Goal: Information Seeking & Learning: Learn about a topic

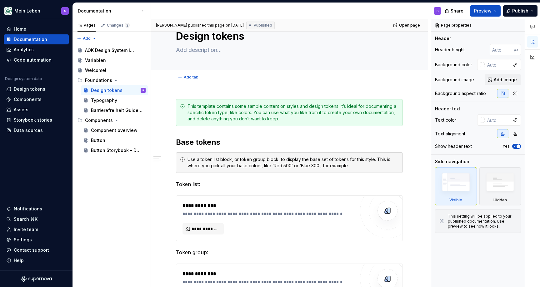
scroll to position [23, 0]
click at [109, 61] on div "Variablen" at bounding box center [115, 60] width 61 height 9
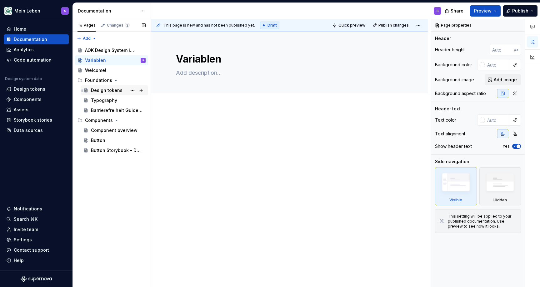
click at [112, 89] on div "Design tokens" at bounding box center [107, 90] width 32 height 6
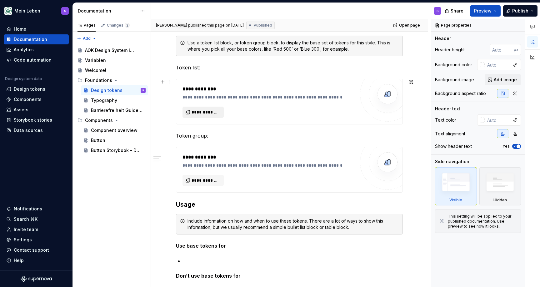
scroll to position [140, 0]
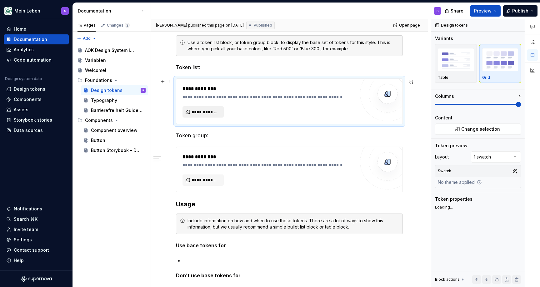
click at [205, 110] on span "**********" at bounding box center [206, 112] width 28 height 6
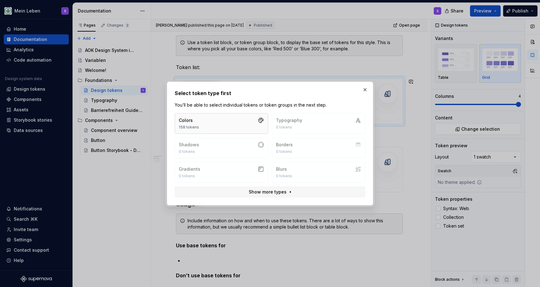
click at [223, 115] on button "Colors 158 tokens" at bounding box center [221, 123] width 93 height 21
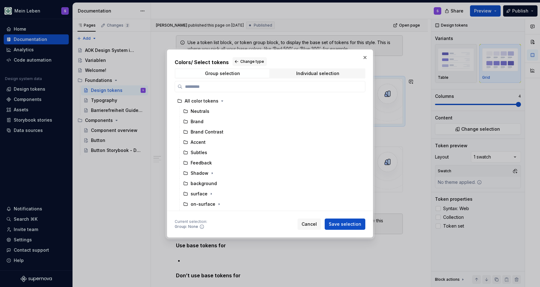
click at [364, 57] on button "button" at bounding box center [365, 57] width 9 height 9
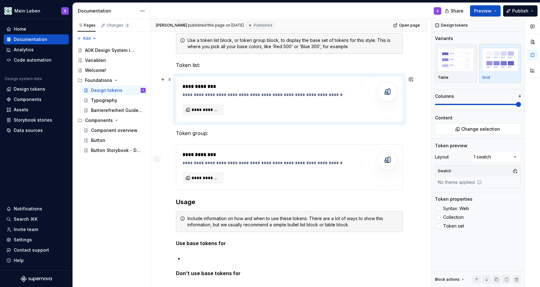
scroll to position [121, 0]
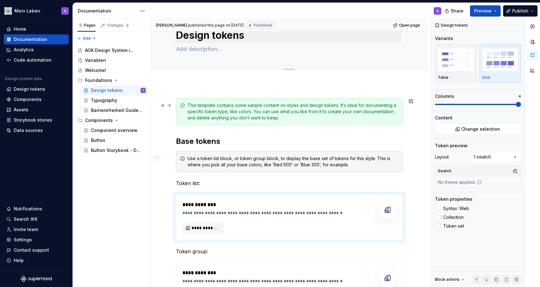
scroll to position [0, 0]
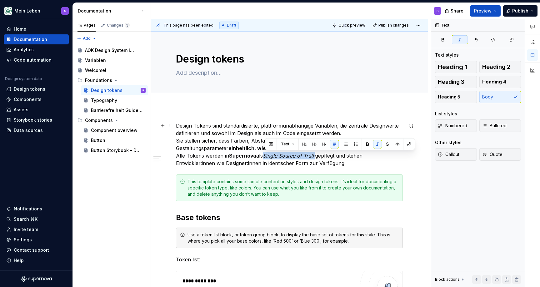
drag, startPoint x: 265, startPoint y: 156, endPoint x: 319, endPoint y: 156, distance: 54.4
click at [318, 156] on p "Design Tokens sind standardisierte, plattformunabhängige Variablen, die zentral…" at bounding box center [289, 144] width 227 height 45
click at [318, 154] on p "Design Tokens sind standardisierte, plattformunabhängige Variablen, die zentral…" at bounding box center [289, 144] width 227 height 45
drag, startPoint x: 318, startPoint y: 154, endPoint x: 266, endPoint y: 156, distance: 51.9
click at [266, 156] on p "Design Tokens sind standardisierte, plattformunabhängige Variablen, die zentral…" at bounding box center [289, 144] width 227 height 45
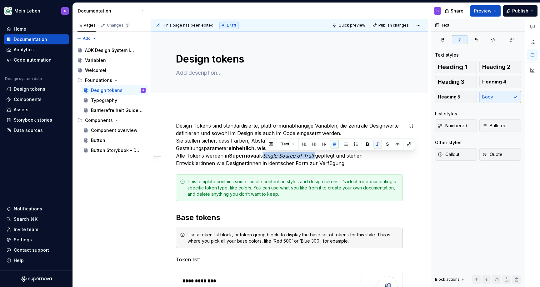
click at [374, 143] on button "button" at bounding box center [377, 144] width 9 height 9
click at [245, 154] on strong "Supernova" at bounding box center [242, 156] width 27 height 6
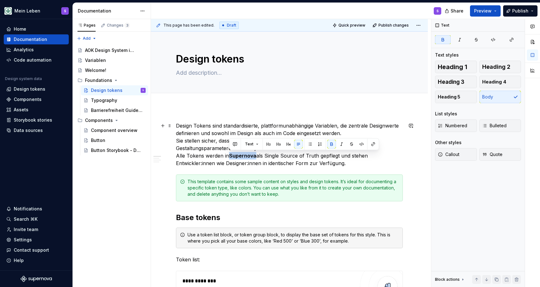
click at [245, 154] on strong "Supernova" at bounding box center [242, 156] width 27 height 6
click at [329, 143] on button "button" at bounding box center [331, 144] width 9 height 9
click at [207, 152] on p "Design Tokens sind standardisierte, plattformunabhängige Variablen, die zentral…" at bounding box center [289, 144] width 227 height 45
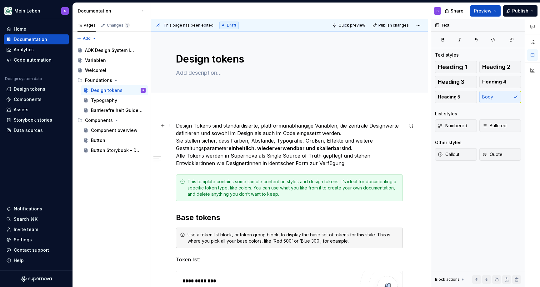
click at [248, 146] on strong "einheitlich, wiederverwendbar und skalierbar" at bounding box center [284, 148] width 113 height 6
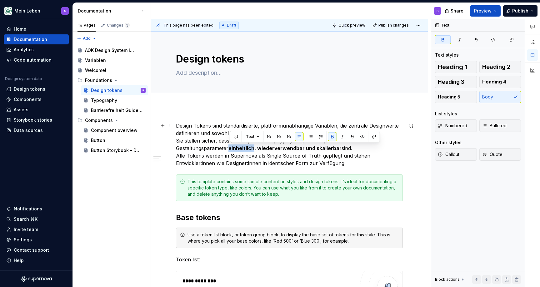
click at [248, 146] on strong "einheitlich, wiederverwendbar und skalierbar" at bounding box center [284, 148] width 113 height 6
click at [243, 147] on strong "einheitlich, wiederverwendbar und skalierbar" at bounding box center [284, 148] width 113 height 6
drag, startPoint x: 231, startPoint y: 147, endPoint x: 340, endPoint y: 146, distance: 109.1
click at [340, 146] on p "Design Tokens sind standardisierte, plattformunabhängige Variablen, die zentral…" at bounding box center [289, 144] width 227 height 45
click at [334, 139] on button "button" at bounding box center [332, 136] width 9 height 9
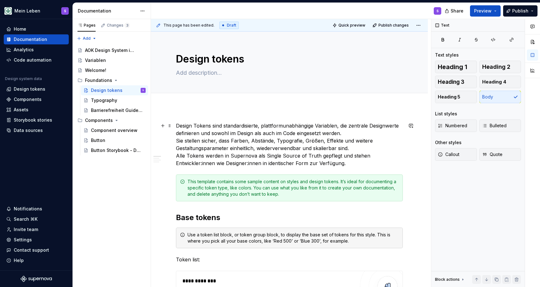
click at [311, 154] on p "Design Tokens sind standardisierte, plattformunabhängige Variablen, die zentral…" at bounding box center [289, 144] width 227 height 45
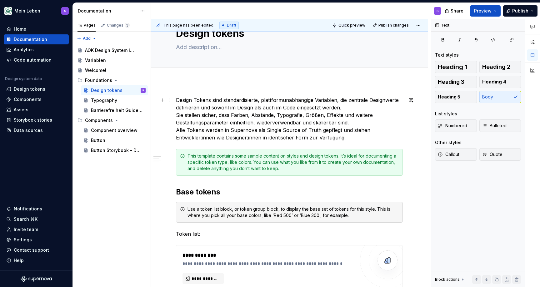
scroll to position [28, 0]
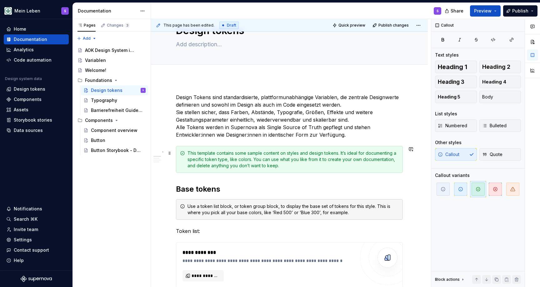
click at [270, 152] on div "This template contains some sample content on styles and design tokens. It’s id…" at bounding box center [293, 159] width 211 height 19
click at [184, 152] on icon at bounding box center [182, 153] width 5 height 5
click at [227, 158] on div "This template contains some sample content on styles and design tokens. It’s id…" at bounding box center [293, 159] width 211 height 19
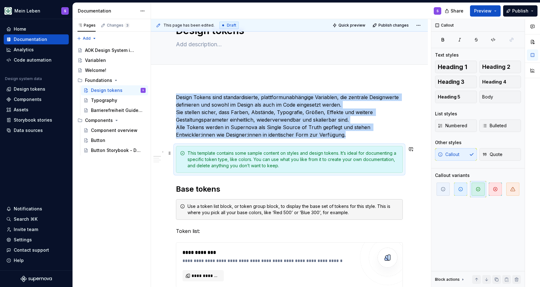
click at [223, 158] on div "This template contains some sample content on styles and design tokens. It’s id…" at bounding box center [293, 159] width 211 height 19
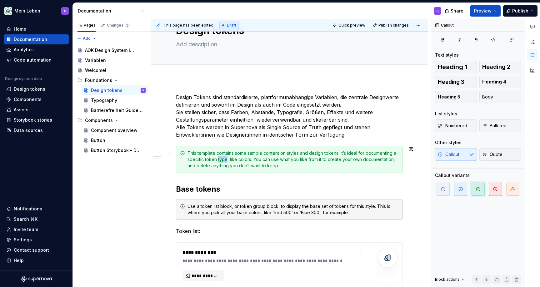
click at [223, 158] on div "This template contains some sample content on styles and design tokens. It’s id…" at bounding box center [293, 159] width 211 height 19
click at [220, 155] on div "This template contains some sample content on styles and design tokens. It’s id…" at bounding box center [293, 159] width 211 height 19
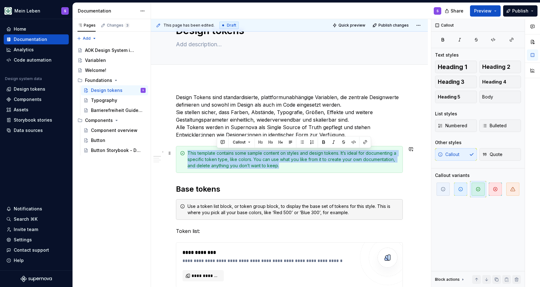
click at [220, 155] on div "This template contains some sample content on styles and design tokens. It’s id…" at bounding box center [293, 159] width 211 height 19
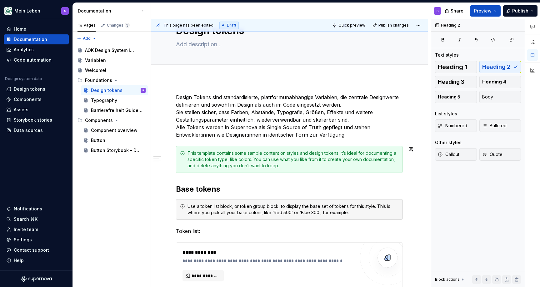
click at [220, 155] on div "This template contains some sample content on styles and design tokens. It’s id…" at bounding box center [293, 159] width 211 height 19
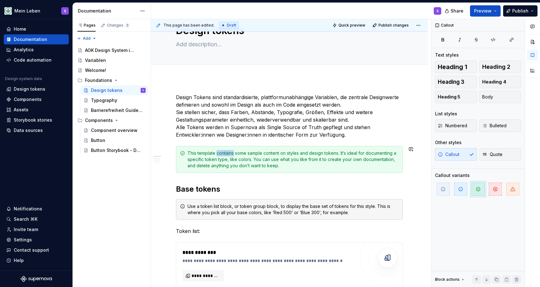
click at [220, 155] on div "This template contains some sample content on styles and design tokens. It’s id…" at bounding box center [293, 159] width 211 height 19
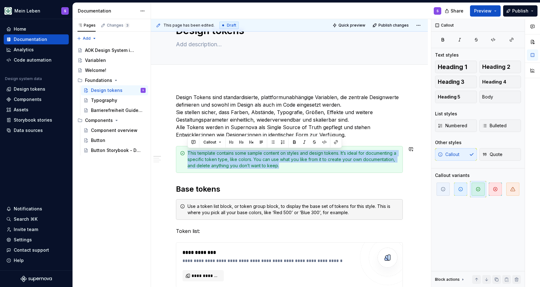
click at [220, 155] on div "This template contains some sample content on styles and design tokens. It’s id…" at bounding box center [293, 159] width 211 height 19
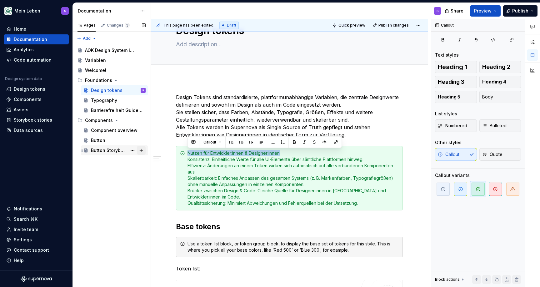
drag, startPoint x: 284, startPoint y: 153, endPoint x: 138, endPoint y: 147, distance: 146.4
click at [138, 147] on div "**********" at bounding box center [306, 153] width 467 height 268
click at [188, 159] on div "Nutzen für Entwickler:innen & Designer:innen Konsistenz: Einheitliche Werte für…" at bounding box center [293, 178] width 211 height 56
click at [188, 175] on div "Nutzen für Entwickler:innen & Designer:innen Konsistenz: Einheitliche Werte für…" at bounding box center [293, 178] width 211 height 56
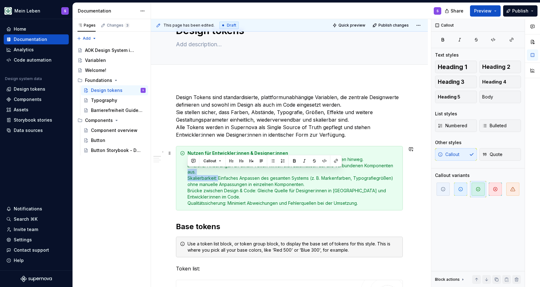
drag, startPoint x: 218, startPoint y: 177, endPoint x: 188, endPoint y: 174, distance: 29.9
click at [188, 174] on div "Nutzen für Entwickler:innen & Designer:innen Konsistenz: Einheitliche Werte für…" at bounding box center [293, 178] width 211 height 56
click at [216, 188] on div "Nutzen für Entwickler:innen & Designer:innen Konsistenz: Einheitliche Werte für…" at bounding box center [293, 178] width 211 height 56
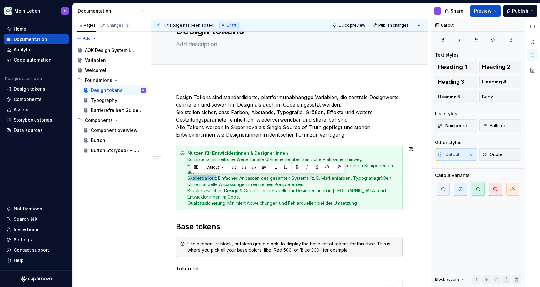
drag, startPoint x: 216, startPoint y: 178, endPoint x: 193, endPoint y: 178, distance: 23.4
click at [192, 178] on div "Nutzen für Entwickler:innen & Designer:innen Konsistenz: Einheitliche Werte für…" at bounding box center [293, 178] width 211 height 56
click at [214, 179] on div "Nutzen für Entwickler:innen & Designer:innen Konsistenz: Einheitliche Werte für…" at bounding box center [293, 178] width 211 height 56
drag, startPoint x: 218, startPoint y: 178, endPoint x: 188, endPoint y: 178, distance: 29.4
click at [188, 178] on div "Nutzen für Entwickler:innen & Designer:innen Konsistenz: Einheitliche Werte für…" at bounding box center [293, 178] width 211 height 56
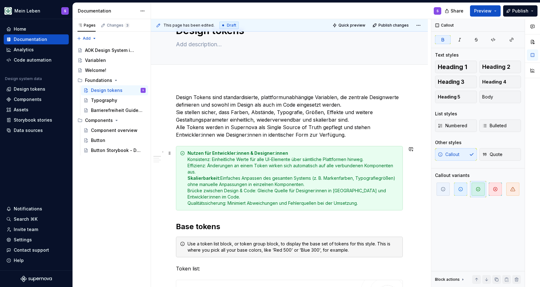
click at [285, 154] on div "Nutzen für Entwickler:innen & Designer:innen Konsistenz: Einheitliche Werte für…" at bounding box center [293, 178] width 211 height 56
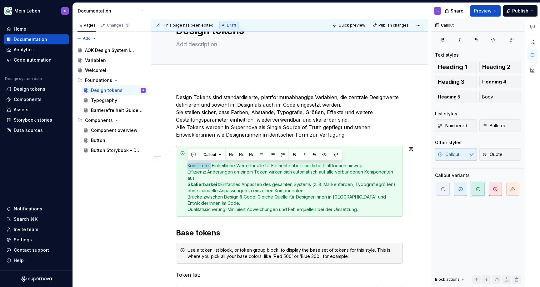
drag, startPoint x: 210, startPoint y: 166, endPoint x: 183, endPoint y: 166, distance: 27.8
click at [183, 166] on div "Nutzen für Entwickler:innen & Designer:innen Konsistenz: Einheitliche Werte für…" at bounding box center [289, 181] width 227 height 71
click at [206, 177] on div "Nutzen für Entwickler:innen & Designer:innen Konsistenz: Einheitliche Werte für…" at bounding box center [293, 181] width 211 height 63
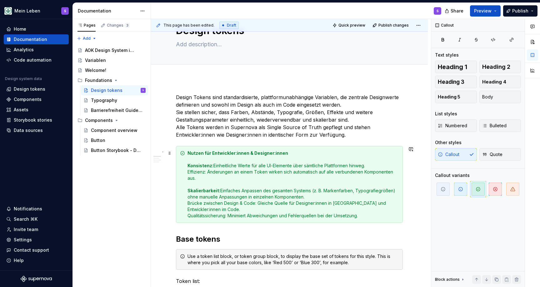
click at [213, 212] on div "Nutzen für Entwickler:innen & Designer:innen Konsistenz: Einheitliche Werte für…" at bounding box center [293, 184] width 211 height 69
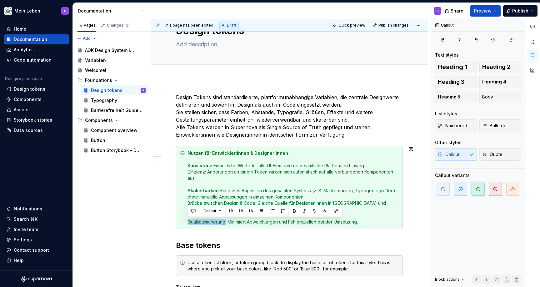
drag, startPoint x: 228, startPoint y: 221, endPoint x: 183, endPoint y: 219, distance: 44.5
click at [183, 219] on div "Nutzen für Entwickler:innen & Designer:innen Konsistenz: Einheitliche Werte für…" at bounding box center [289, 187] width 227 height 83
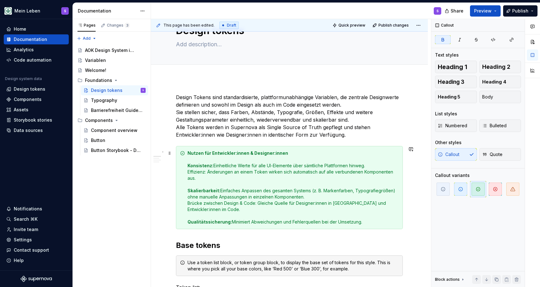
click at [208, 193] on strong "Skalierbarkeit:" at bounding box center [204, 190] width 33 height 5
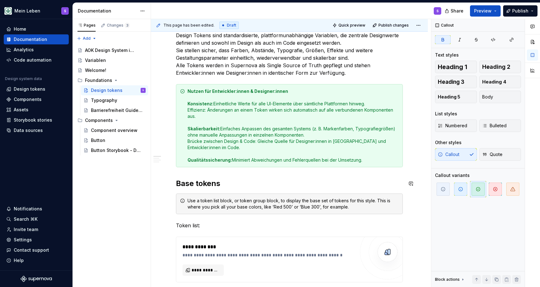
scroll to position [94, 0]
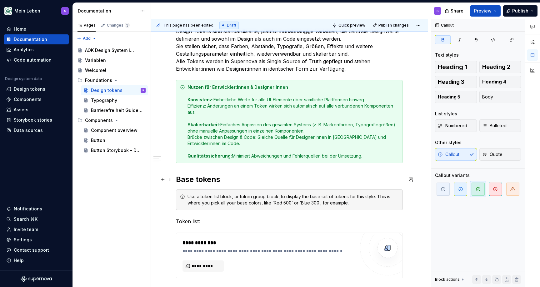
click at [196, 180] on h2 "Base tokens" at bounding box center [289, 179] width 227 height 10
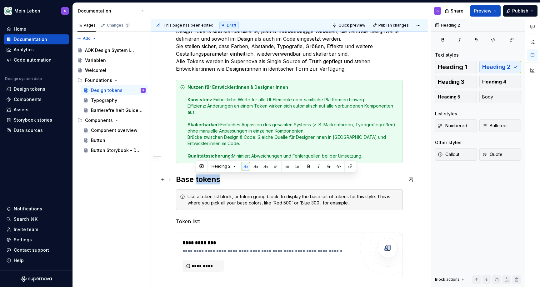
click at [196, 180] on h2 "Base tokens" at bounding box center [289, 179] width 227 height 10
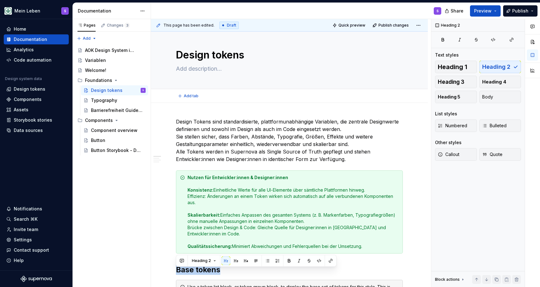
scroll to position [0, 0]
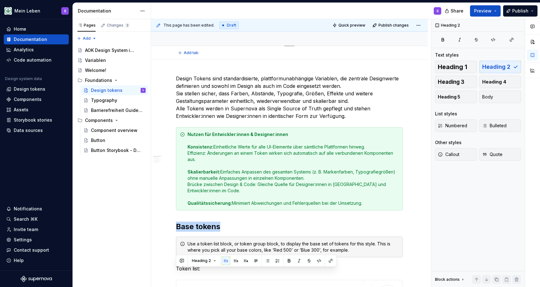
type textarea "*"
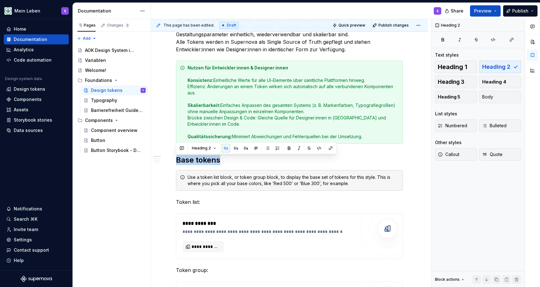
scroll to position [113, 0]
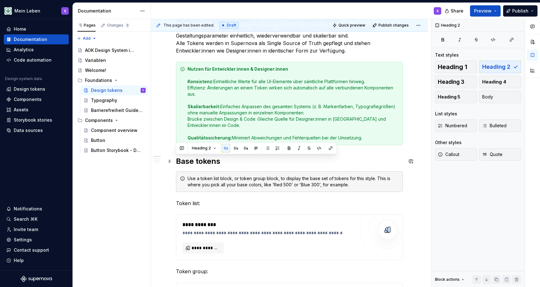
click at [208, 162] on h2 "Base tokens" at bounding box center [289, 161] width 227 height 10
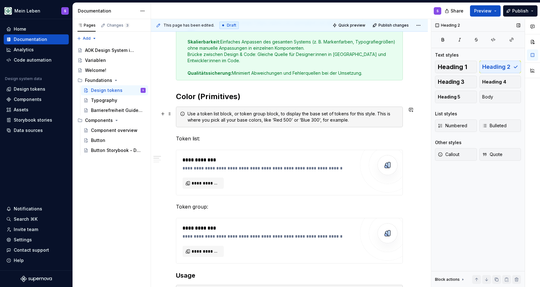
scroll to position [184, 0]
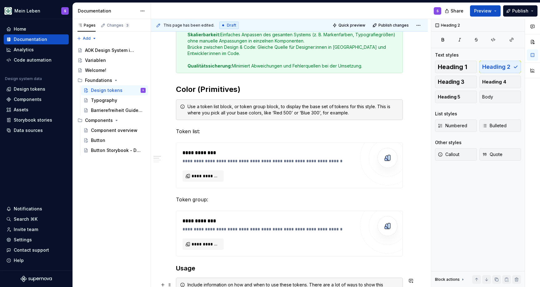
click at [241, 110] on div "Use a token list block, or token group block, to display the base set of tokens…" at bounding box center [293, 109] width 211 height 13
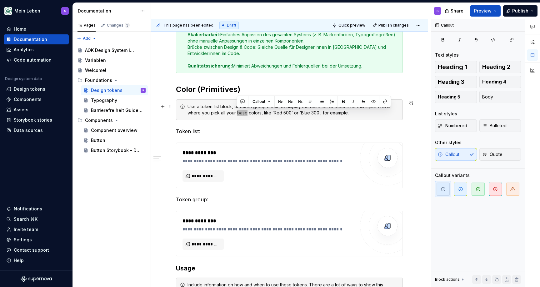
click at [242, 110] on div "Use a token list block, or token group block, to display the base set of tokens…" at bounding box center [293, 109] width 211 height 13
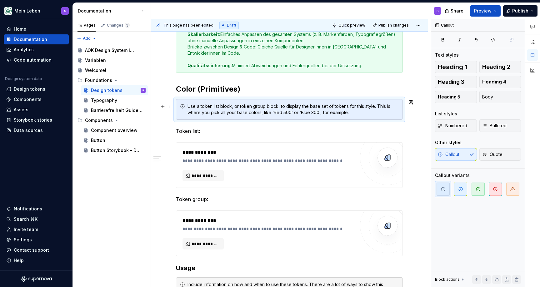
click at [242, 110] on div "Use a token list block, or token group block, to display the base set of tokens…" at bounding box center [293, 109] width 211 height 13
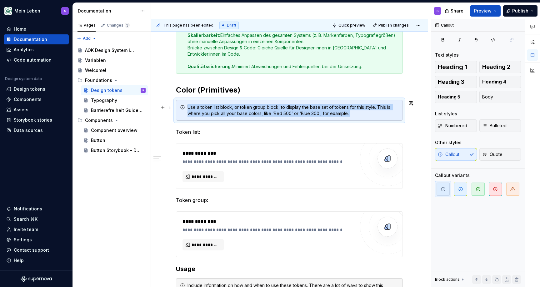
click at [212, 108] on div "Use a token list block, or token group block, to display the base set of tokens…" at bounding box center [293, 110] width 211 height 13
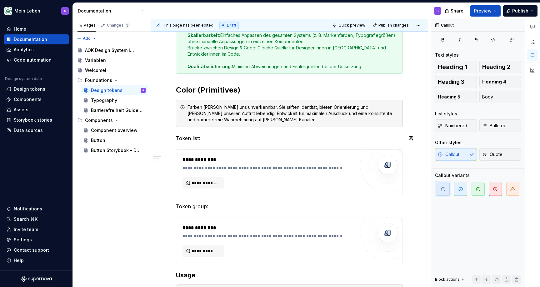
scroll to position [193, 0]
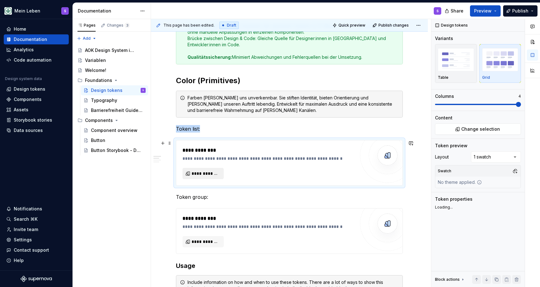
click at [209, 171] on span "**********" at bounding box center [206, 173] width 28 height 6
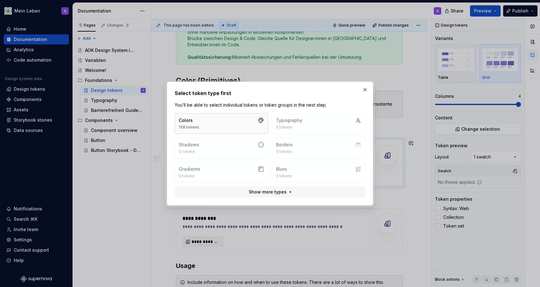
click at [228, 127] on button "Colors 158 tokens" at bounding box center [221, 123] width 93 height 21
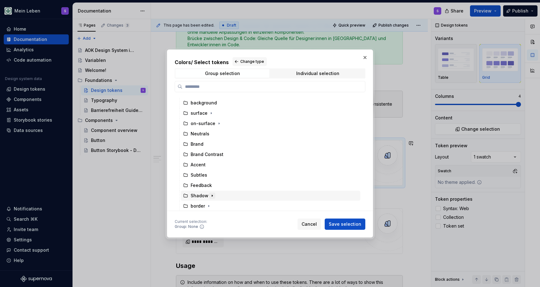
scroll to position [0, 0]
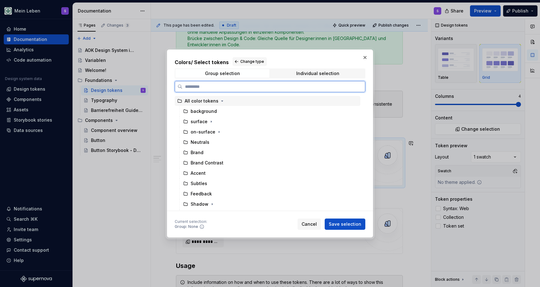
click at [205, 105] on div "All color tokens" at bounding box center [268, 101] width 186 height 10
click at [204, 142] on div "Neutrals" at bounding box center [200, 142] width 19 height 6
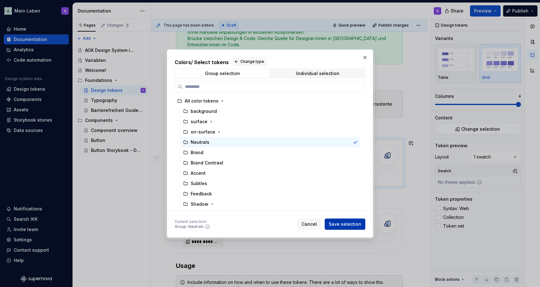
click at [350, 222] on span "Save selection" at bounding box center [345, 224] width 33 height 6
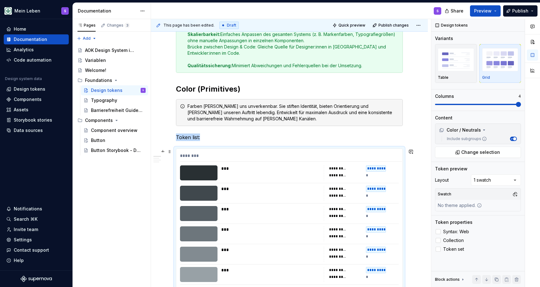
scroll to position [184, 0]
click at [188, 137] on p "Token list:" at bounding box center [289, 138] width 227 height 8
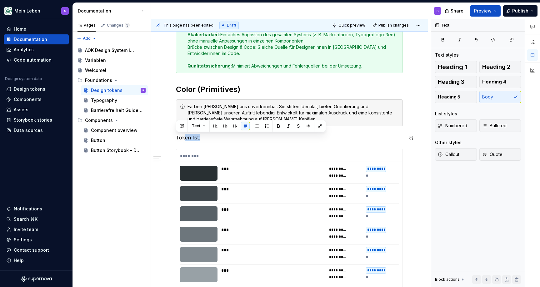
drag, startPoint x: 211, startPoint y: 138, endPoint x: 198, endPoint y: 138, distance: 13.1
click at [211, 138] on p "Token list:" at bounding box center [289, 138] width 227 height 8
drag, startPoint x: 208, startPoint y: 138, endPoint x: 172, endPoint y: 137, distance: 35.7
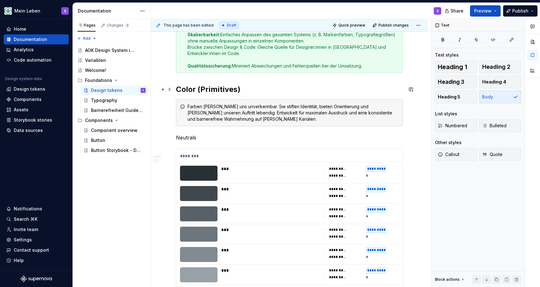
click at [198, 87] on h2 "Color (Primitives)" at bounding box center [289, 89] width 227 height 10
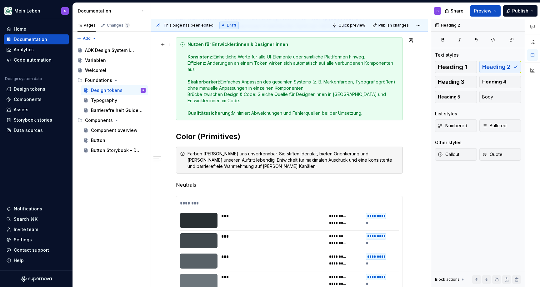
scroll to position [143, 0]
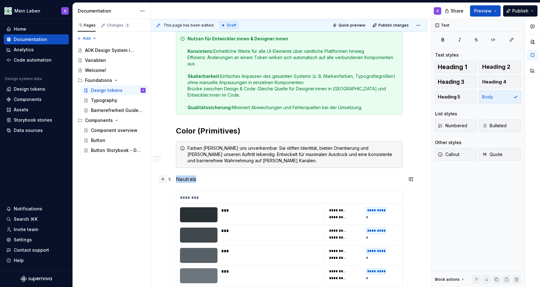
drag, startPoint x: 202, startPoint y: 180, endPoint x: 162, endPoint y: 179, distance: 40.0
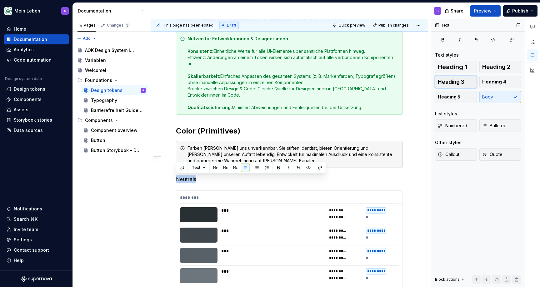
click at [454, 83] on span "Heading 3" at bounding box center [451, 82] width 27 height 6
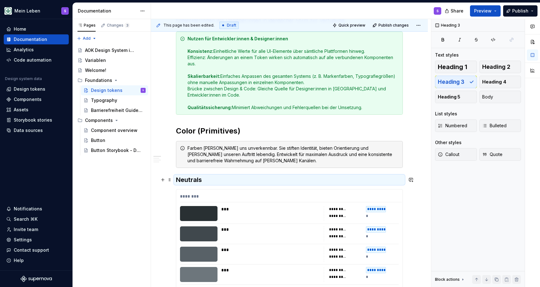
click at [231, 176] on h3 "Neutrals" at bounding box center [289, 179] width 227 height 9
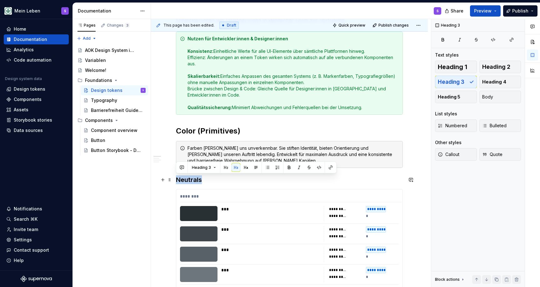
click at [226, 181] on h3 "Neutrals" at bounding box center [289, 179] width 227 height 9
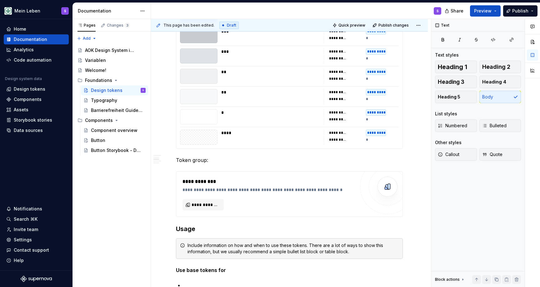
scroll to position [531, 0]
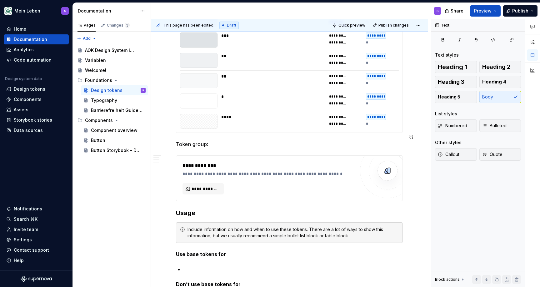
click at [251, 129] on div "Design Tokens sind standardisierte, plattformunabhängige Variablen, die zentral…" at bounding box center [289, 75] width 227 height 969
click at [243, 140] on p "Token group:" at bounding box center [289, 144] width 227 height 8
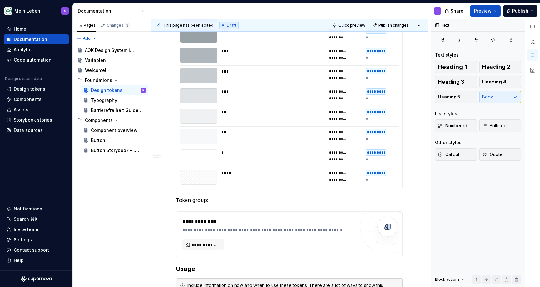
scroll to position [474, 0]
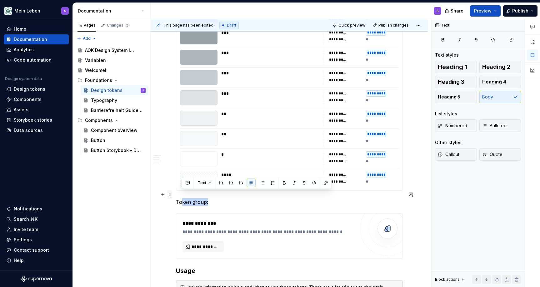
drag, startPoint x: 208, startPoint y: 194, endPoint x: 169, endPoint y: 193, distance: 39.7
click at [176, 193] on div "Design Tokens sind standardisierte, plattformunabhängige Variablen, die zentral…" at bounding box center [289, 136] width 227 height 976
click at [196, 199] on div "Design Tokens sind standardisierte, plattformunabhängige Variablen, die zentral…" at bounding box center [289, 132] width 227 height 969
drag, startPoint x: 208, startPoint y: 193, endPoint x: 177, endPoint y: 194, distance: 30.6
click at [177, 198] on p "Token group:" at bounding box center [289, 202] width 227 height 8
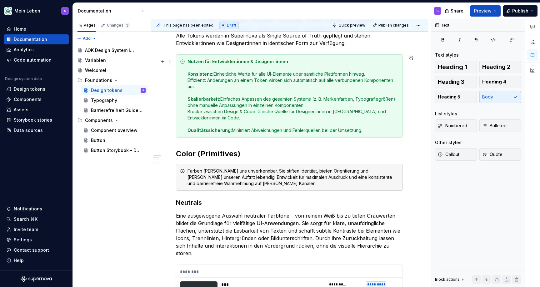
scroll to position [120, 0]
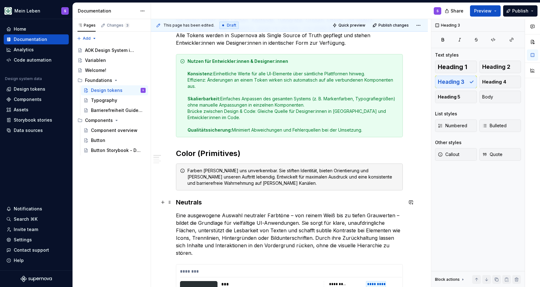
click at [183, 199] on h3 "Neutrals" at bounding box center [289, 202] width 227 height 9
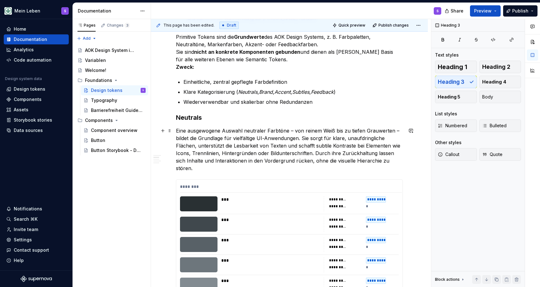
scroll to position [290, 0]
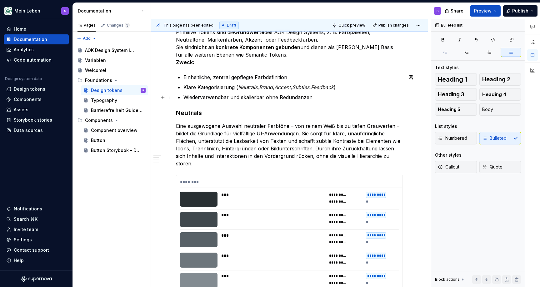
click at [327, 99] on p "Wiederverwendbar und skalierbar ohne Redundanzen" at bounding box center [292, 97] width 219 height 8
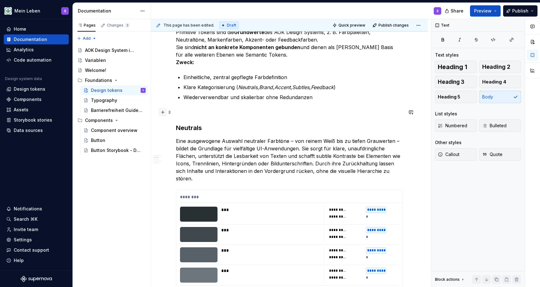
click at [160, 113] on button "button" at bounding box center [162, 112] width 9 height 9
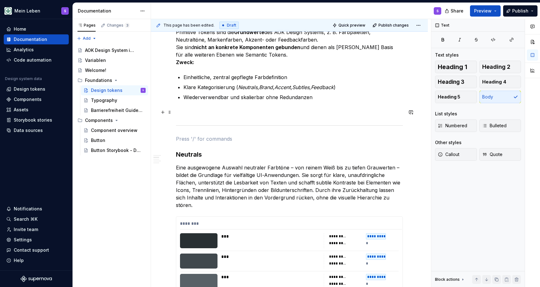
click at [234, 114] on p at bounding box center [289, 112] width 227 height 8
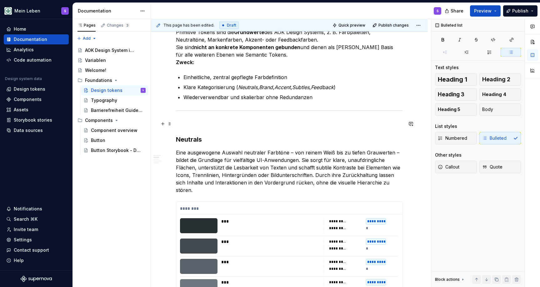
click at [234, 127] on p at bounding box center [289, 124] width 227 height 8
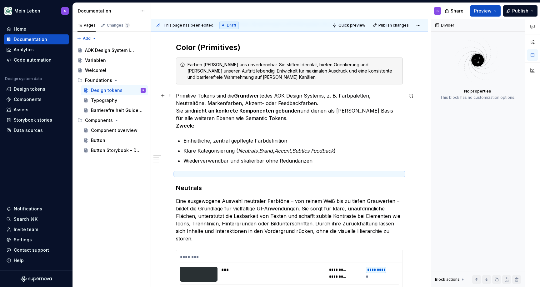
click at [235, 116] on p "Primitive Tokens sind die Grundwerte des AOK Design Systems, z. B. Farbpaletten…" at bounding box center [289, 111] width 227 height 38
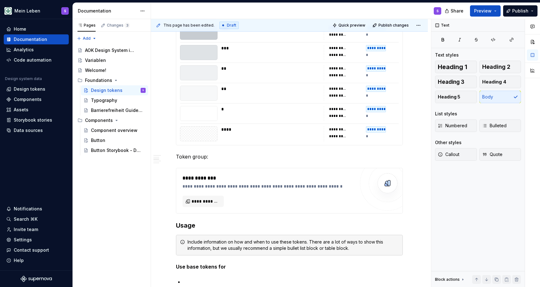
scroll to position [615, 0]
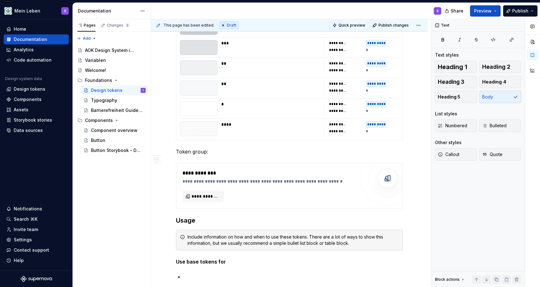
click at [412, 129] on div "Design Tokens sind standardisierte, plattformunabhängige Variablen, die zentral…" at bounding box center [289, 75] width 277 height 1169
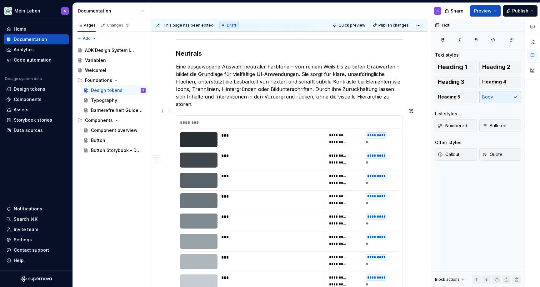
scroll to position [241, 0]
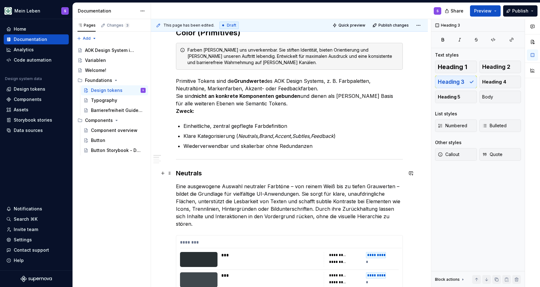
click at [200, 174] on h3 "Neutrals" at bounding box center [289, 173] width 227 height 9
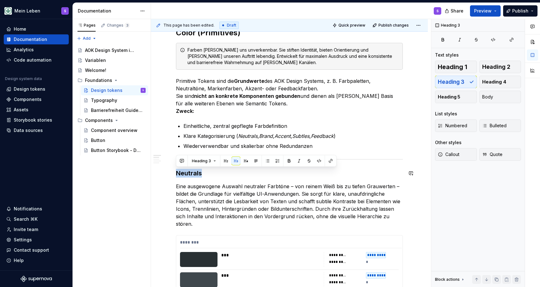
copy h3 "Neutrals"
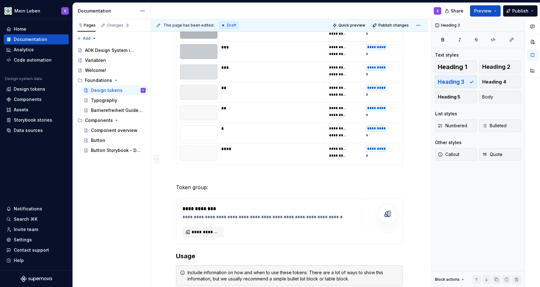
scroll to position [628, 0]
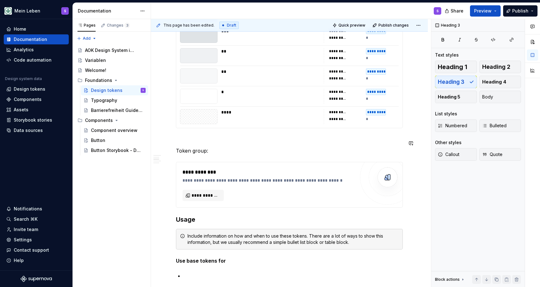
click at [200, 136] on p at bounding box center [289, 140] width 227 height 8
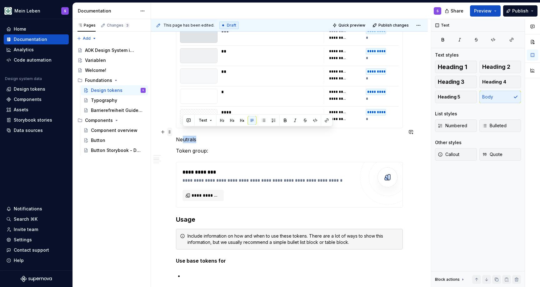
drag, startPoint x: 195, startPoint y: 132, endPoint x: 168, endPoint y: 132, distance: 27.2
click at [176, 132] on div "Design Tokens sind standardisierte, plattformunabhängige Variablen, die zentral…" at bounding box center [289, 33] width 227 height 1079
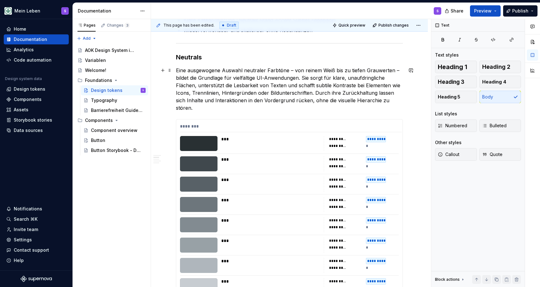
scroll to position [357, 0]
click at [191, 56] on h3 "Neutrals" at bounding box center [289, 57] width 227 height 9
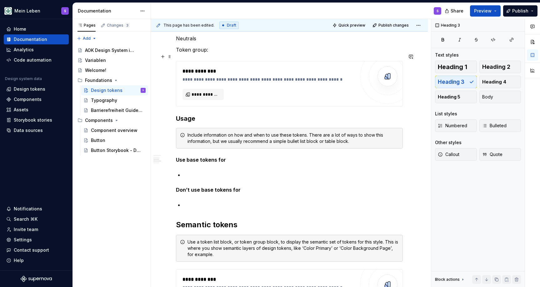
scroll to position [652, 0]
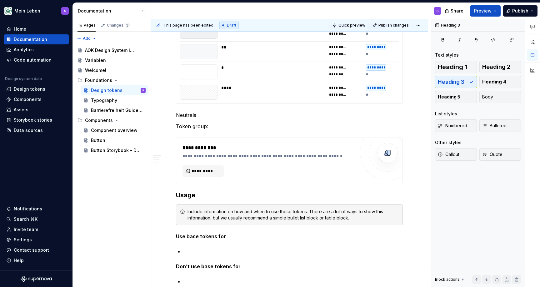
click at [184, 103] on div "Design Tokens sind standardisierte, plattformunabhängige Variablen, die zentral…" at bounding box center [289, 6] width 227 height 1072
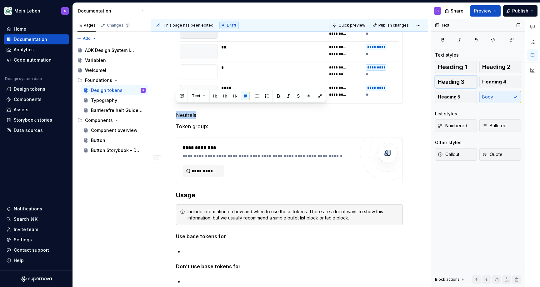
drag, startPoint x: 463, startPoint y: 82, endPoint x: 451, endPoint y: 85, distance: 12.0
click at [462, 82] on span "Heading 3" at bounding box center [451, 82] width 27 height 6
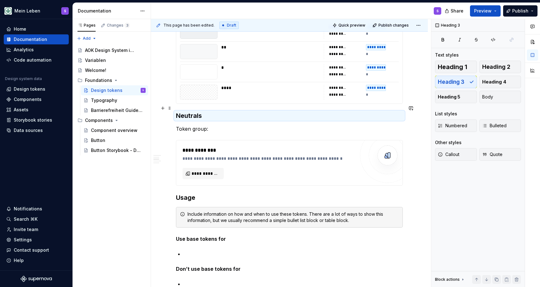
click at [238, 111] on h3 "Neutrals" at bounding box center [289, 115] width 227 height 9
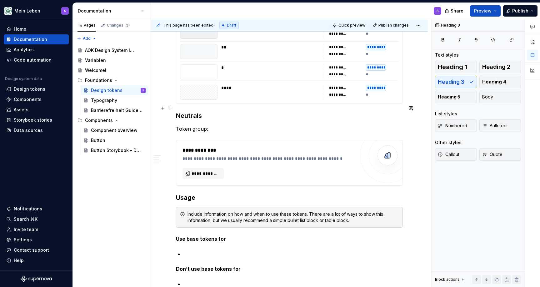
click at [237, 111] on h3 "Neutrals" at bounding box center [289, 115] width 227 height 9
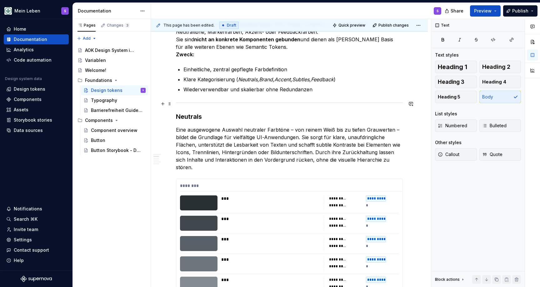
scroll to position [298, 0]
click at [223, 133] on p "Eine ausgewogene Auswahl neutraler Farbtöne – von reinem Weiß bis zu tiefen Gra…" at bounding box center [289, 147] width 227 height 45
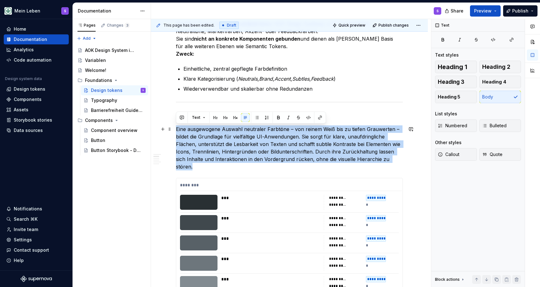
copy p "Eine ausgewogene Auswahl neutraler Farbtöne – von reinem Weiß bis zu tiefen Gra…"
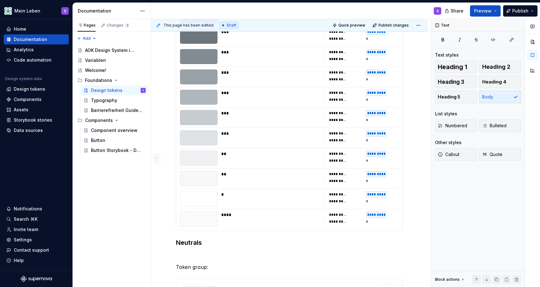
scroll to position [673, 0]
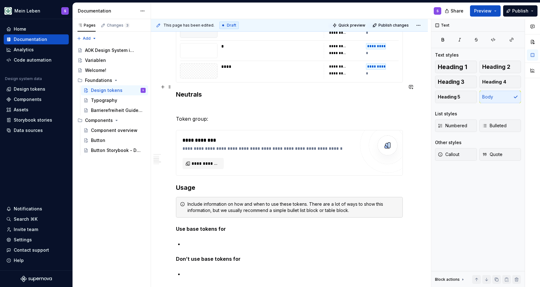
click at [185, 90] on h3 "Neutrals" at bounding box center [289, 94] width 227 height 9
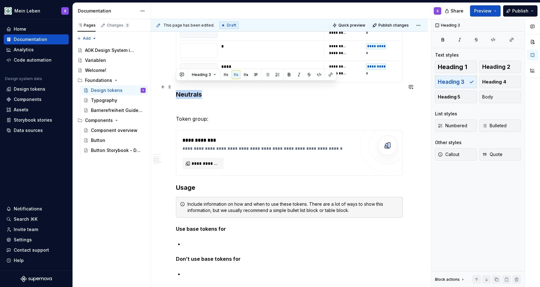
click at [185, 90] on h3 "Neutrals" at bounding box center [289, 94] width 227 height 9
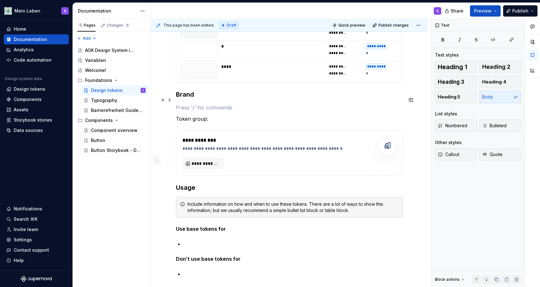
click at [190, 104] on p at bounding box center [289, 108] width 227 height 8
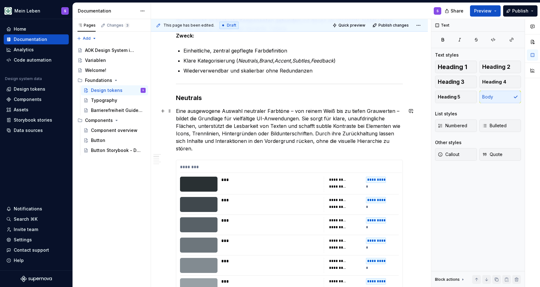
scroll to position [315, 0]
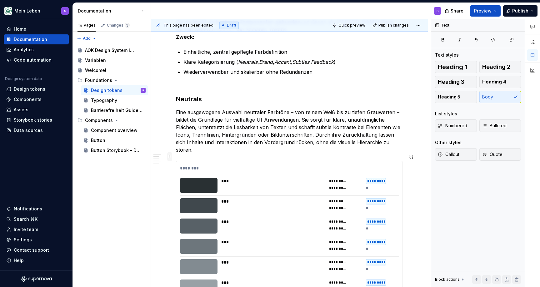
click at [168, 155] on span at bounding box center [169, 156] width 5 height 9
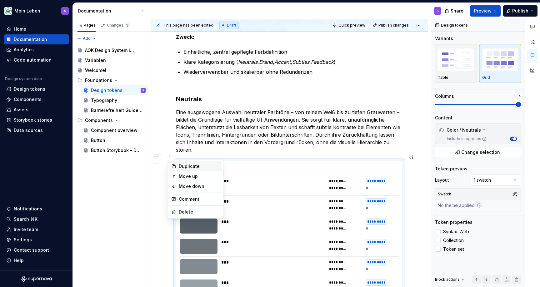
click at [191, 163] on div "Duplicate" at bounding box center [195, 166] width 53 height 10
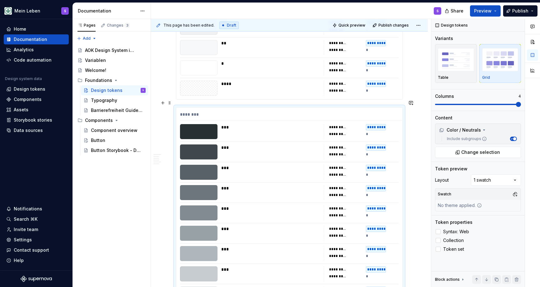
scroll to position [655, 0]
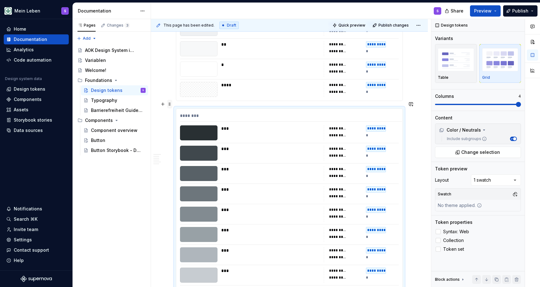
click at [168, 102] on span at bounding box center [169, 104] width 5 height 9
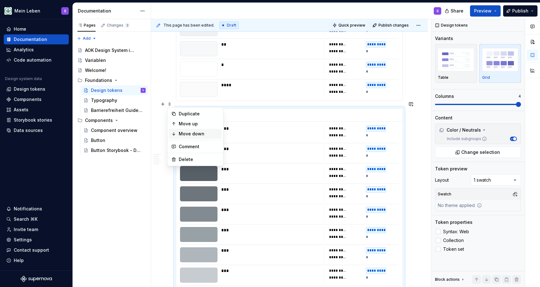
click at [178, 132] on div "Move down" at bounding box center [195, 134] width 53 height 10
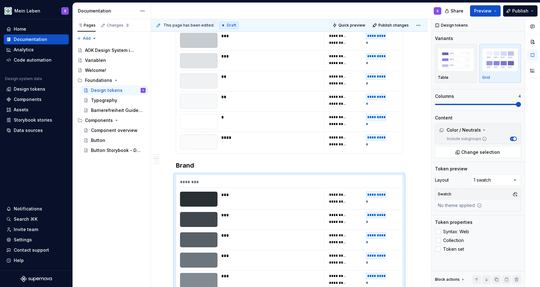
scroll to position [606, 0]
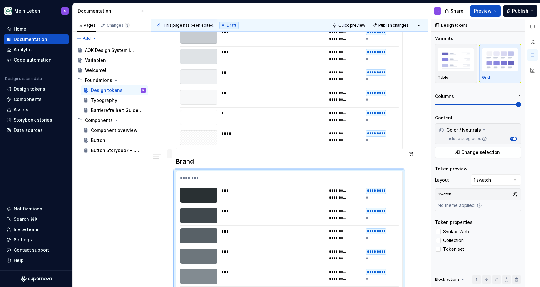
click at [170, 153] on span at bounding box center [169, 153] width 5 height 9
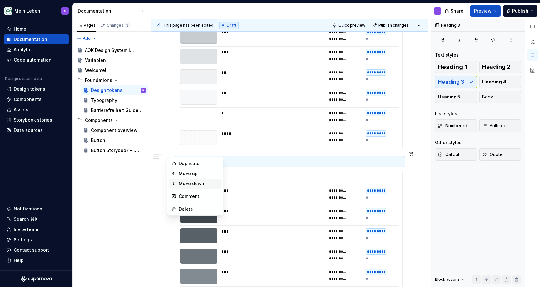
click at [186, 181] on div "Move down" at bounding box center [199, 183] width 41 height 6
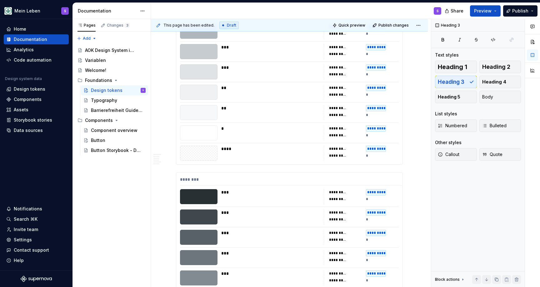
scroll to position [590, 0]
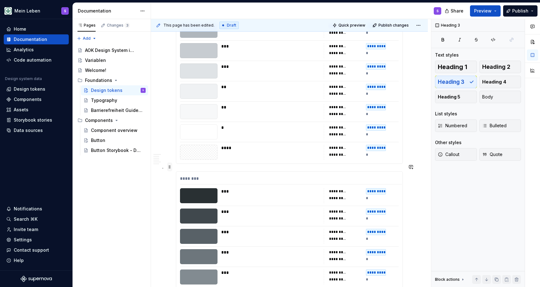
click at [171, 169] on span at bounding box center [169, 167] width 5 height 9
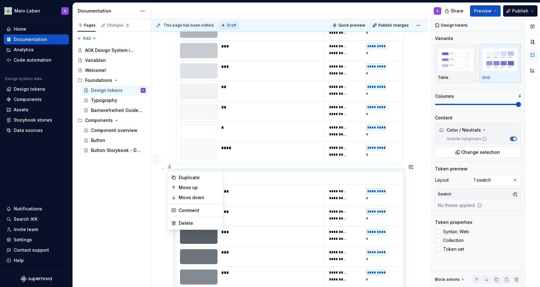
scroll to position [589, 0]
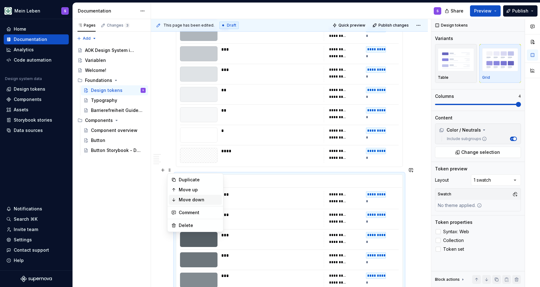
click at [183, 199] on div "Move down" at bounding box center [199, 200] width 41 height 6
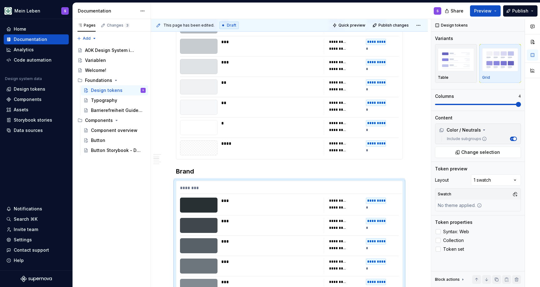
scroll to position [597, 0]
click at [170, 178] on span at bounding box center [169, 176] width 5 height 9
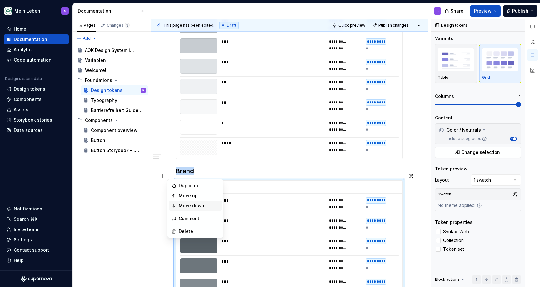
click at [182, 207] on div "Move down" at bounding box center [199, 206] width 41 height 6
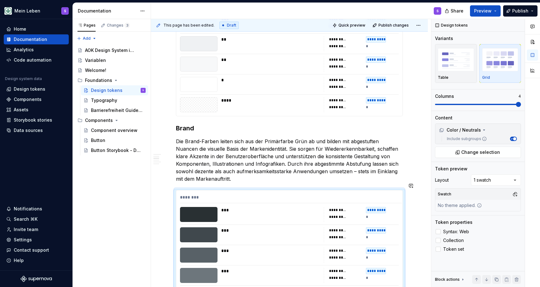
scroll to position [641, 0]
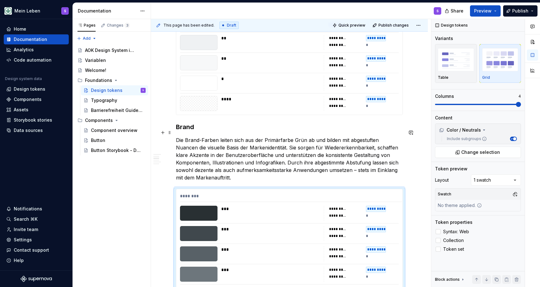
click at [210, 154] on p "Die Brand-Farben leiten sich aus der Primärfarbe Grün ab und bilden mit abgestu…" at bounding box center [289, 158] width 227 height 45
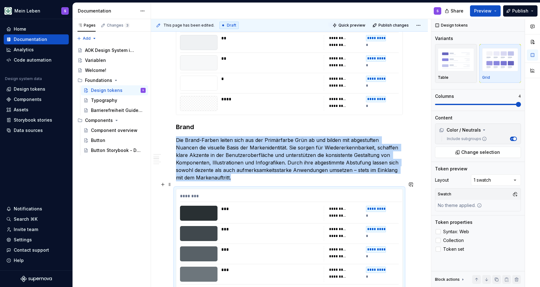
click at [192, 193] on div "********" at bounding box center [291, 197] width 222 height 9
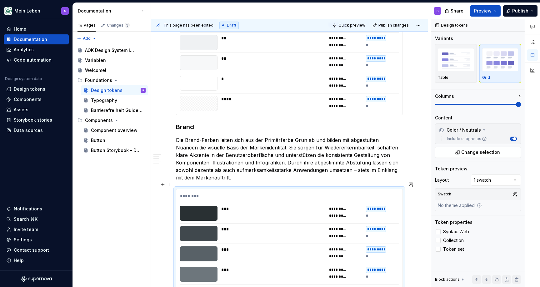
click at [188, 193] on div "********" at bounding box center [291, 197] width 222 height 9
click at [167, 184] on button "button" at bounding box center [162, 184] width 9 height 9
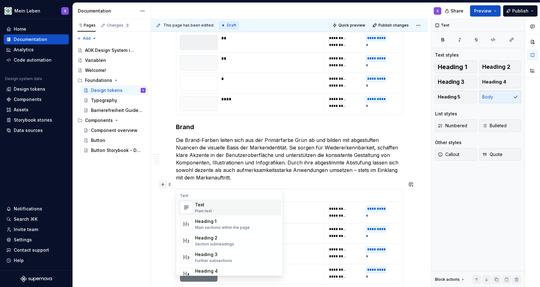
scroll to position [830, 0]
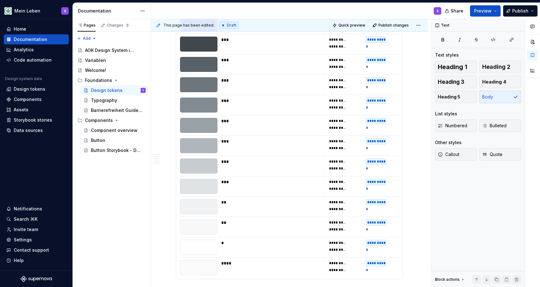
click at [171, 173] on div "This page has been edited. Draft Quick preview Publish changes Design tokens Ed…" at bounding box center [291, 153] width 280 height 268
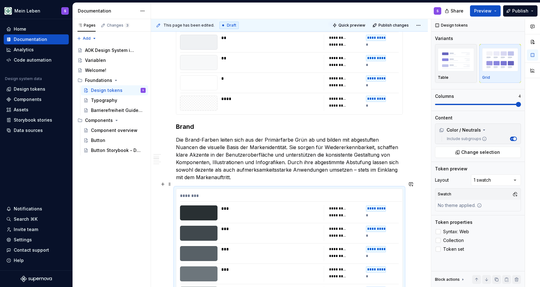
click at [170, 183] on span at bounding box center [169, 184] width 5 height 9
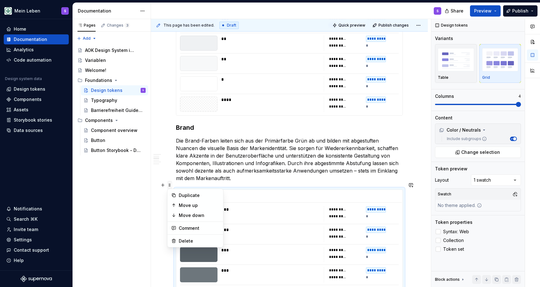
scroll to position [639, 0]
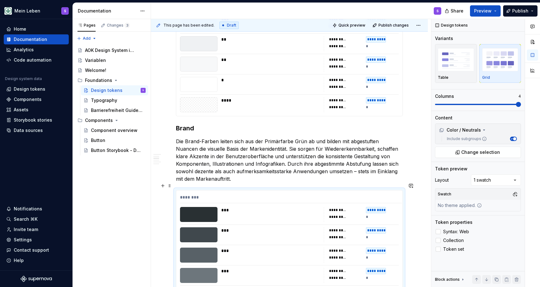
click at [266, 194] on div "********" at bounding box center [291, 198] width 222 height 9
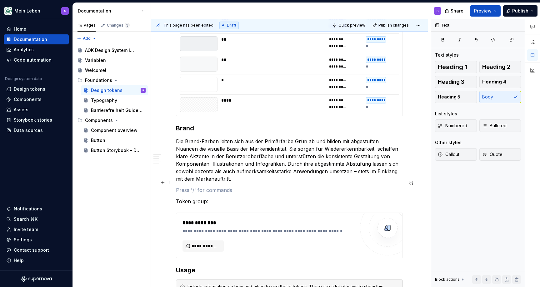
click at [231, 186] on p at bounding box center [289, 190] width 227 height 8
click at [162, 183] on button "button" at bounding box center [162, 182] width 9 height 9
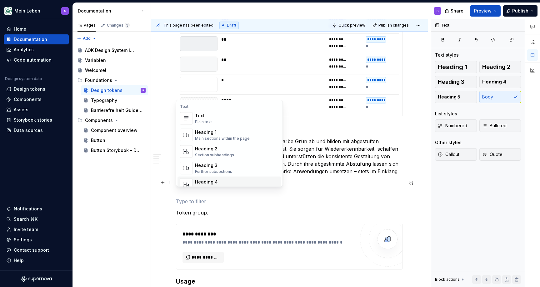
click at [201, 198] on p at bounding box center [289, 202] width 227 height 8
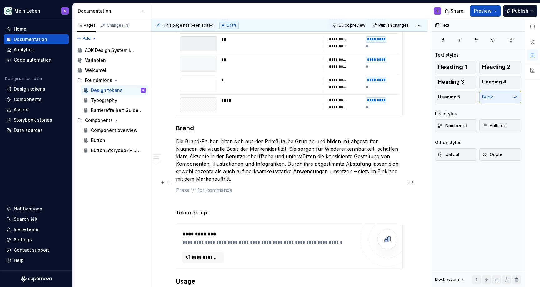
click at [201, 186] on p at bounding box center [289, 190] width 227 height 8
click at [170, 194] on span at bounding box center [169, 193] width 5 height 9
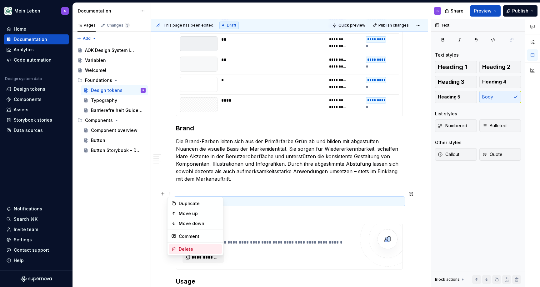
click at [182, 248] on div "Delete" at bounding box center [199, 249] width 41 height 6
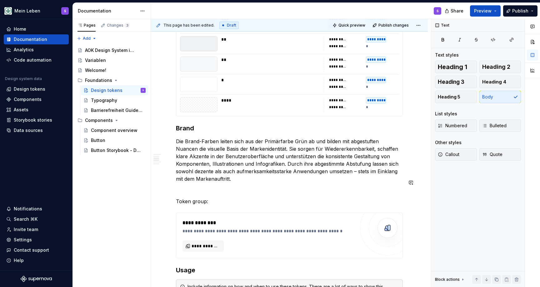
click at [193, 178] on div "Design Tokens sind standardisierte, plattformunabhängige Variablen, die zentral…" at bounding box center [289, 49] width 227 height 1134
click at [171, 181] on span at bounding box center [169, 182] width 5 height 9
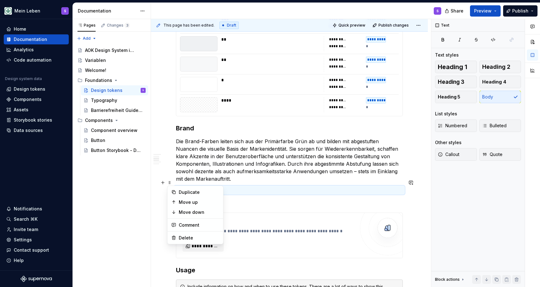
click at [184, 186] on p at bounding box center [289, 190] width 227 height 8
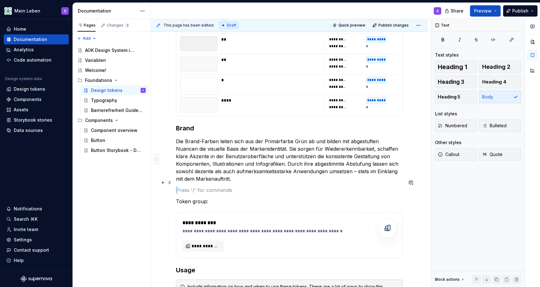
click at [184, 186] on p at bounding box center [289, 190] width 227 height 8
click at [188, 186] on p at bounding box center [289, 190] width 227 height 8
click at [190, 186] on p at bounding box center [289, 190] width 227 height 8
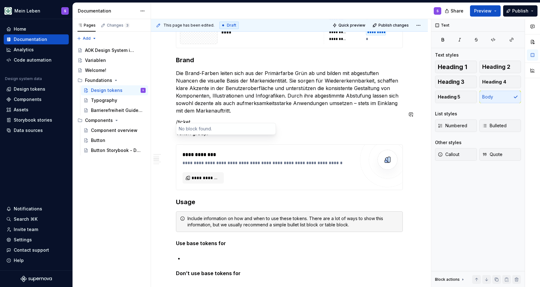
scroll to position [705, 0]
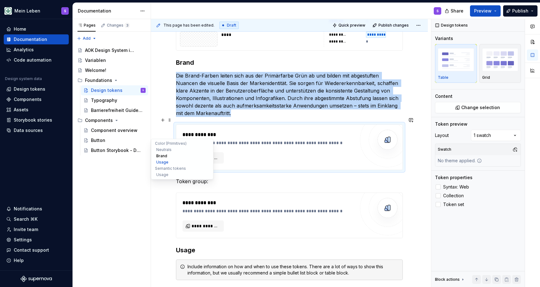
click at [203, 158] on ul "Color (Primitives) Neutrals Brand Usage Semantic tokens Usage" at bounding box center [182, 159] width 63 height 41
click at [218, 155] on span "**********" at bounding box center [206, 158] width 28 height 6
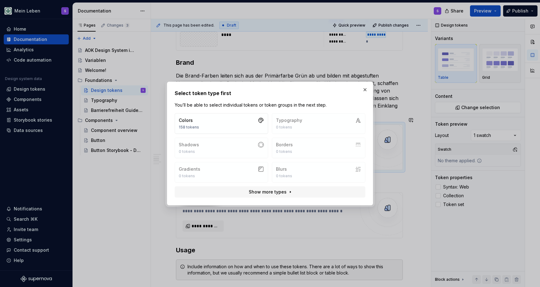
drag, startPoint x: 289, startPoint y: 60, endPoint x: 257, endPoint y: 83, distance: 39.8
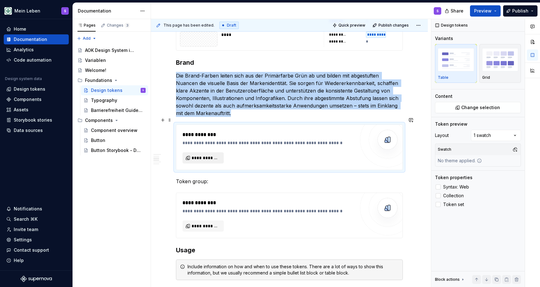
click at [197, 155] on span "**********" at bounding box center [206, 158] width 28 height 6
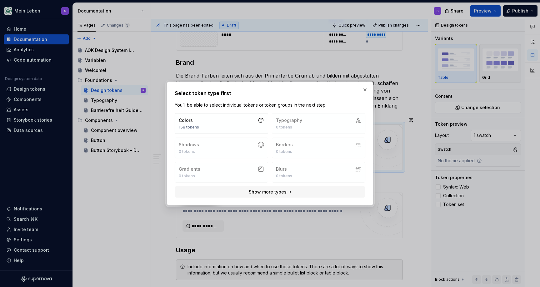
drag, startPoint x: 238, startPoint y: 52, endPoint x: 229, endPoint y: 57, distance: 9.7
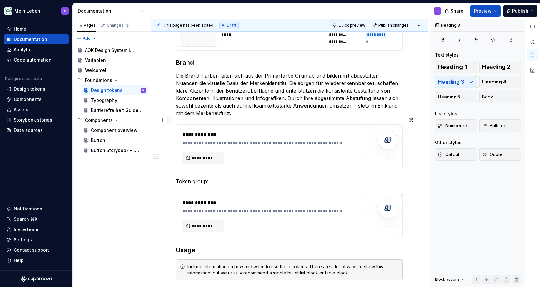
click at [172, 122] on span at bounding box center [169, 120] width 5 height 9
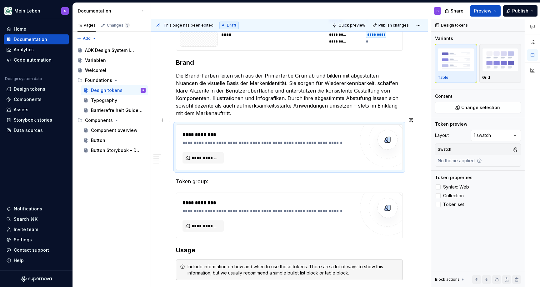
click at [242, 124] on div "**********" at bounding box center [289, 147] width 227 height 46
click at [259, 131] on div "**********" at bounding box center [271, 135] width 176 height 8
click at [206, 155] on span "**********" at bounding box center [206, 158] width 28 height 6
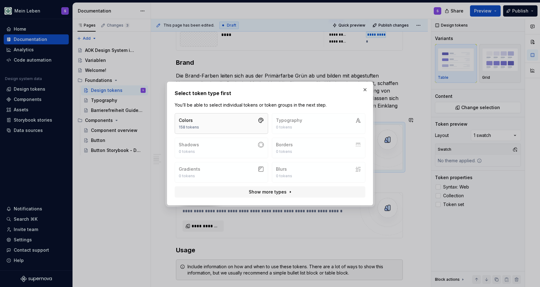
click at [220, 123] on button "Colors 158 tokens" at bounding box center [221, 123] width 93 height 21
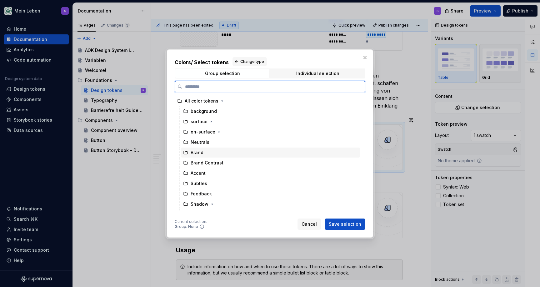
click at [199, 150] on div "Brand" at bounding box center [197, 152] width 13 height 6
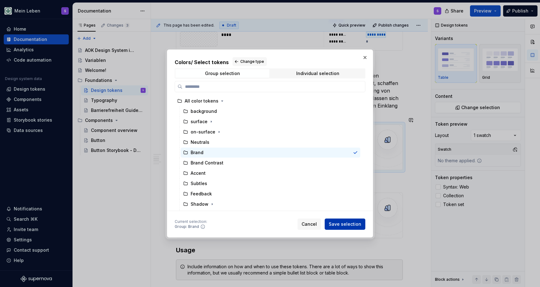
click at [346, 223] on span "Save selection" at bounding box center [345, 224] width 33 height 6
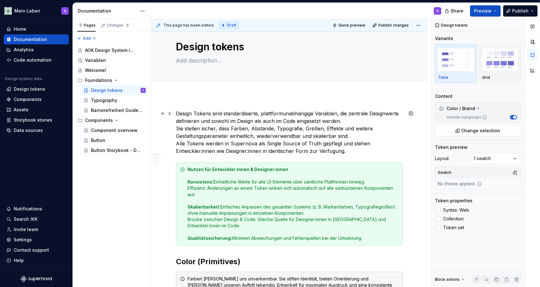
scroll to position [0, 0]
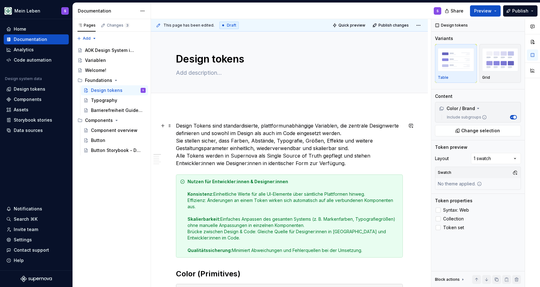
click at [349, 131] on p "Design Tokens sind standardisierte, plattformunabhängige Variablen, die zentral…" at bounding box center [289, 144] width 227 height 45
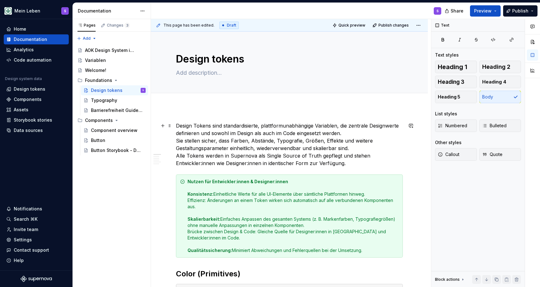
click at [178, 140] on p "Design Tokens sind standardisierte, plattformunabhängige Variablen, die zentral…" at bounding box center [289, 144] width 227 height 45
drag, startPoint x: 177, startPoint y: 156, endPoint x: 181, endPoint y: 157, distance: 3.9
click at [178, 156] on p "Design Tokens sind standardisierte, plattformunabhängige Variablen, die zentral…" at bounding box center [289, 144] width 227 height 45
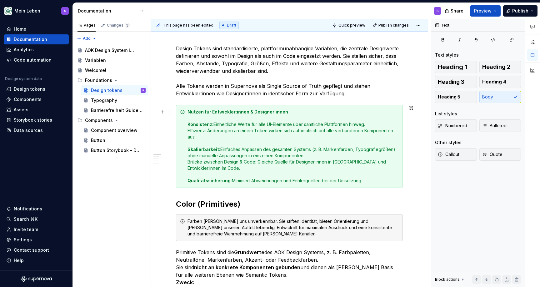
scroll to position [78, 0]
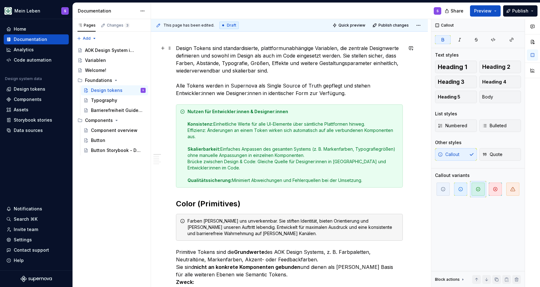
click at [369, 96] on p "Design Tokens sind standardisierte, plattformunabhängige Variablen, die zentral…" at bounding box center [289, 70] width 227 height 53
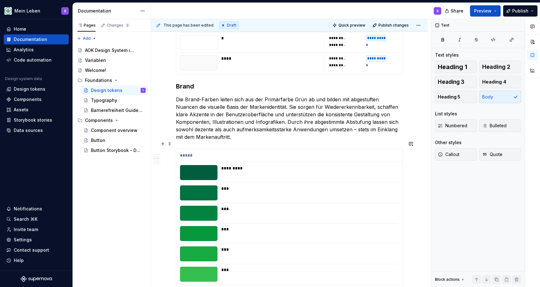
scroll to position [649, 0]
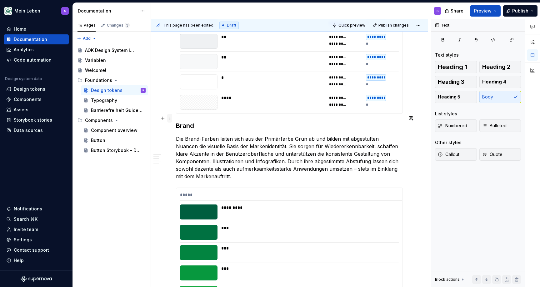
click at [171, 118] on span at bounding box center [169, 118] width 5 height 9
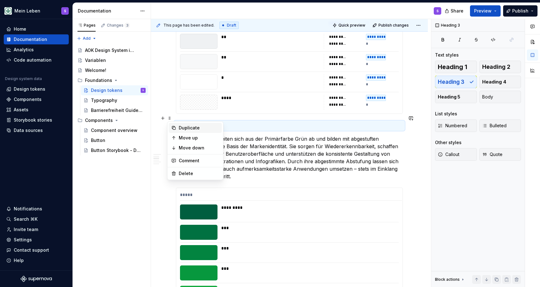
click at [183, 130] on div "Duplicate" at bounding box center [199, 128] width 41 height 6
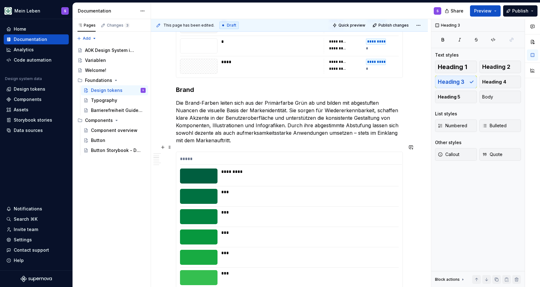
scroll to position [669, 0]
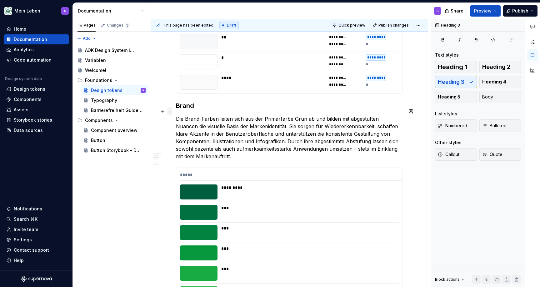
click at [170, 112] on span at bounding box center [169, 111] width 5 height 9
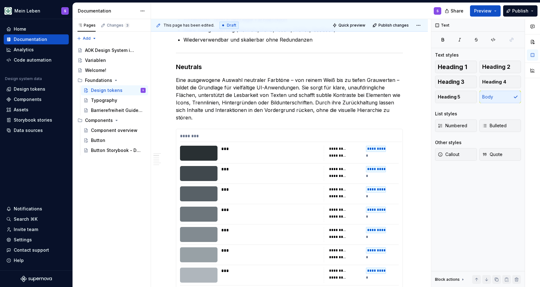
scroll to position [338, 0]
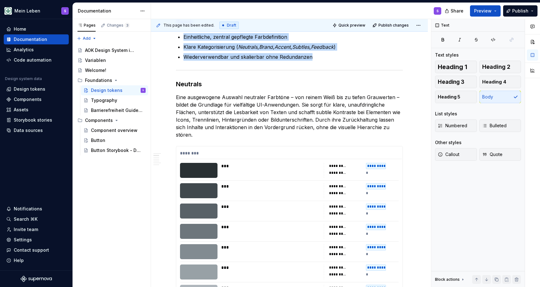
click at [200, 71] on div at bounding box center [289, 70] width 227 height 4
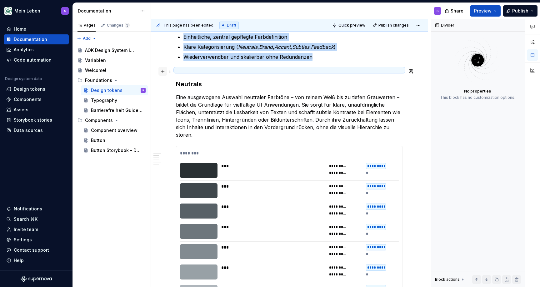
click at [164, 72] on button "button" at bounding box center [162, 71] width 9 height 9
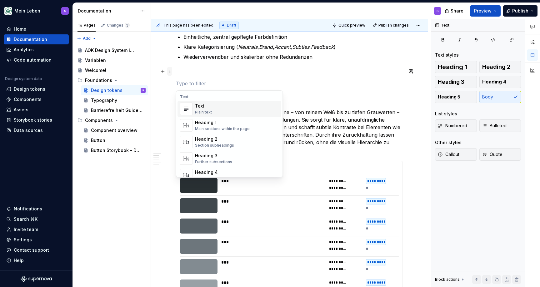
click at [171, 69] on span at bounding box center [169, 71] width 5 height 9
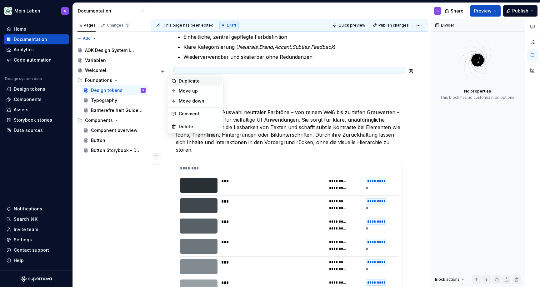
click at [179, 81] on div "Duplicate" at bounding box center [199, 81] width 41 height 6
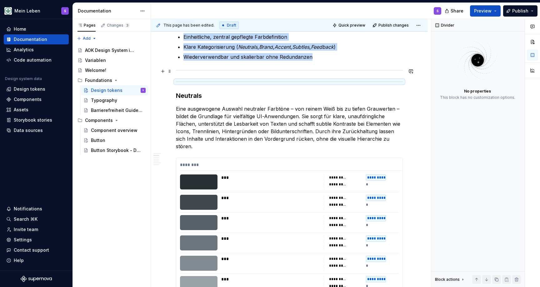
click at [218, 70] on hr at bounding box center [289, 70] width 227 height 0
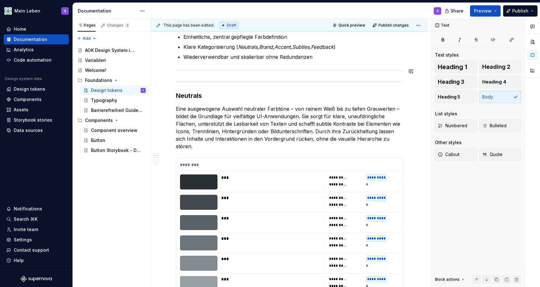
click at [189, 80] on div at bounding box center [289, 82] width 227 height 4
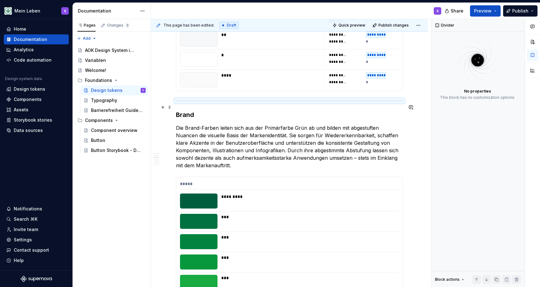
scroll to position [673, 0]
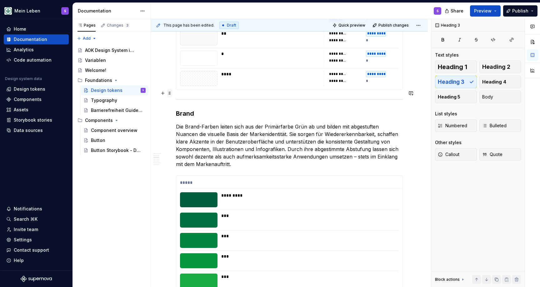
click at [171, 92] on span at bounding box center [169, 93] width 5 height 9
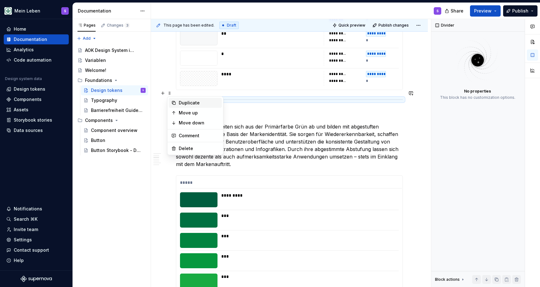
click at [176, 103] on div "Duplicate" at bounding box center [195, 103] width 53 height 10
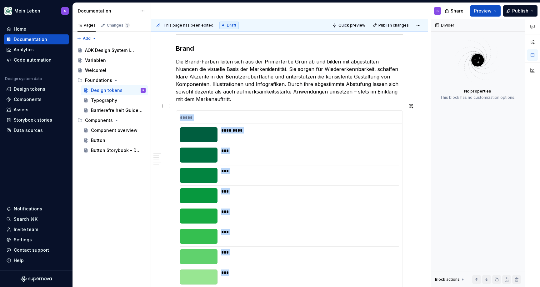
scroll to position [725, 0]
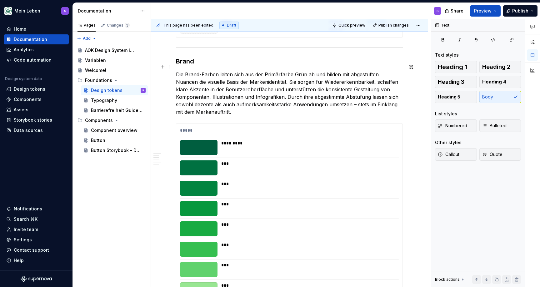
click at [182, 101] on p "Die Brand-Farben leiten sich aus der Primärfarbe Grün ab und bilden mit abgestu…" at bounding box center [289, 93] width 227 height 45
click at [171, 68] on span at bounding box center [169, 67] width 5 height 9
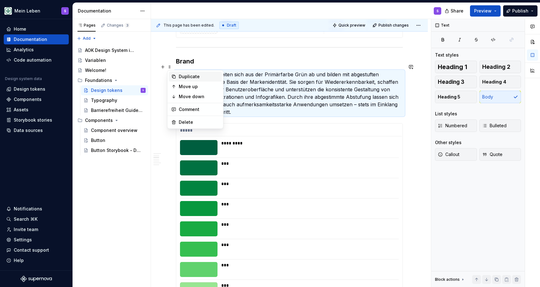
click at [179, 78] on div "Duplicate" at bounding box center [199, 76] width 41 height 6
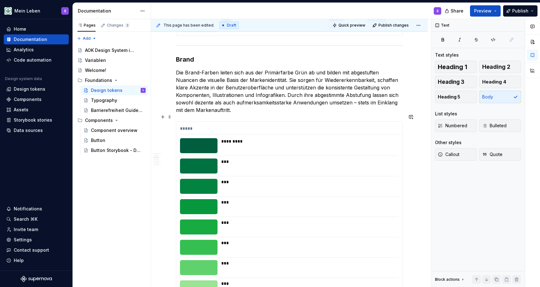
scroll to position [715, 0]
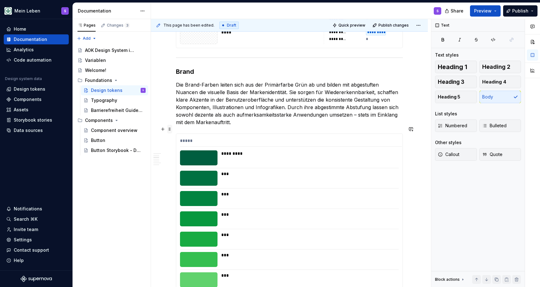
click at [171, 130] on span at bounding box center [169, 129] width 5 height 9
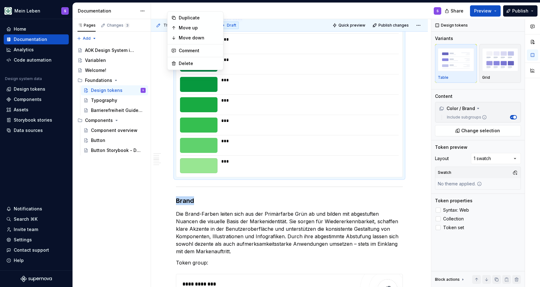
scroll to position [874, 0]
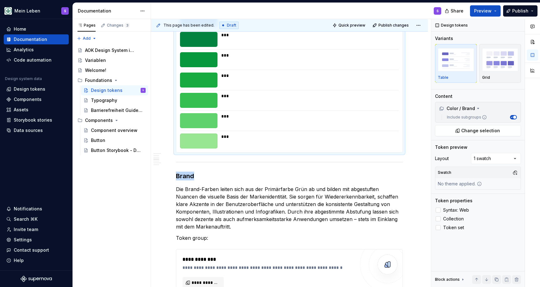
click at [224, 218] on p "Die Brand-Farben leiten sich aus der Primärfarbe Grün ab und bilden mit abgestu…" at bounding box center [289, 207] width 227 height 45
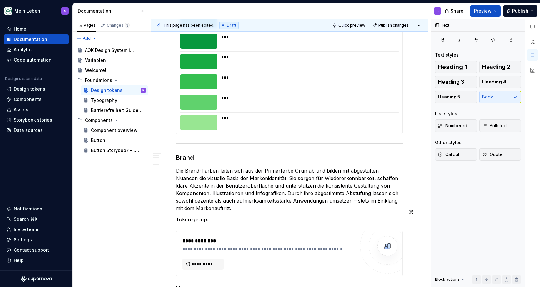
scroll to position [893, 0]
click at [238, 199] on p "Die Brand-Farben leiten sich aus der Primärfarbe Grün ab und bilden mit abgestu…" at bounding box center [289, 188] width 227 height 45
click at [170, 136] on span at bounding box center [169, 136] width 5 height 9
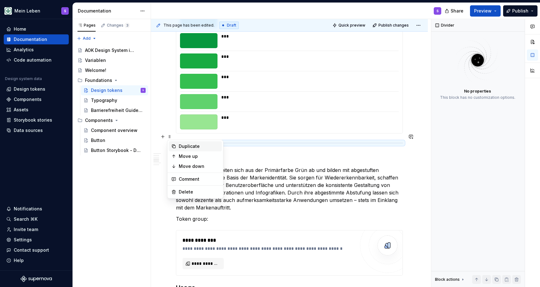
click at [175, 144] on icon at bounding box center [173, 146] width 5 height 5
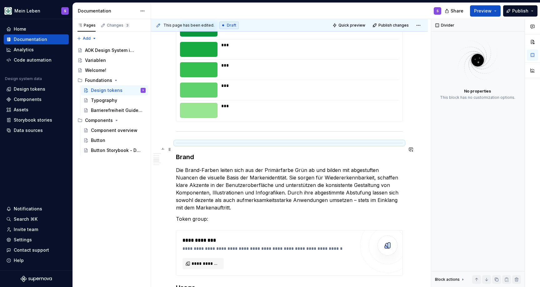
scroll to position [911, 0]
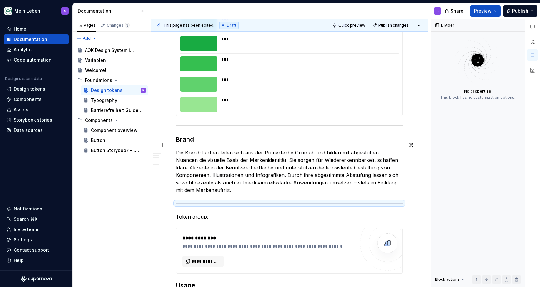
click at [231, 181] on p "Die Brand-Farben leiten sich aus der Primärfarbe Grün ab und bilden mit abgestu…" at bounding box center [289, 171] width 227 height 45
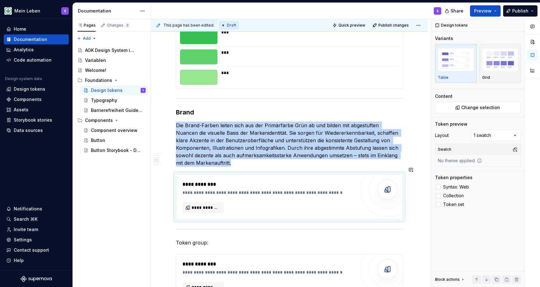
scroll to position [966, 0]
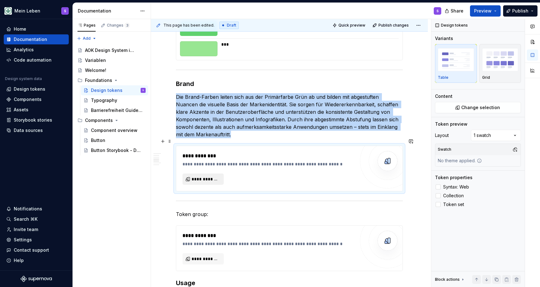
click at [214, 176] on span "**********" at bounding box center [206, 179] width 28 height 6
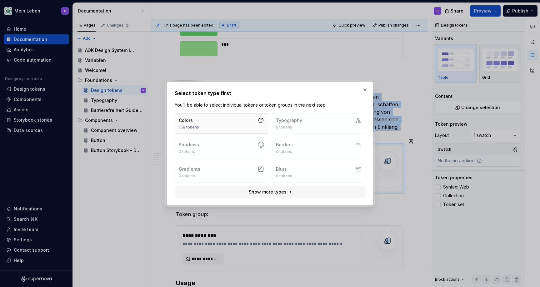
click at [239, 127] on button "Colors 158 tokens" at bounding box center [221, 123] width 93 height 21
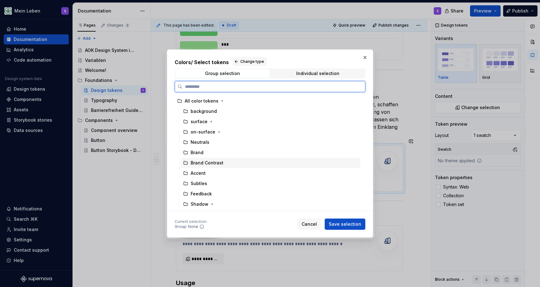
click at [228, 160] on div "Brand Contrast" at bounding box center [271, 163] width 180 height 10
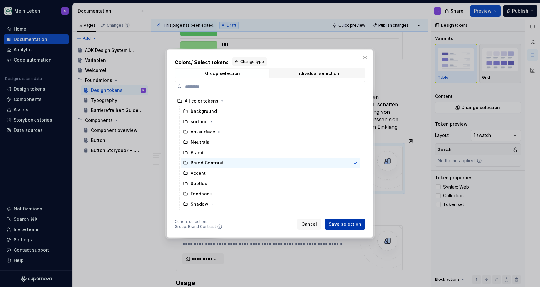
click at [348, 223] on span "Save selection" at bounding box center [345, 224] width 33 height 6
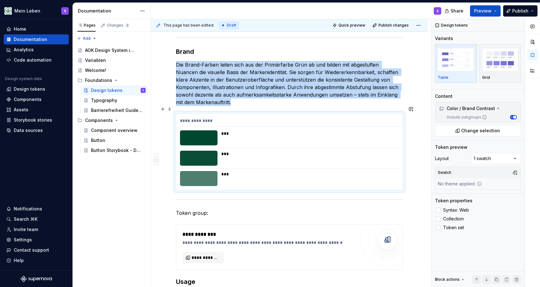
scroll to position [1000, 0]
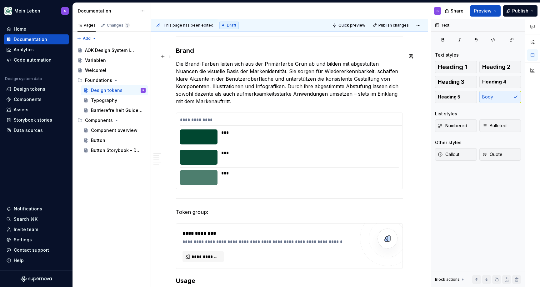
click at [268, 93] on p "Die Brand-Farben leiten sich aus der Primärfarbe Grün ab und bilden mit abgestu…" at bounding box center [289, 82] width 227 height 45
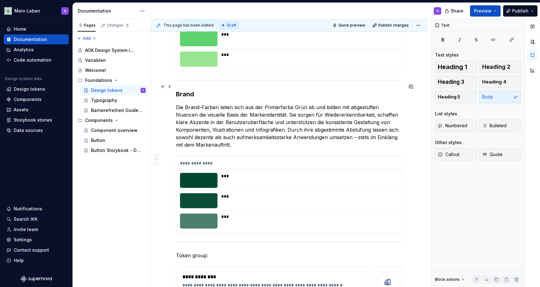
scroll to position [952, 0]
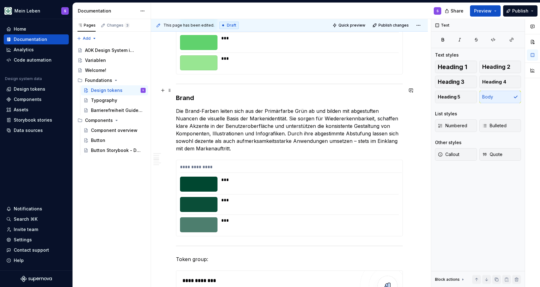
click at [196, 93] on h3 "Brand" at bounding box center [289, 97] width 227 height 9
click at [228, 128] on p "Die Brand-Farben leiten sich aus der Primärfarbe Grün ab und bilden mit abgestu…" at bounding box center [289, 129] width 227 height 45
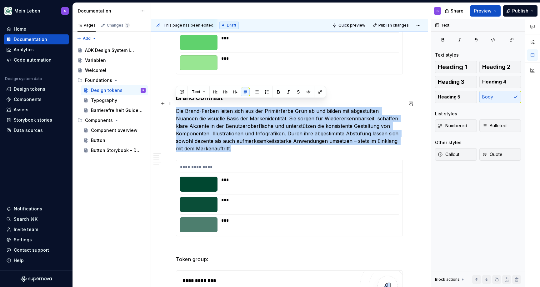
click at [228, 128] on p "Die Brand-Farben leiten sich aus der Primärfarbe Grün ab und bilden mit abgestu…" at bounding box center [289, 129] width 227 height 45
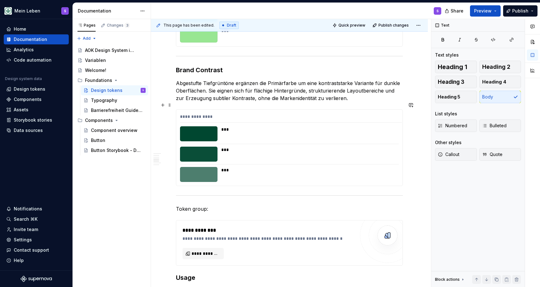
scroll to position [978, 0]
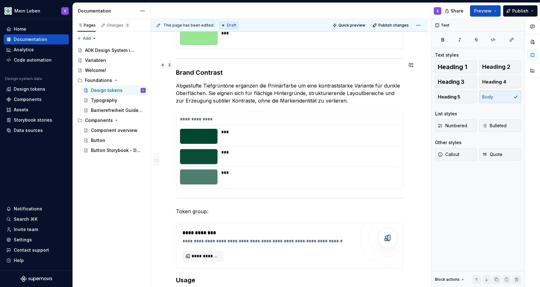
click at [169, 65] on span at bounding box center [169, 65] width 5 height 9
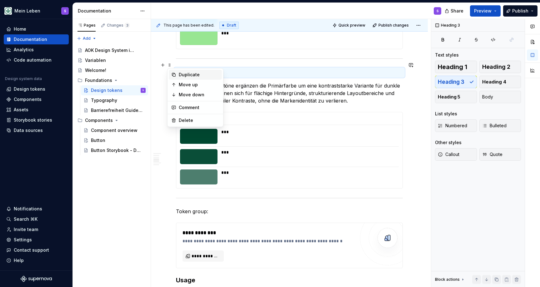
click at [189, 76] on div "Duplicate" at bounding box center [199, 75] width 41 height 6
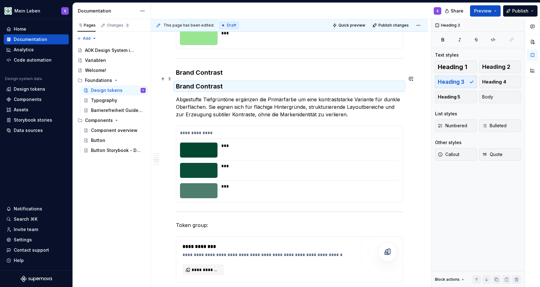
scroll to position [986, 0]
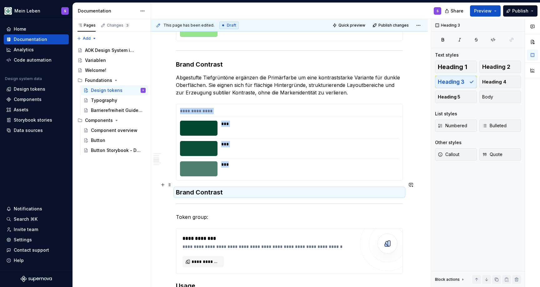
click at [198, 188] on h3 "Brand Contrast" at bounding box center [289, 192] width 227 height 9
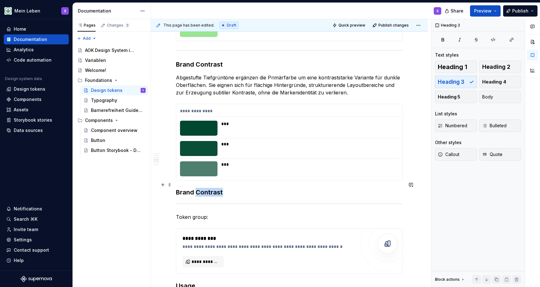
click at [198, 188] on h3 "Brand Contrast" at bounding box center [289, 192] width 227 height 9
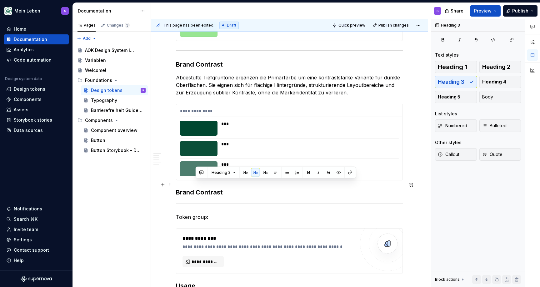
click at [193, 188] on h3 "Brand Contrast" at bounding box center [289, 192] width 227 height 9
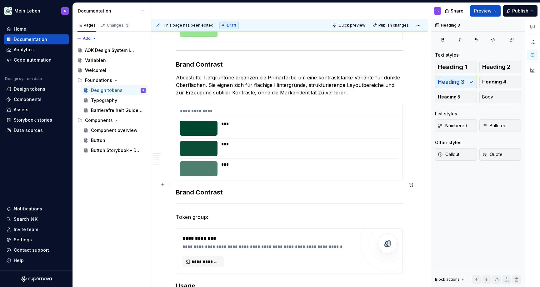
click at [189, 188] on h3 "Brand Contrast" at bounding box center [289, 192] width 227 height 9
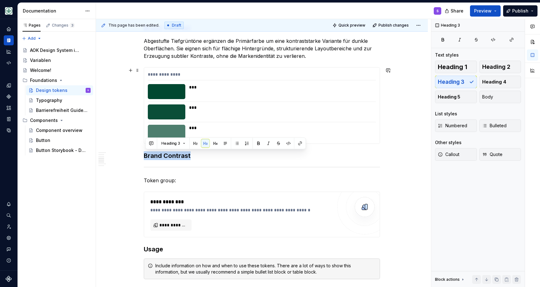
scroll to position [1009, 0]
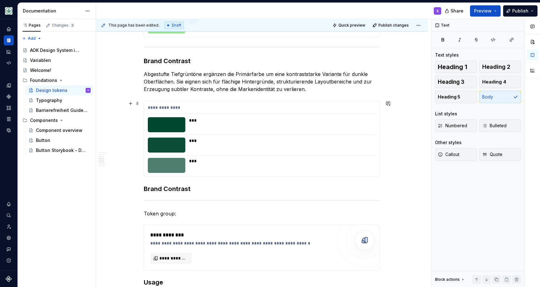
scroll to position [969, 0]
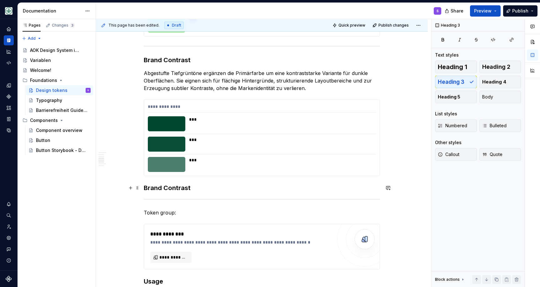
drag, startPoint x: 162, startPoint y: 186, endPoint x: 155, endPoint y: 187, distance: 6.9
click at [162, 186] on h3 "Brand Contrast" at bounding box center [262, 187] width 236 height 9
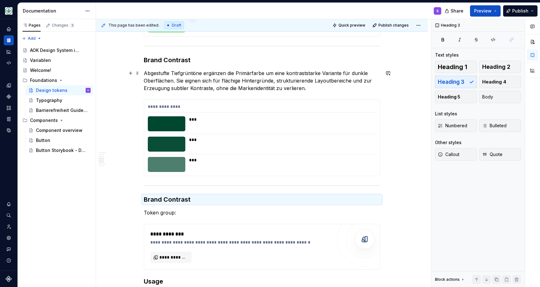
click at [178, 83] on p "Abgestufte Tiefgrüntöne ergänzen die Primärfarbe um eine kontraststarke Variant…" at bounding box center [262, 80] width 236 height 23
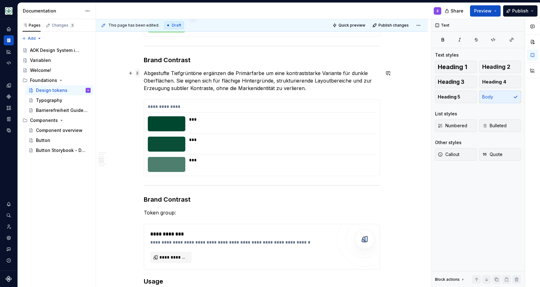
click at [139, 73] on span at bounding box center [137, 73] width 5 height 9
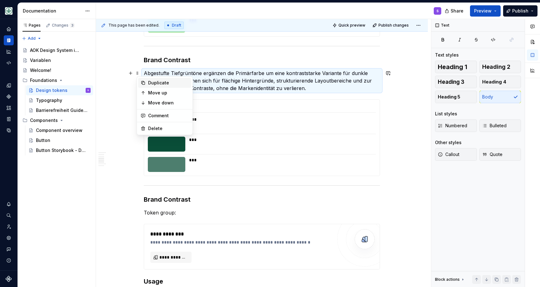
click at [153, 81] on div "Duplicate" at bounding box center [168, 83] width 41 height 6
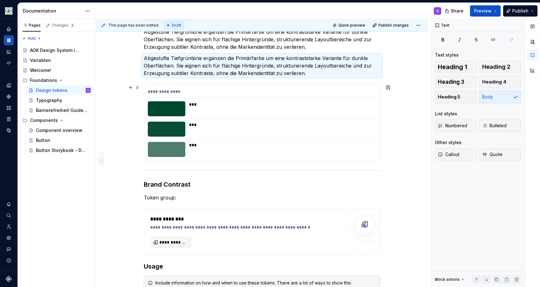
scroll to position [1014, 0]
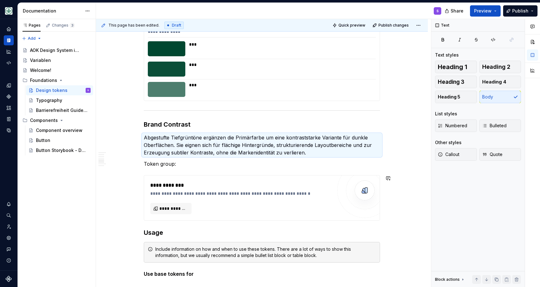
click at [151, 175] on div "**********" at bounding box center [262, 198] width 236 height 46
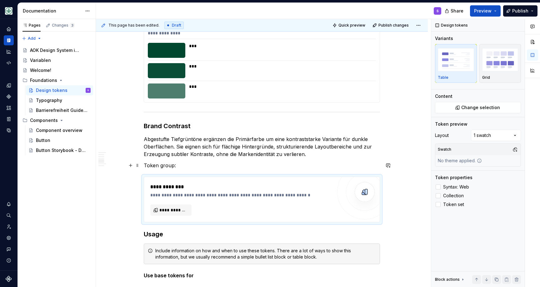
click at [150, 163] on p "Token group:" at bounding box center [262, 166] width 236 height 8
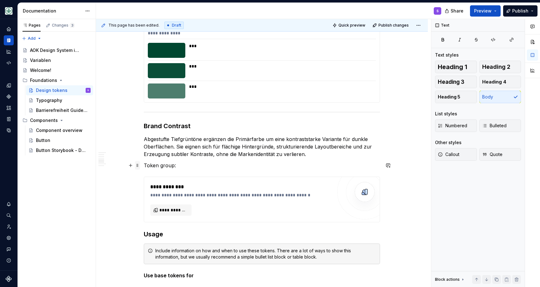
click at [140, 164] on span at bounding box center [137, 165] width 5 height 9
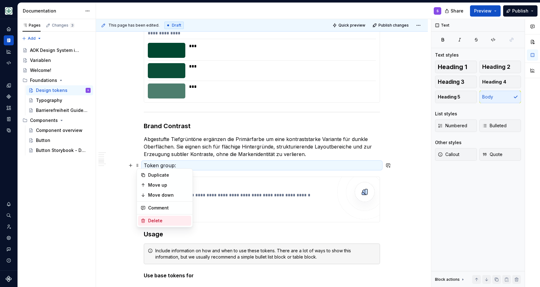
click at [156, 218] on div "Delete" at bounding box center [168, 221] width 41 height 6
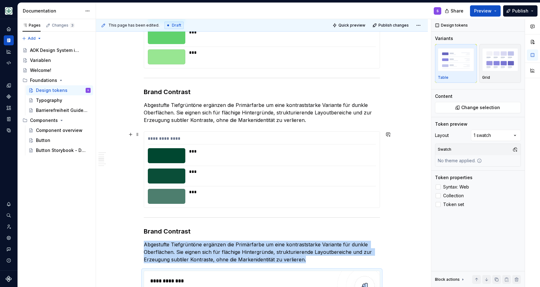
scroll to position [1020, 0]
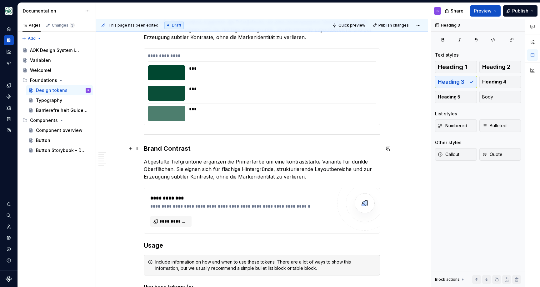
click at [190, 151] on h3 "Brand Contrast" at bounding box center [262, 148] width 236 height 9
click at [239, 172] on p "Abgestufte Tiefgrüntöne ergänzen die Primärfarbe um eine kontraststarke Variant…" at bounding box center [262, 169] width 236 height 23
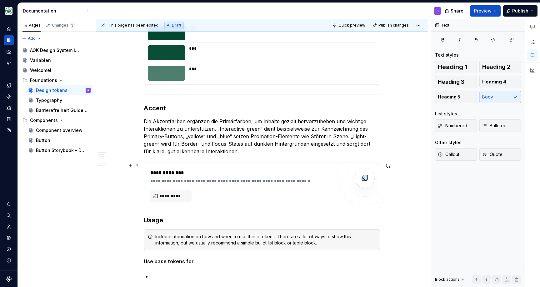
scroll to position [1063, 0]
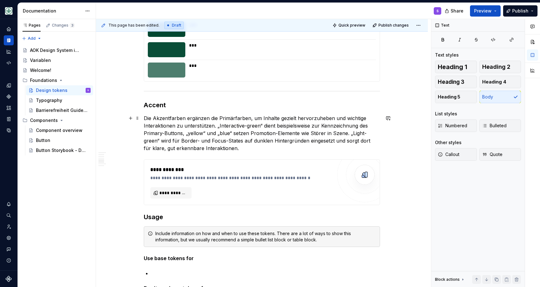
click at [216, 148] on p "Die Akzentfarben ergänzen die Primärfarben, um Inhalte gezielt hervorzuheben un…" at bounding box center [262, 133] width 236 height 38
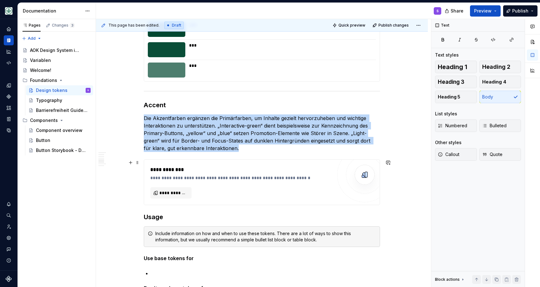
click at [202, 162] on div "**********" at bounding box center [262, 182] width 236 height 45
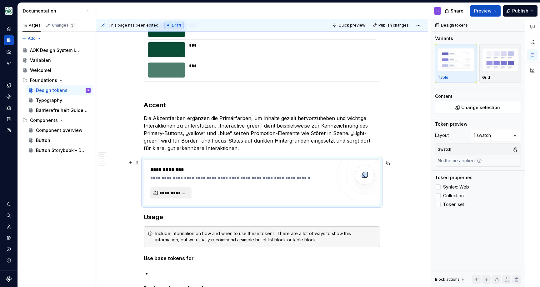
click at [185, 189] on button "**********" at bounding box center [170, 192] width 41 height 11
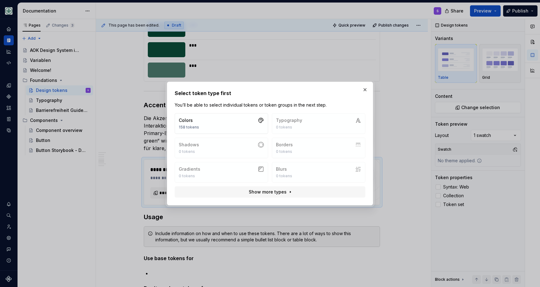
drag, startPoint x: 345, startPoint y: 93, endPoint x: 350, endPoint y: 91, distance: 4.6
click at [346, 92] on h2 "Select token type first" at bounding box center [270, 93] width 191 height 8
click at [366, 87] on button "button" at bounding box center [365, 89] width 9 height 9
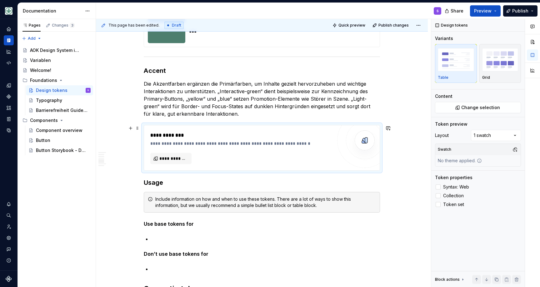
scroll to position [1091, 0]
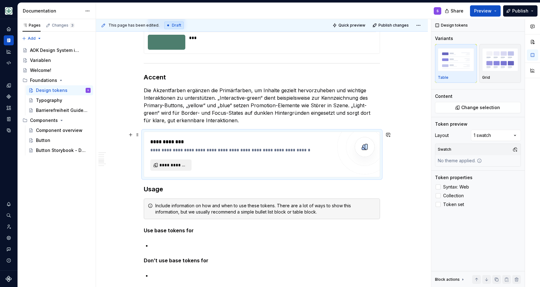
click at [188, 167] on span "**********" at bounding box center [173, 165] width 28 height 6
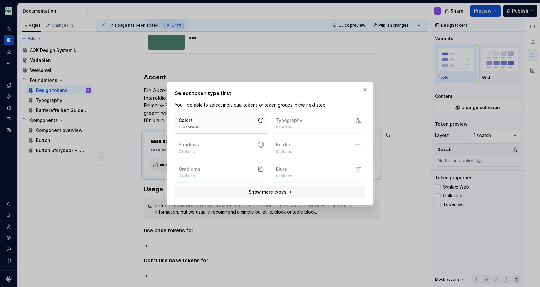
click at [228, 126] on button "Colors 158 tokens" at bounding box center [221, 123] width 93 height 21
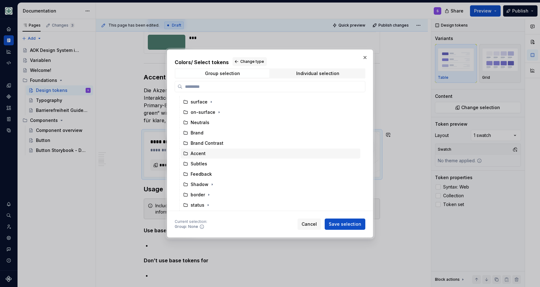
scroll to position [20, 0]
click at [208, 153] on div "Accent" at bounding box center [271, 153] width 180 height 10
click at [343, 224] on span "Save selection" at bounding box center [345, 224] width 33 height 6
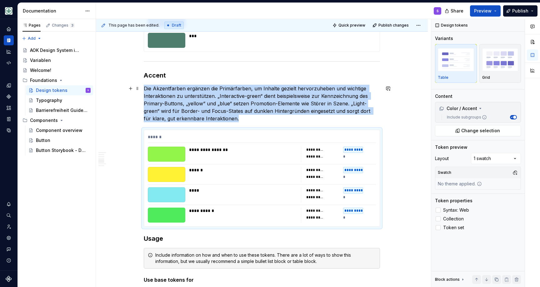
scroll to position [1083, 0]
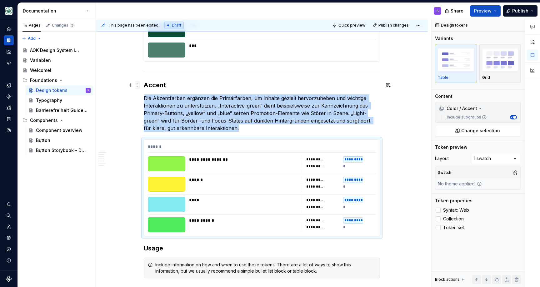
click at [139, 84] on span at bounding box center [137, 85] width 5 height 9
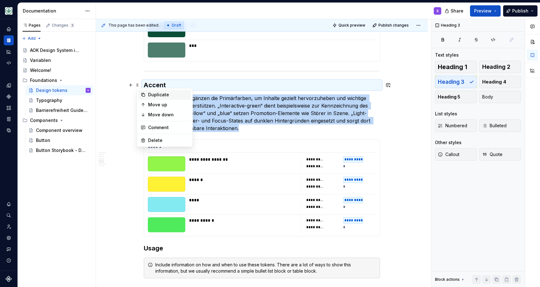
click at [145, 92] on div "Duplicate" at bounding box center [164, 95] width 53 height 10
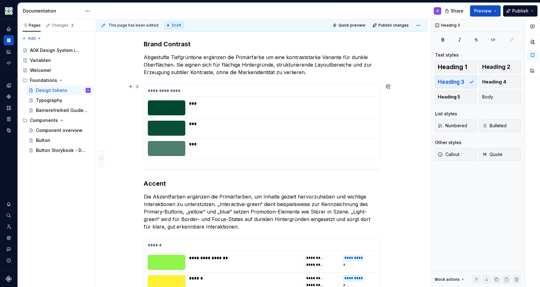
scroll to position [984, 0]
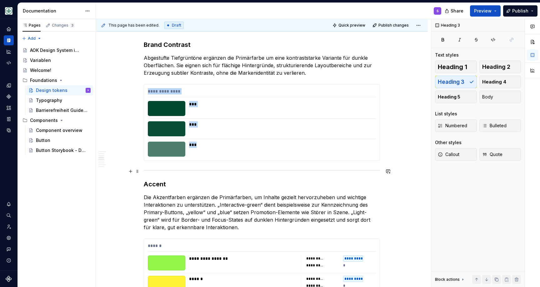
click at [164, 171] on div at bounding box center [262, 170] width 236 height 4
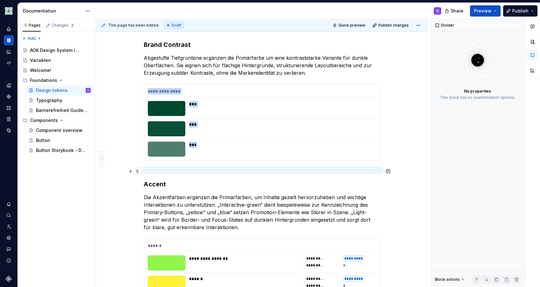
click at [137, 170] on span at bounding box center [137, 171] width 5 height 9
click at [153, 183] on div "Duplicate" at bounding box center [168, 181] width 41 height 6
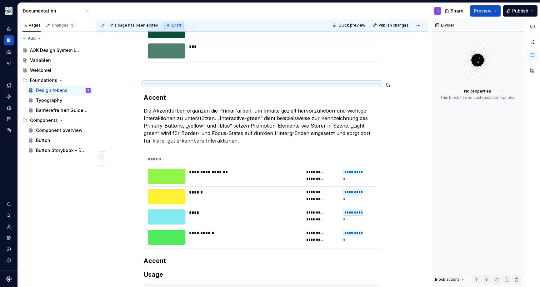
scroll to position [1111, 0]
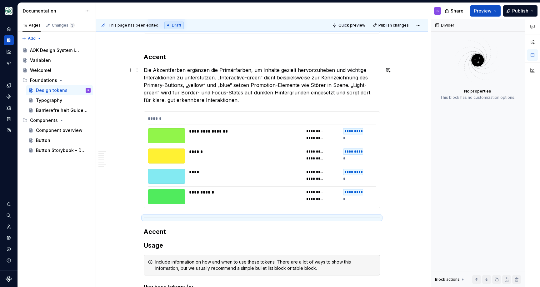
click at [166, 94] on p "Die Akzentfarben ergänzen die Primärfarben, um Inhalte gezielt hervorzuheben un…" at bounding box center [262, 85] width 236 height 38
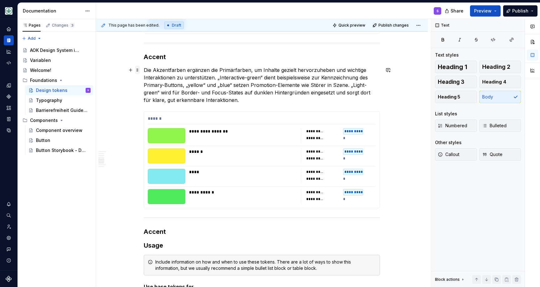
click at [139, 73] on span at bounding box center [137, 70] width 5 height 9
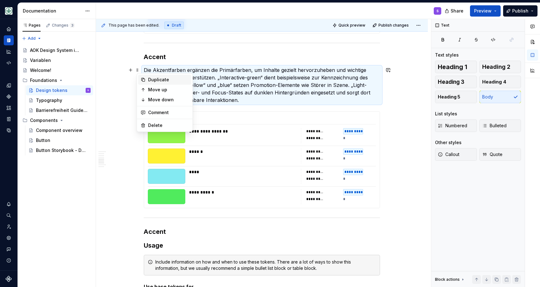
click at [143, 78] on icon at bounding box center [143, 79] width 5 height 5
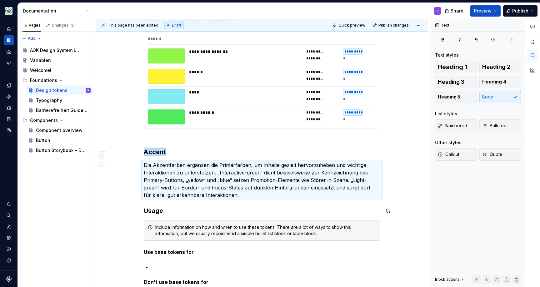
scroll to position [1193, 0]
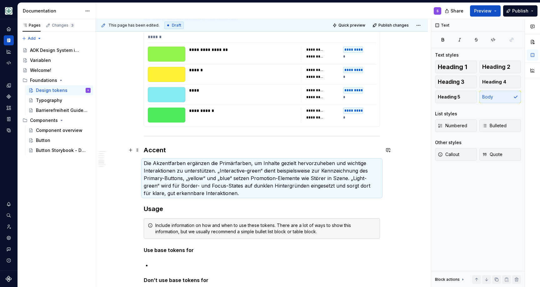
click at [159, 148] on h3 "Accent" at bounding box center [262, 150] width 236 height 9
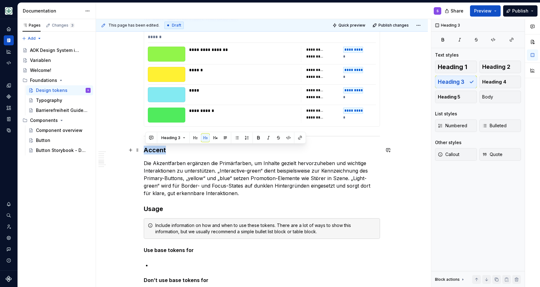
click at [159, 148] on h3 "Accent" at bounding box center [262, 150] width 236 height 9
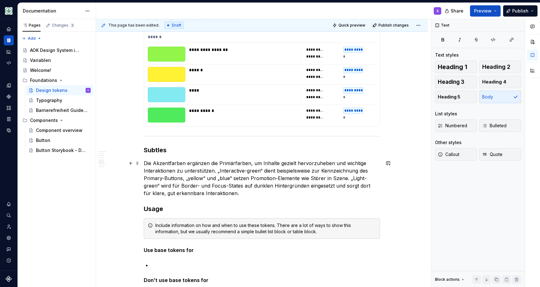
click at [188, 175] on p "Die Akzentfarben ergänzen die Primärfarben, um Inhalte gezielt hervorzuheben un…" at bounding box center [262, 178] width 236 height 38
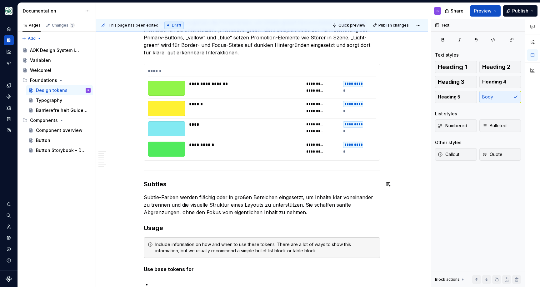
scroll to position [1150, 0]
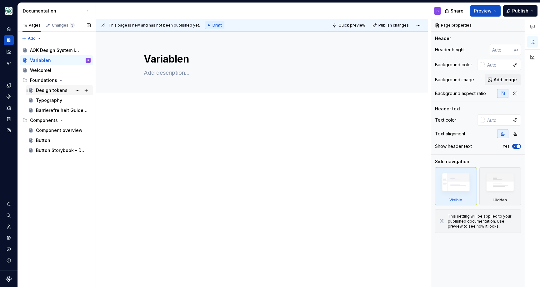
click at [48, 93] on div "Design tokens" at bounding box center [52, 90] width 32 height 6
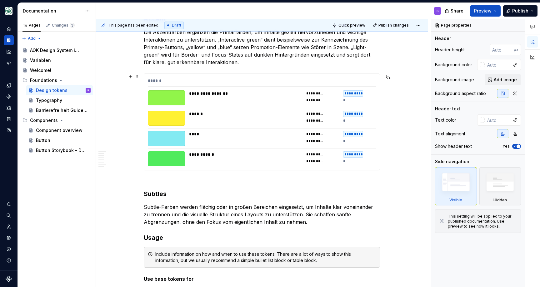
scroll to position [1146, 0]
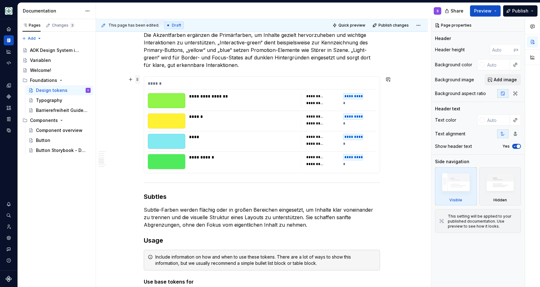
click at [139, 81] on span at bounding box center [137, 79] width 5 height 9
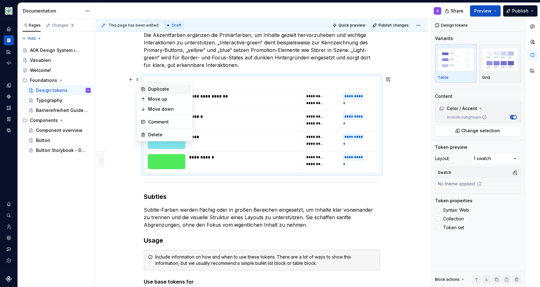
click at [157, 88] on div "Duplicate" at bounding box center [168, 89] width 41 height 6
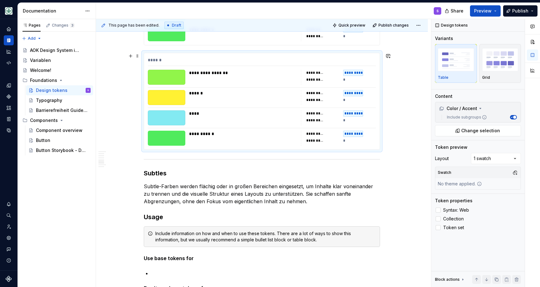
scroll to position [1260, 0]
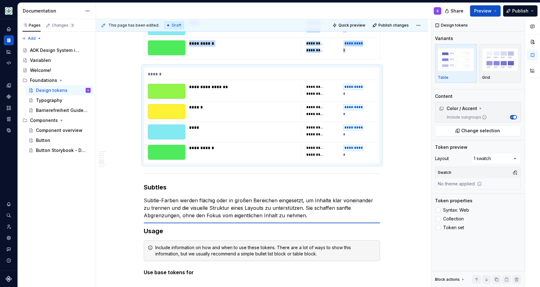
type textarea "*"
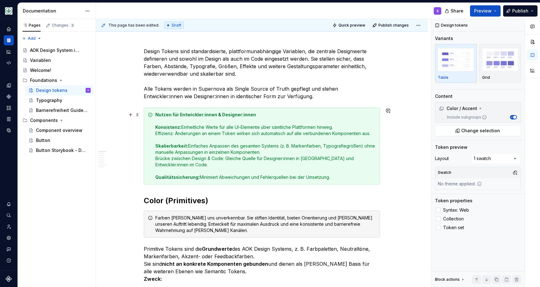
scroll to position [35, 0]
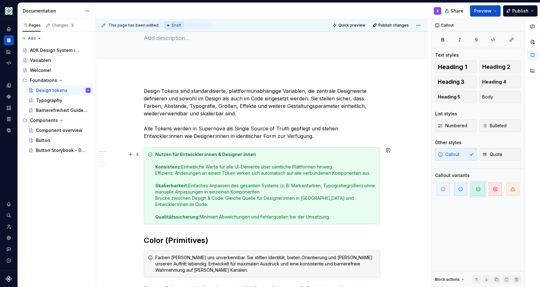
click at [380, 223] on div "Nutzen für Entwickler:innen & Designer:innen Konsistenz: Einheitliche Werte für…" at bounding box center [262, 185] width 236 height 77
click at [140, 238] on span at bounding box center [137, 240] width 5 height 9
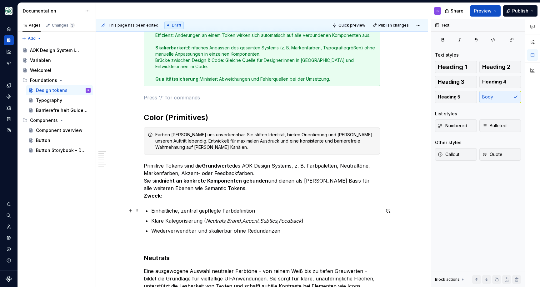
scroll to position [177, 0]
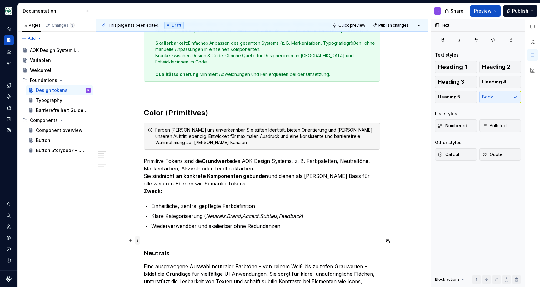
click at [140, 241] on span at bounding box center [137, 240] width 5 height 9
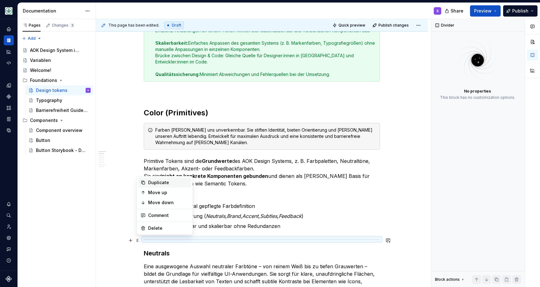
click at [154, 185] on div "Duplicate" at bounding box center [168, 182] width 41 height 6
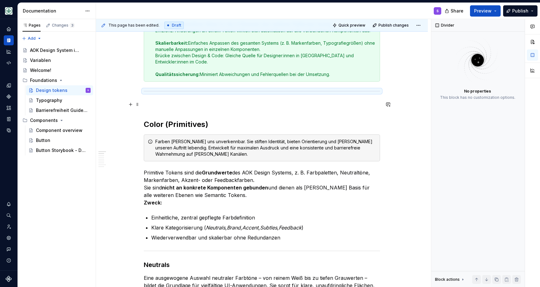
click at [150, 103] on p at bounding box center [262, 105] width 236 height 8
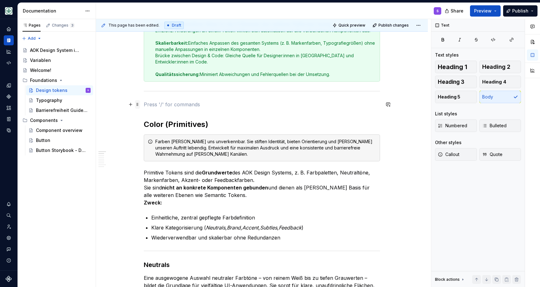
click at [140, 104] on span at bounding box center [137, 104] width 5 height 9
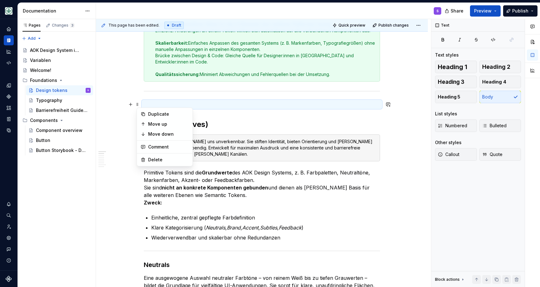
click at [156, 104] on p at bounding box center [262, 105] width 236 height 8
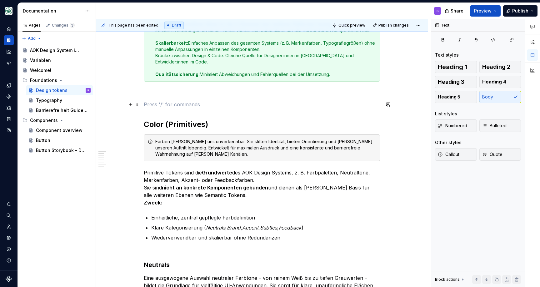
click at [158, 103] on p at bounding box center [262, 105] width 236 height 8
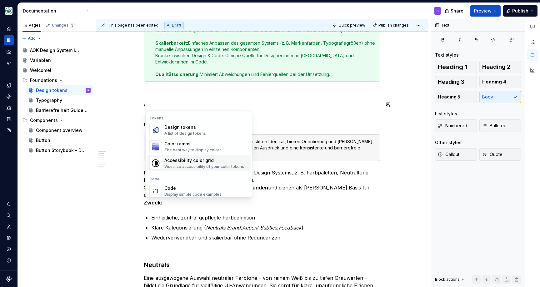
scroll to position [452, 0]
click at [211, 145] on div "Color ramps" at bounding box center [192, 144] width 57 height 6
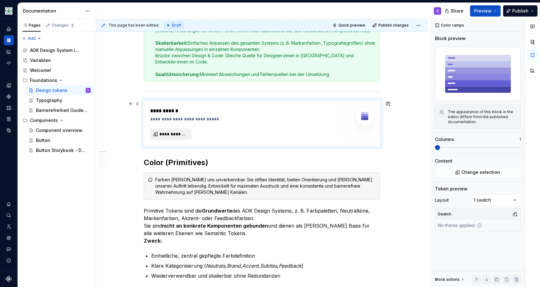
click at [185, 132] on span "**********" at bounding box center [173, 134] width 28 height 6
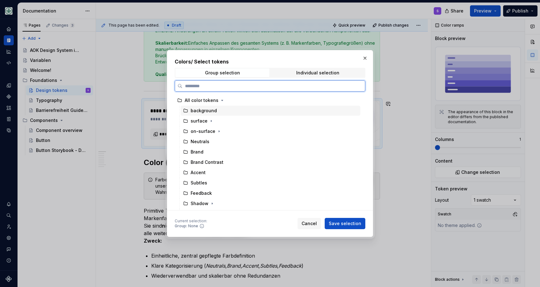
click at [198, 113] on div "background" at bounding box center [204, 111] width 26 height 6
click at [205, 151] on div "Brand" at bounding box center [271, 152] width 180 height 10
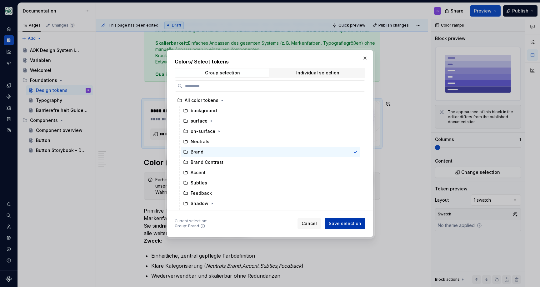
click at [350, 225] on span "Save selection" at bounding box center [345, 223] width 33 height 6
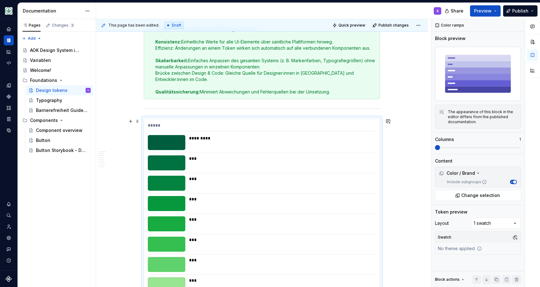
scroll to position [143, 0]
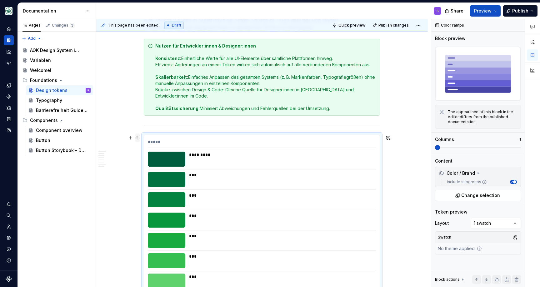
click at [138, 140] on span at bounding box center [137, 137] width 5 height 9
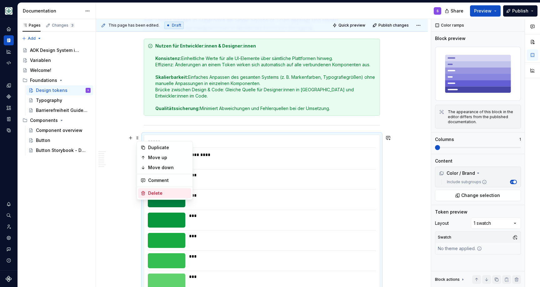
click at [148, 190] on div "Delete" at bounding box center [164, 193] width 53 height 10
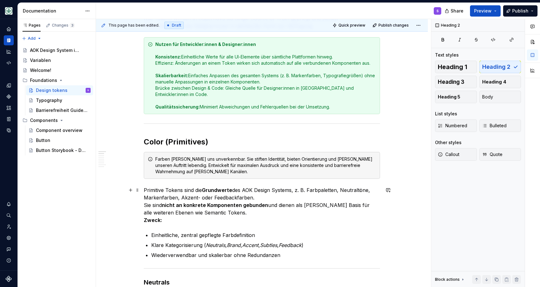
scroll to position [133, 0]
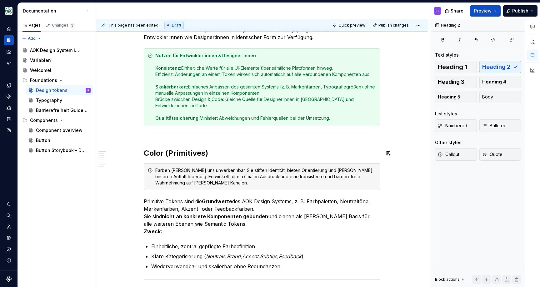
click at [392, 134] on button "button" at bounding box center [388, 136] width 9 height 9
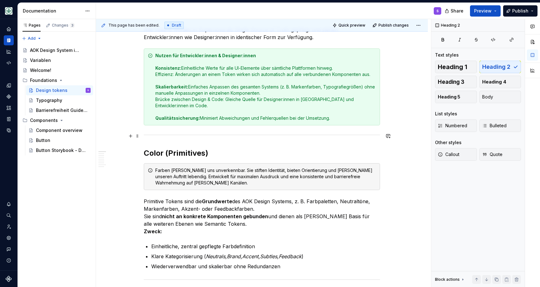
click at [130, 137] on button "button" at bounding box center [130, 136] width 9 height 9
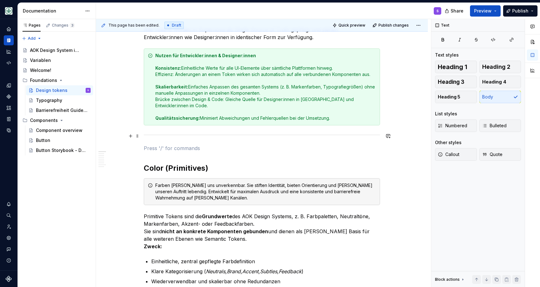
click at [155, 145] on p at bounding box center [262, 148] width 236 height 8
click at [140, 148] on span at bounding box center [137, 148] width 5 height 9
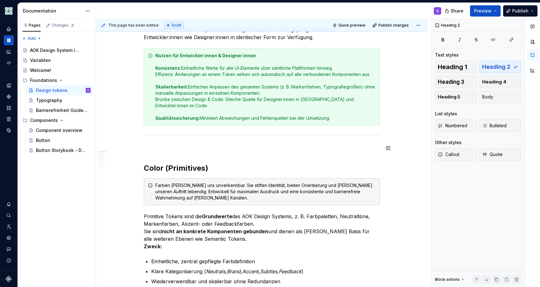
click at [205, 146] on p at bounding box center [262, 148] width 236 height 8
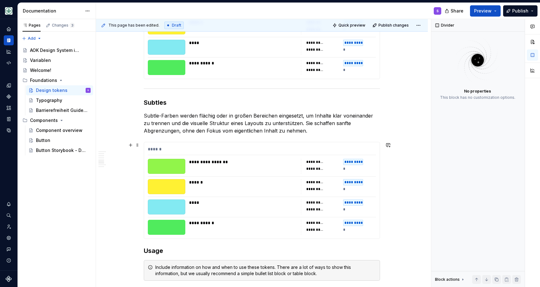
scroll to position [1253, 0]
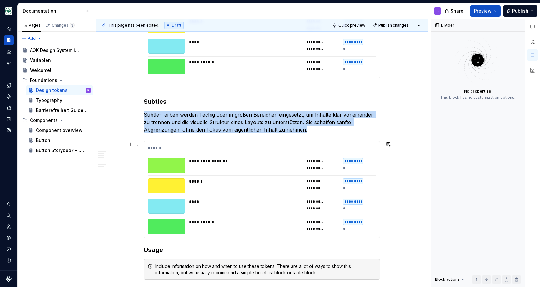
click at [181, 152] on div "******" at bounding box center [262, 149] width 228 height 9
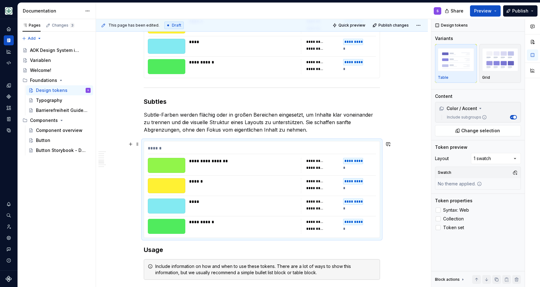
click at [139, 144] on span at bounding box center [137, 144] width 5 height 9
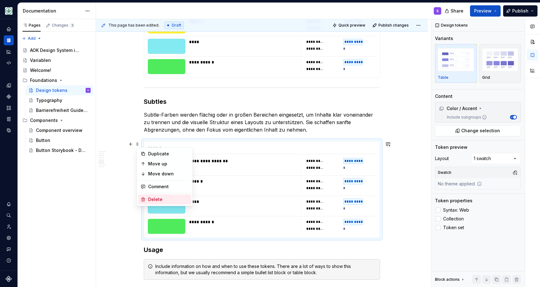
click at [149, 195] on div "Delete" at bounding box center [164, 199] width 53 height 10
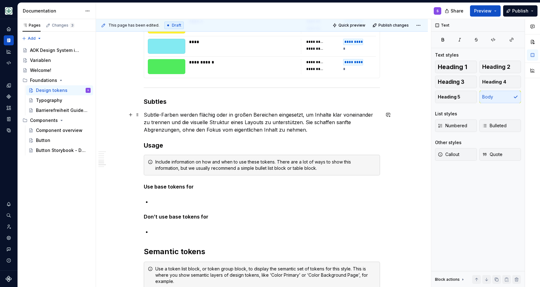
click at [271, 132] on p "Subtle-Farben werden flächig oder in großen Bereichen eingesetzt, um Inhalte kl…" at bounding box center [262, 122] width 236 height 23
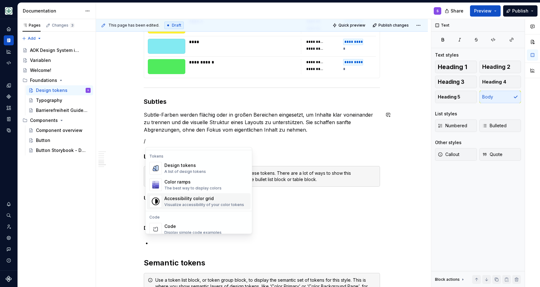
scroll to position [450, 0]
click at [185, 170] on div "A list of design tokens" at bounding box center [185, 172] width 42 height 5
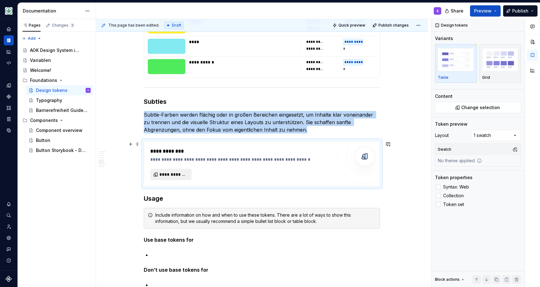
click at [174, 173] on span "**********" at bounding box center [173, 174] width 28 height 6
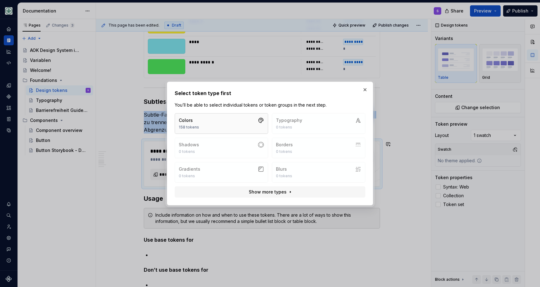
click at [203, 129] on button "Colors 158 tokens" at bounding box center [221, 123] width 93 height 21
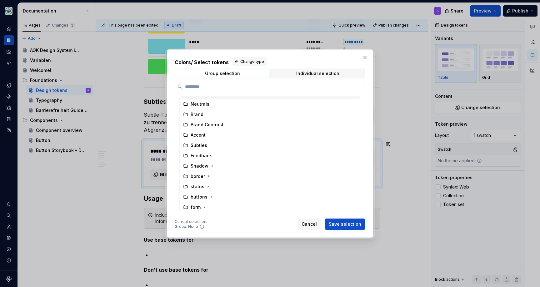
scroll to position [40, 0]
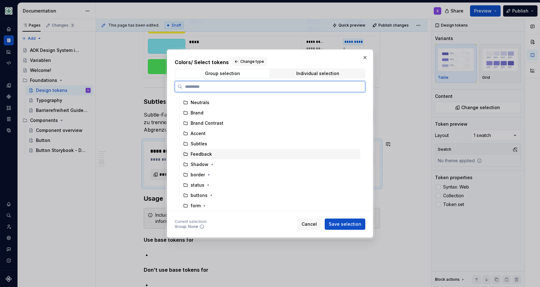
click at [206, 150] on div "Feedback" at bounding box center [271, 154] width 180 height 10
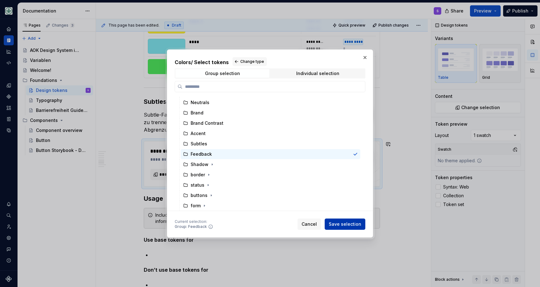
click at [344, 220] on button "Save selection" at bounding box center [345, 223] width 41 height 11
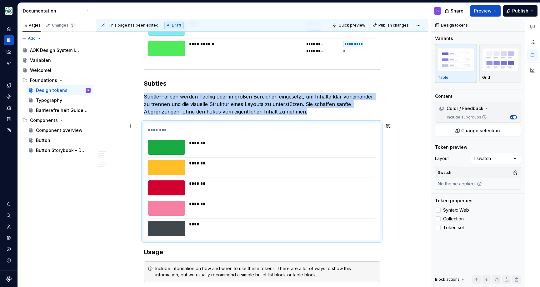
scroll to position [1273, 0]
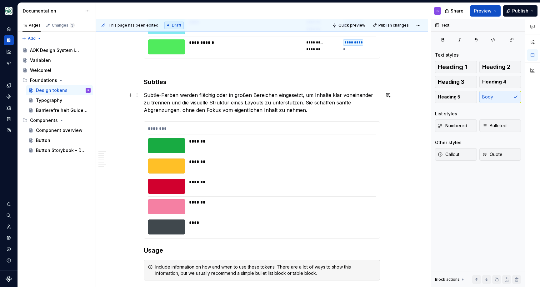
click at [160, 93] on p "Subtle-Farben werden flächig oder in großen Bereichen eingesetzt, um Inhalte kl…" at bounding box center [262, 102] width 236 height 23
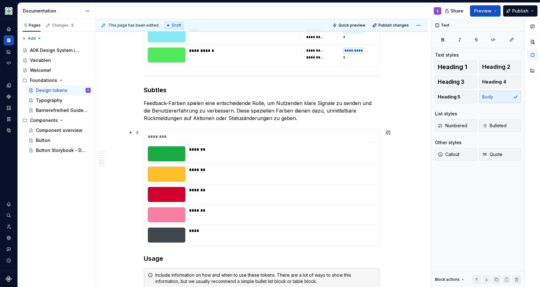
scroll to position [1271, 0]
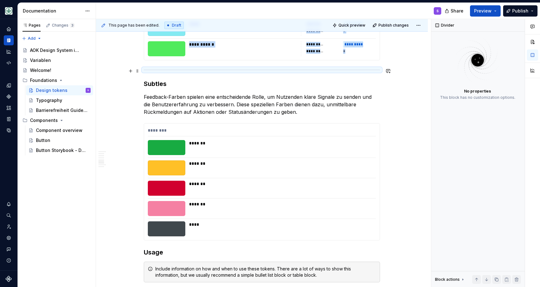
click at [250, 70] on hr at bounding box center [262, 70] width 236 height 0
click at [139, 70] on span at bounding box center [137, 71] width 5 height 9
click at [160, 82] on div "Duplicate" at bounding box center [168, 81] width 41 height 6
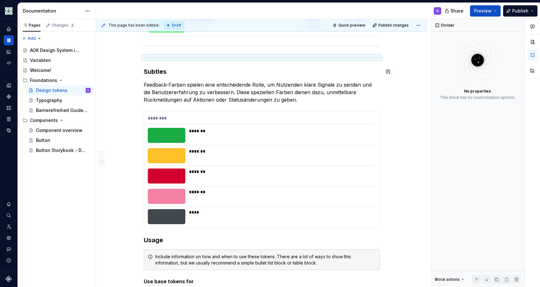
scroll to position [1314, 0]
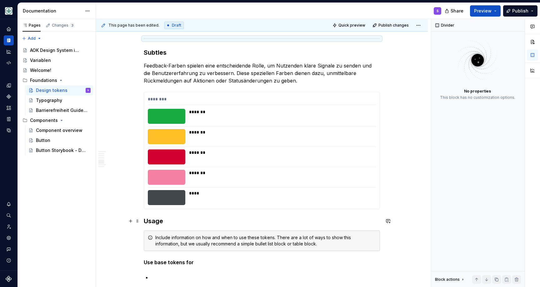
drag, startPoint x: 137, startPoint y: 41, endPoint x: 146, endPoint y: 203, distance: 162.8
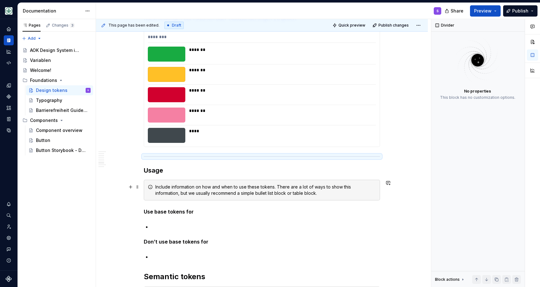
scroll to position [1377, 0]
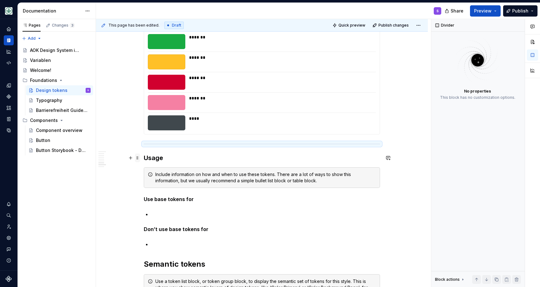
click at [138, 159] on span at bounding box center [137, 157] width 5 height 9
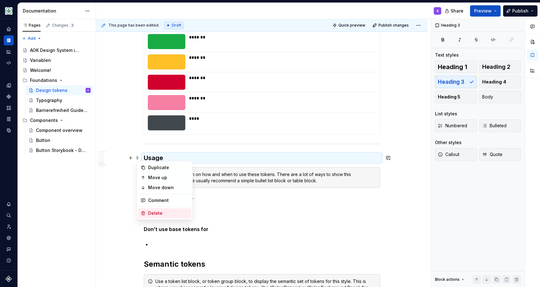
drag, startPoint x: 146, startPoint y: 214, endPoint x: 147, endPoint y: 203, distance: 10.3
click at [146, 214] on div "Delete" at bounding box center [164, 213] width 53 height 10
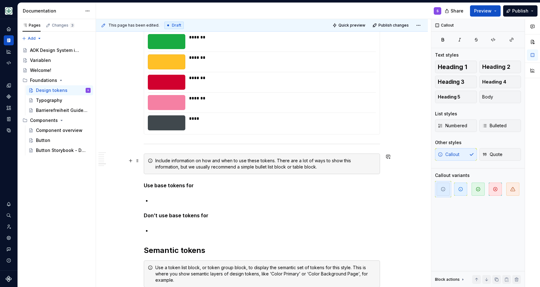
click at [138, 160] on span at bounding box center [137, 160] width 5 height 9
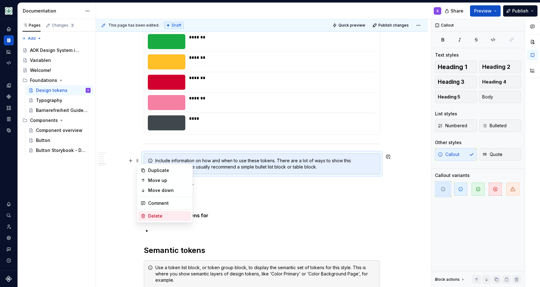
drag, startPoint x: 150, startPoint y: 214, endPoint x: 145, endPoint y: 190, distance: 24.6
click at [150, 213] on div "Delete" at bounding box center [168, 216] width 41 height 6
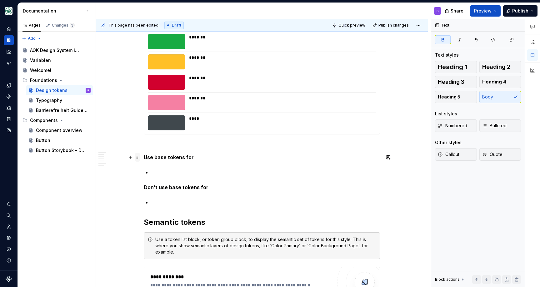
click at [140, 157] on span at bounding box center [137, 157] width 5 height 9
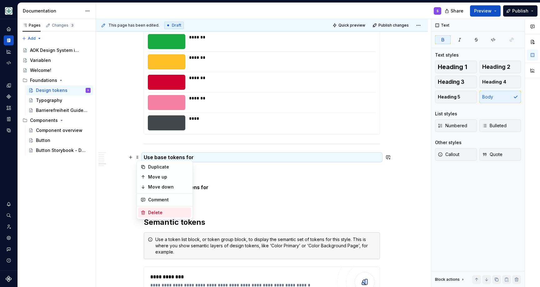
drag, startPoint x: 147, startPoint y: 209, endPoint x: 146, endPoint y: 201, distance: 8.3
click at [147, 209] on div "Delete" at bounding box center [164, 213] width 53 height 10
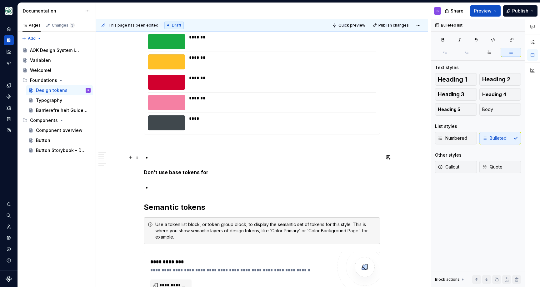
drag, startPoint x: 139, startPoint y: 156, endPoint x: 144, endPoint y: 160, distance: 6.3
click at [139, 156] on span at bounding box center [137, 157] width 5 height 9
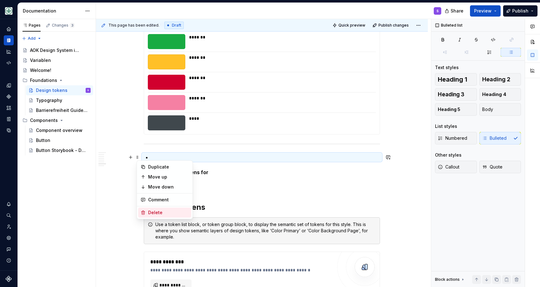
click at [146, 210] on div "Delete" at bounding box center [164, 213] width 53 height 10
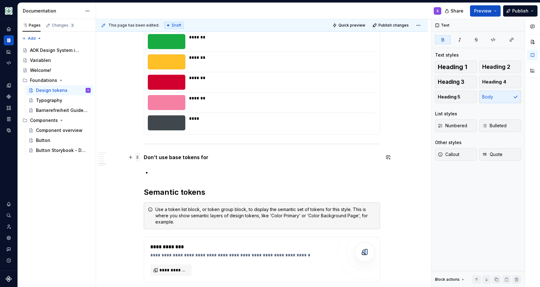
click at [140, 157] on span at bounding box center [137, 157] width 5 height 9
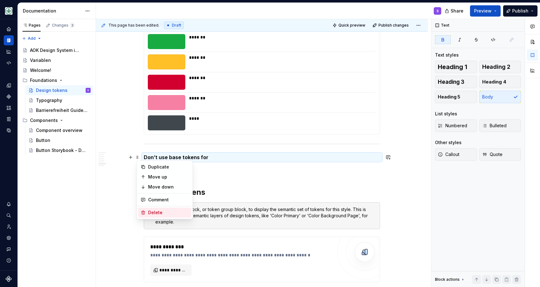
click at [147, 212] on div "Delete" at bounding box center [164, 213] width 53 height 10
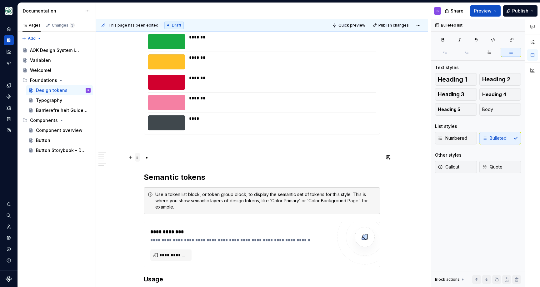
click at [140, 156] on span at bounding box center [137, 157] width 5 height 9
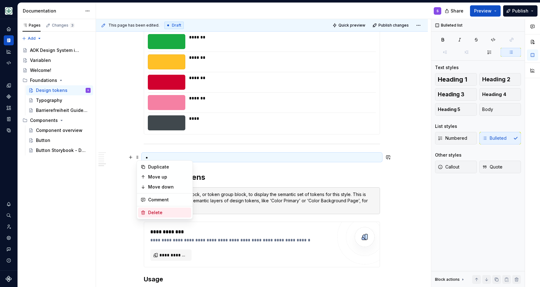
drag, startPoint x: 150, startPoint y: 212, endPoint x: 149, endPoint y: 202, distance: 9.8
click at [150, 211] on div "Delete" at bounding box center [168, 212] width 41 height 6
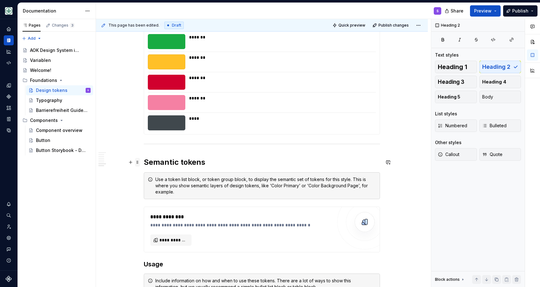
click at [138, 162] on span at bounding box center [137, 162] width 5 height 9
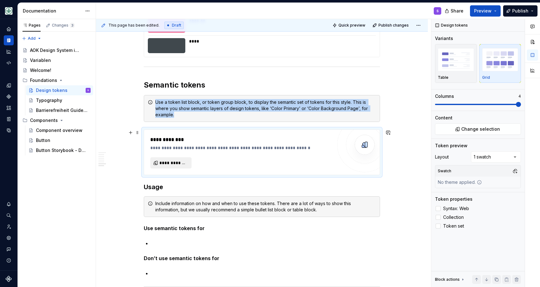
scroll to position [1450, 0]
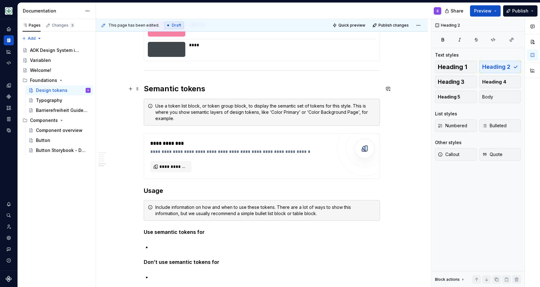
click at [163, 90] on h2 "Semantic tokens" at bounding box center [262, 89] width 236 height 10
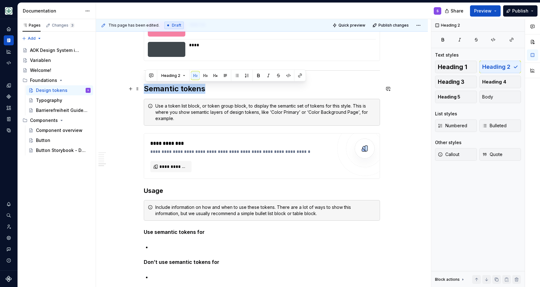
drag, startPoint x: 194, startPoint y: 87, endPoint x: 186, endPoint y: 88, distance: 7.8
click at [193, 87] on h2 "Semantic tokens" at bounding box center [262, 89] width 236 height 10
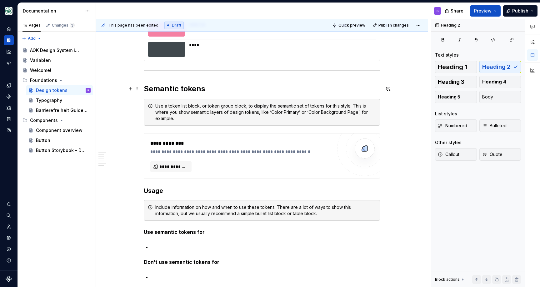
click at [184, 88] on h2 "Semantic tokens" at bounding box center [262, 89] width 236 height 10
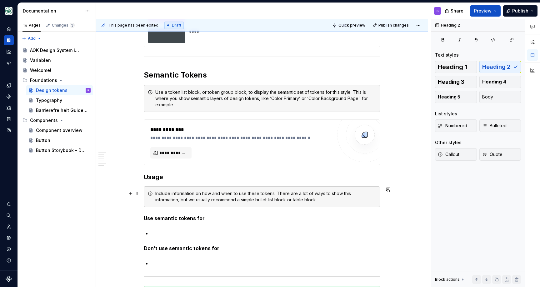
scroll to position [1458, 0]
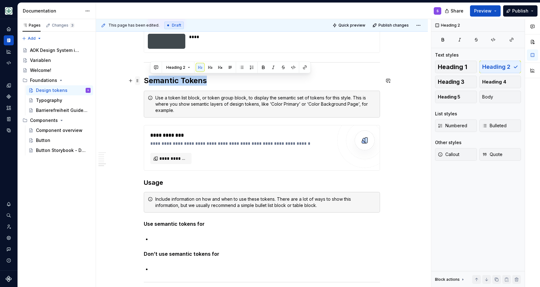
drag, startPoint x: 208, startPoint y: 81, endPoint x: 138, endPoint y: 80, distance: 70.3
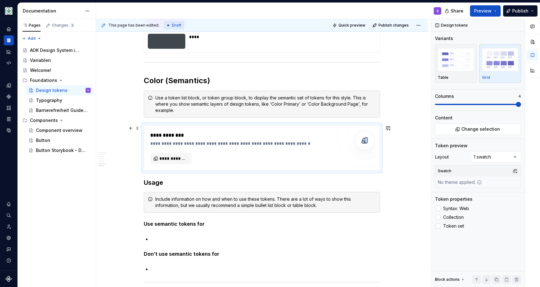
click at [198, 136] on div "**********" at bounding box center [241, 136] width 182 height 8
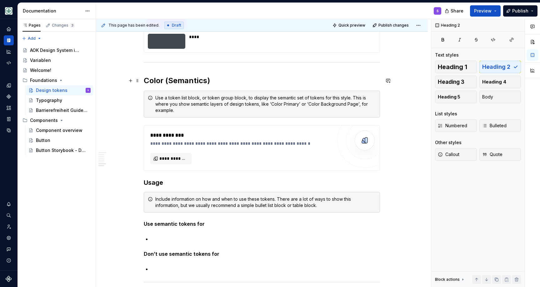
click at [219, 78] on h2 "Color (Semantics)" at bounding box center [262, 81] width 236 height 10
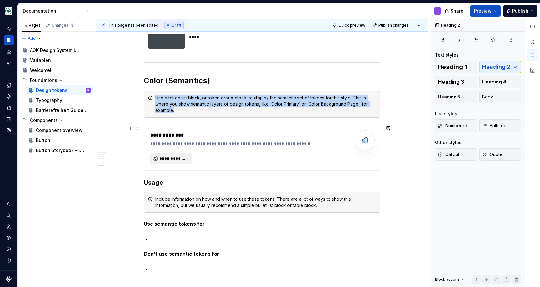
click at [167, 155] on button "**********" at bounding box center [170, 158] width 41 height 11
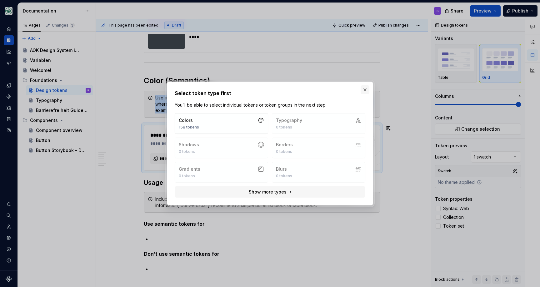
click at [363, 88] on button "button" at bounding box center [365, 89] width 9 height 9
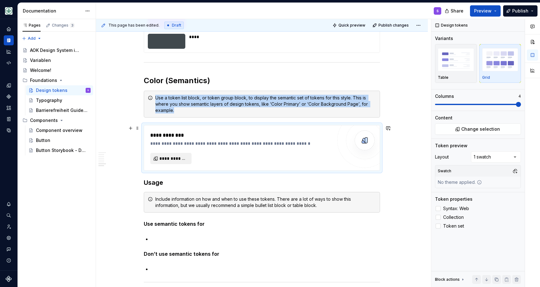
click at [174, 155] on button "**********" at bounding box center [170, 158] width 41 height 11
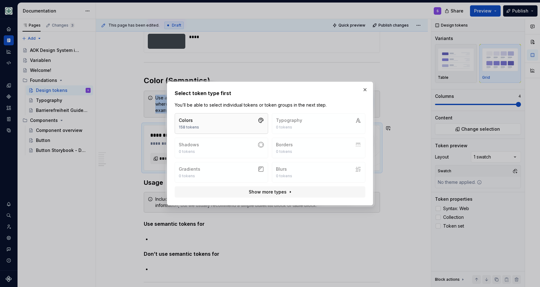
click at [211, 120] on button "Colors 158 tokens" at bounding box center [221, 123] width 93 height 21
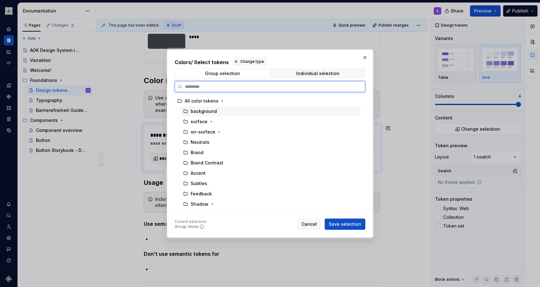
click at [211, 113] on div "background" at bounding box center [204, 111] width 26 height 6
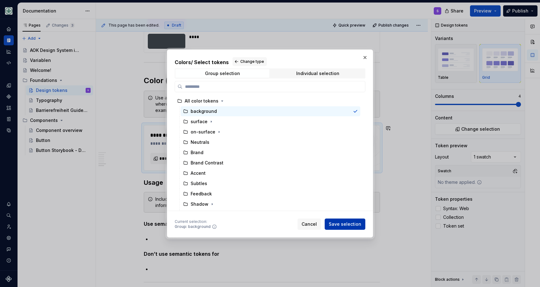
click at [343, 223] on span "Save selection" at bounding box center [345, 224] width 33 height 6
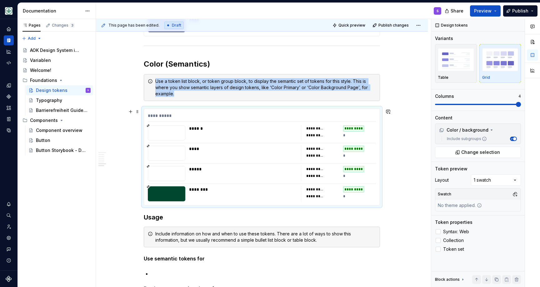
scroll to position [1471, 0]
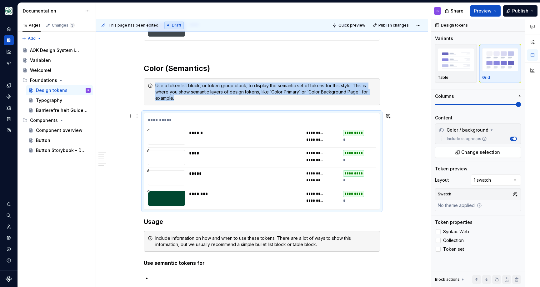
click at [152, 132] on div at bounding box center [167, 137] width 38 height 15
click at [149, 129] on icon at bounding box center [148, 129] width 3 height 3
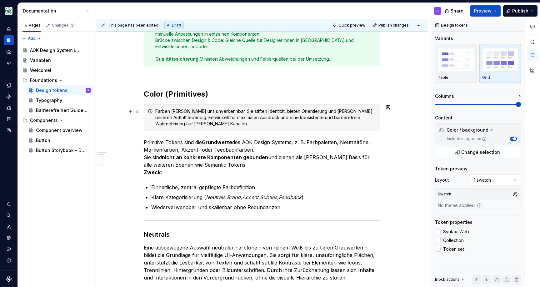
scroll to position [204, 0]
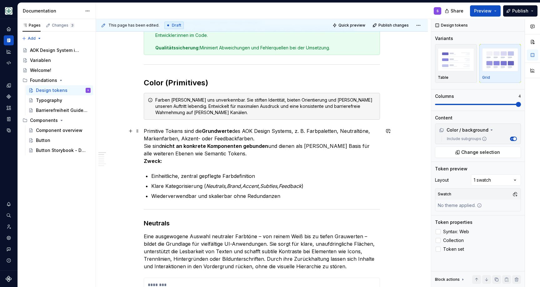
click at [217, 153] on p "Primitive Tokens sind die Grundwerte des AOK Design Systems, z. B. Farbpaletten…" at bounding box center [262, 146] width 236 height 38
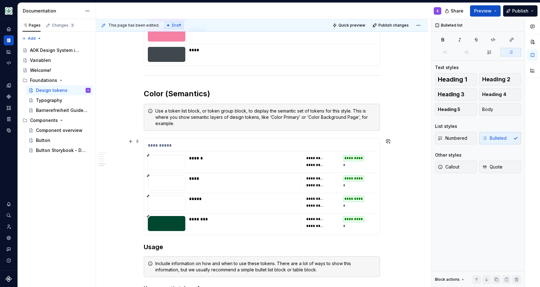
scroll to position [1433, 0]
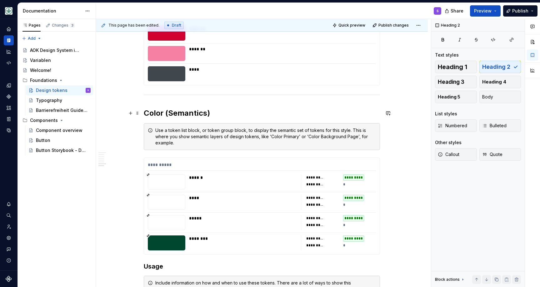
click at [217, 114] on h2 "Color (Semantics)" at bounding box center [262, 113] width 236 height 10
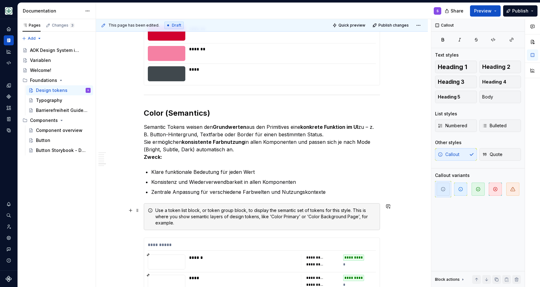
click at [188, 217] on div "Use a token list block, or token group block, to display the semantic set of to…" at bounding box center [265, 216] width 221 height 19
click at [140, 211] on span at bounding box center [137, 210] width 5 height 9
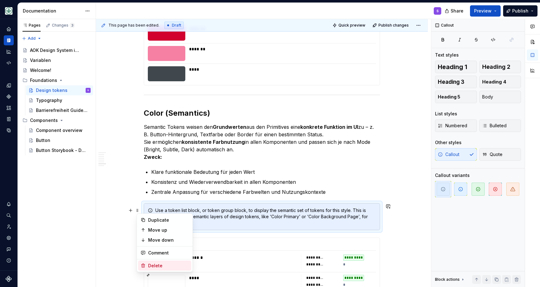
click at [155, 265] on div "Delete" at bounding box center [168, 266] width 41 height 6
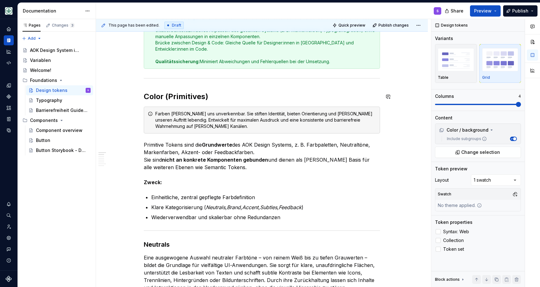
scroll to position [200, 0]
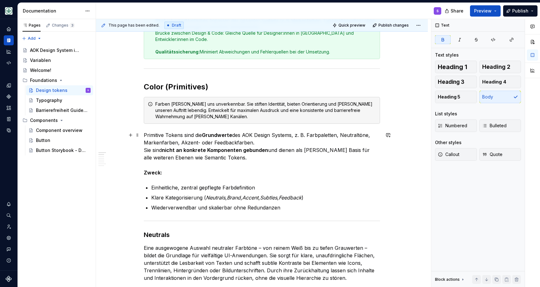
click at [186, 150] on strong "nicht an konkrete Komponenten gebunden" at bounding box center [215, 150] width 106 height 6
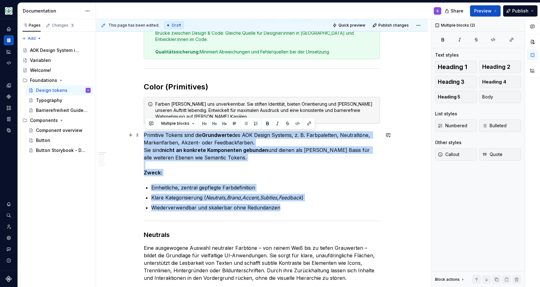
drag, startPoint x: 261, startPoint y: 202, endPoint x: 143, endPoint y: 136, distance: 134.7
copy div "Primitive Tokens sind die Grundwerte des AOK Design Systems, z. B. Farbpaletten…"
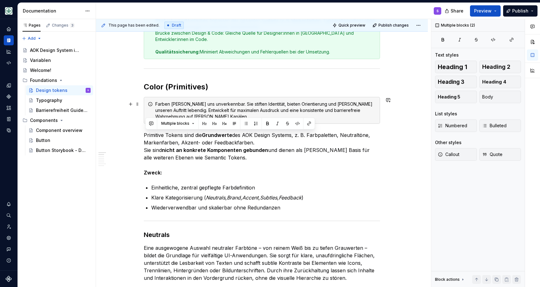
click at [171, 107] on div "Farben [PERSON_NAME] uns unverkennbar. Sie stiften Identität, bieten Orientieru…" at bounding box center [265, 110] width 221 height 19
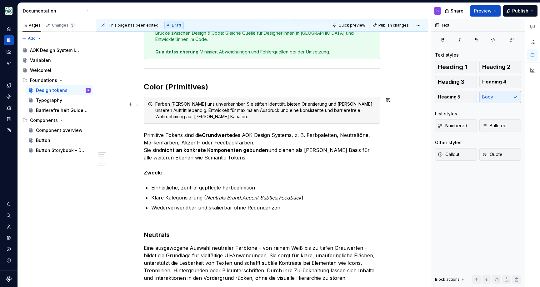
click at [180, 109] on div "Farben [PERSON_NAME] uns unverkennbar. Sie stiften Identität, bieten Orientieru…" at bounding box center [265, 110] width 221 height 19
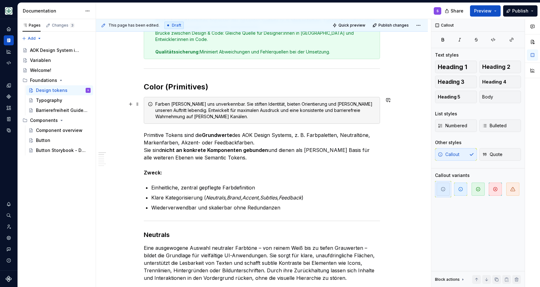
click at [181, 110] on div "Farben [PERSON_NAME] uns unverkennbar. Sie stiften Identität, bieten Orientieru…" at bounding box center [265, 110] width 221 height 19
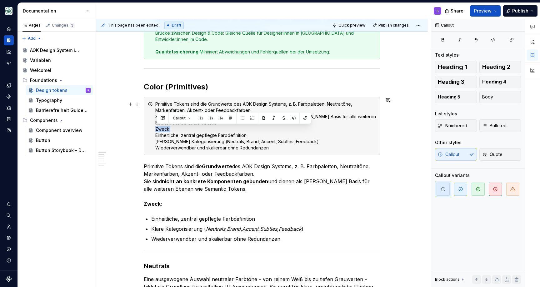
drag, startPoint x: 173, startPoint y: 130, endPoint x: 153, endPoint y: 129, distance: 20.3
click at [153, 129] on div "Primitive Tokens sind die Grundwerte des AOK Design Systems, z. B. Farbpaletten…" at bounding box center [262, 126] width 236 height 58
click at [158, 134] on div "Primitive Tokens sind die Grundwerte des AOK Design Systems, z. B. Farbpaletten…" at bounding box center [265, 126] width 221 height 50
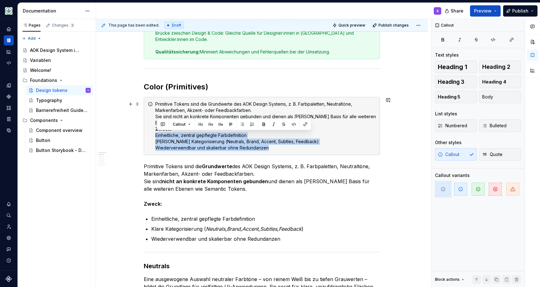
drag, startPoint x: 158, startPoint y: 135, endPoint x: 273, endPoint y: 145, distance: 115.4
click at [281, 148] on div "Primitive Tokens sind die Grundwerte des AOK Design Systems, z. B. Farbpaletten…" at bounding box center [265, 126] width 221 height 50
click at [243, 124] on button "button" at bounding box center [242, 124] width 9 height 9
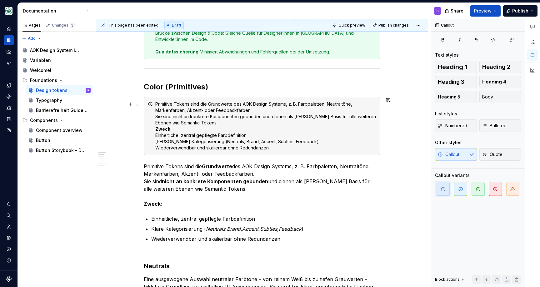
click at [170, 139] on div "Primitive Tokens sind die Grundwerte des AOK Design Systems, z. B. Farbpaletten…" at bounding box center [265, 126] width 221 height 50
click at [159, 134] on div "Primitive Tokens sind die Grundwerte des AOK Design Systems, z. B. Farbpaletten…" at bounding box center [265, 126] width 221 height 50
drag, startPoint x: 157, startPoint y: 135, endPoint x: 250, endPoint y: 136, distance: 93.5
click at [250, 136] on div "Primitive Tokens sind die Grundwerte des AOK Design Systems, z. B. Farbpaletten…" at bounding box center [265, 126] width 221 height 50
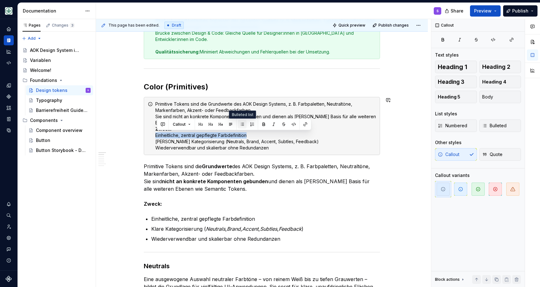
click at [239, 121] on button "button" at bounding box center [242, 124] width 9 height 9
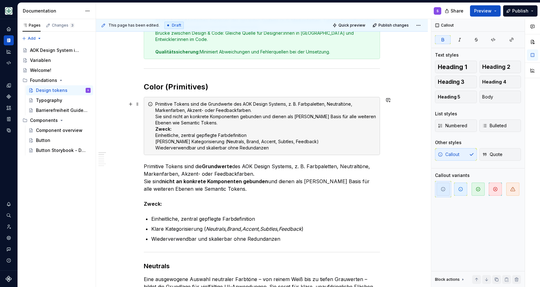
click at [203, 131] on div "Primitive Tokens sind die Grundwerte des AOK Design Systems, z. B. Farbpaletten…" at bounding box center [265, 126] width 221 height 50
click at [207, 124] on div "Primitive Tokens sind die Grundwerte des AOK Design Systems, z. B. Farbpaletten…" at bounding box center [265, 126] width 221 height 50
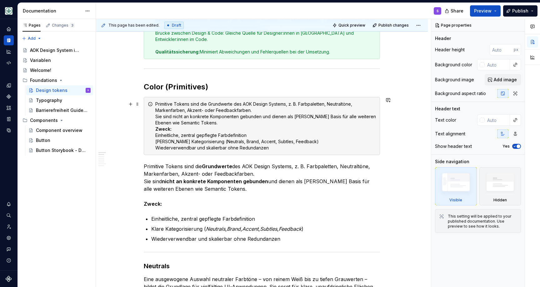
click at [209, 123] on div "Primitive Tokens sind die Grundwerte des AOK Design Systems, z. B. Farbpaletten…" at bounding box center [265, 126] width 221 height 50
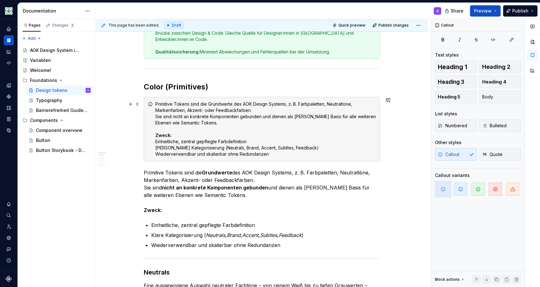
drag, startPoint x: 157, startPoint y: 116, endPoint x: 160, endPoint y: 117, distance: 3.5
click at [157, 116] on div "Primitive Tokens sind die Grundwerte des AOK Design Systems, z. B. Farbpaletten…" at bounding box center [265, 129] width 221 height 56
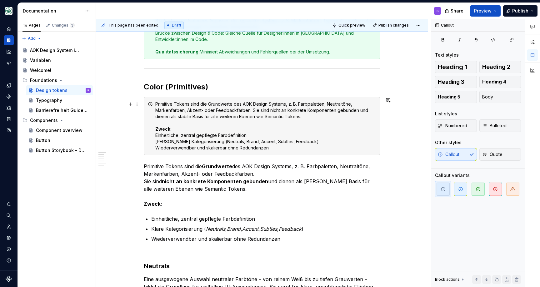
click at [175, 126] on div "Primitive Tokens sind die Grundwerte des AOK Design Systems, z. B. Farbpaletten…" at bounding box center [265, 126] width 221 height 50
drag, startPoint x: 175, startPoint y: 128, endPoint x: 171, endPoint y: 130, distance: 4.4
click at [175, 128] on div "Primitive Tokens sind die Grundwerte des AOK Design Systems, z. B. Farbpaletten…" at bounding box center [265, 126] width 221 height 50
click at [158, 134] on div "Primitive Tokens sind die Grundwerte des AOK Design Systems, z. B. Farbpaletten…" at bounding box center [265, 126] width 221 height 50
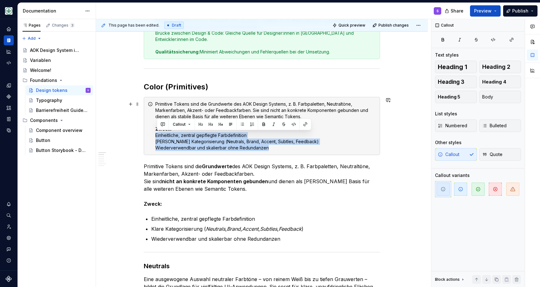
drag, startPoint x: 157, startPoint y: 135, endPoint x: 277, endPoint y: 146, distance: 119.9
click at [277, 146] on div "Primitive Tokens sind die Grundwerte des AOK Design Systems, z. B. Farbpaletten…" at bounding box center [265, 126] width 221 height 50
click at [242, 125] on button "button" at bounding box center [242, 124] width 9 height 9
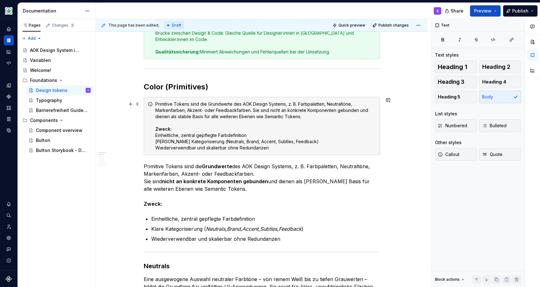
drag, startPoint x: 191, startPoint y: 135, endPoint x: 186, endPoint y: 136, distance: 5.4
click at [191, 136] on div "Primitive Tokens sind die Grundwerte des AOK Design Systems, z. B. Farbpaletten…" at bounding box center [265, 126] width 221 height 50
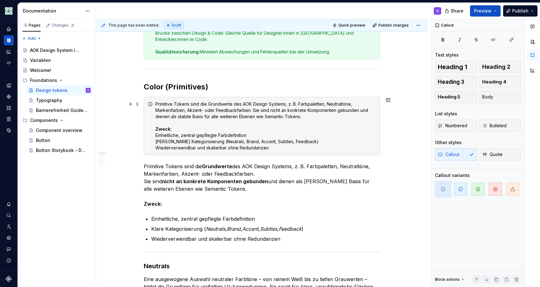
click at [257, 134] on div "Primitive Tokens sind die Grundwerte des AOK Design Systems, z. B. Farbpaletten…" at bounding box center [265, 126] width 221 height 50
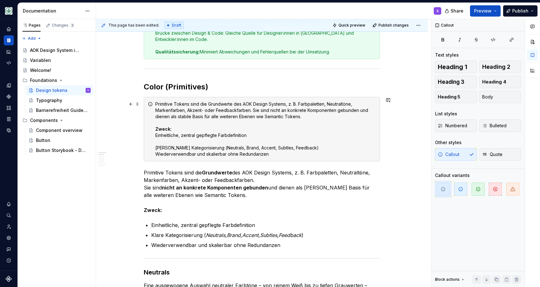
click at [229, 127] on div "Primitive Tokens sind die Grundwerte des AOK Design Systems, z. B. Farbpaletten…" at bounding box center [265, 129] width 221 height 56
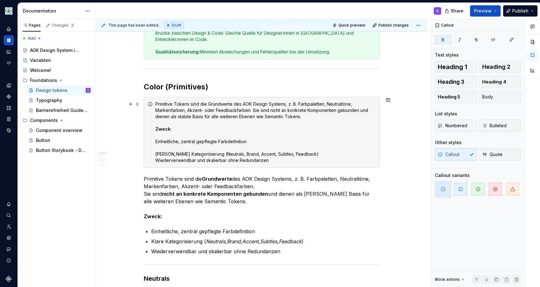
click at [298, 157] on div "Primitive Tokens sind die Grundwerte des AOK Design Systems, z. B. Farbpaletten…" at bounding box center [265, 132] width 221 height 63
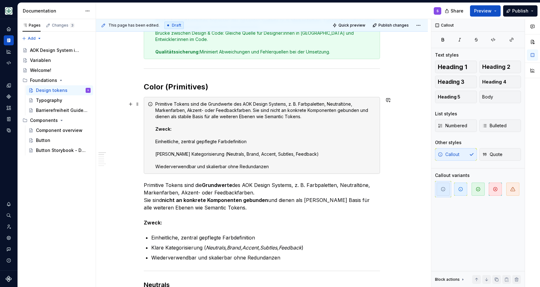
click at [286, 163] on div "Primitive Tokens sind die Grundwerte des AOK Design Systems, z. B. Farbpaletten…" at bounding box center [265, 135] width 221 height 69
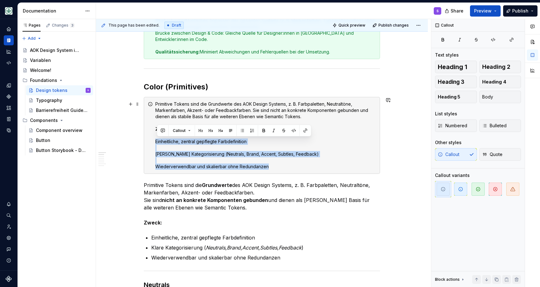
drag, startPoint x: 276, startPoint y: 166, endPoint x: 181, endPoint y: 135, distance: 100.2
click at [150, 141] on div "Primitive Tokens sind die Grundwerte des AOK Design Systems, z. B. Farbpaletten…" at bounding box center [262, 135] width 236 height 77
click at [240, 129] on button "button" at bounding box center [242, 130] width 9 height 9
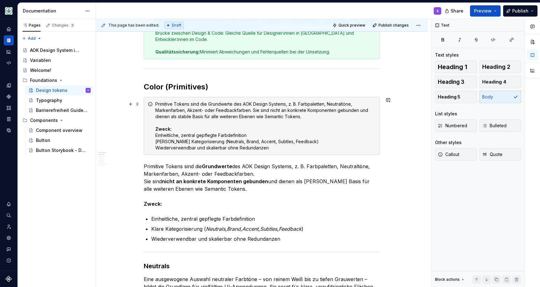
drag, startPoint x: 152, startPoint y: 113, endPoint x: 144, endPoint y: 109, distance: 8.3
click at [152, 113] on div "Primitive Tokens sind die Grundwerte des AOK Design Systems, z. B. Farbpaletten…" at bounding box center [262, 126] width 236 height 58
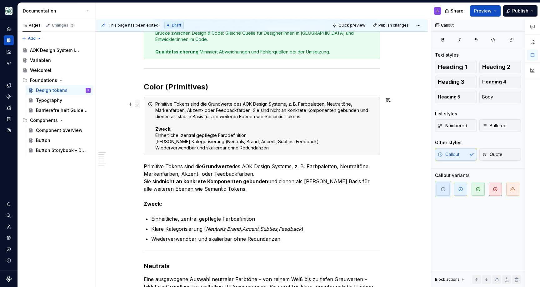
click at [138, 105] on span at bounding box center [137, 104] width 5 height 9
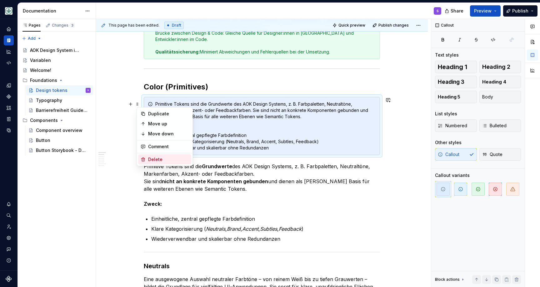
click at [148, 155] on div "Delete" at bounding box center [164, 159] width 53 height 10
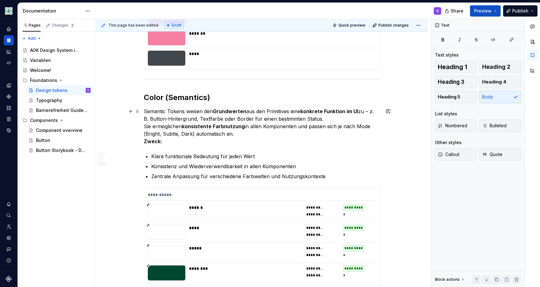
scroll to position [1416, 0]
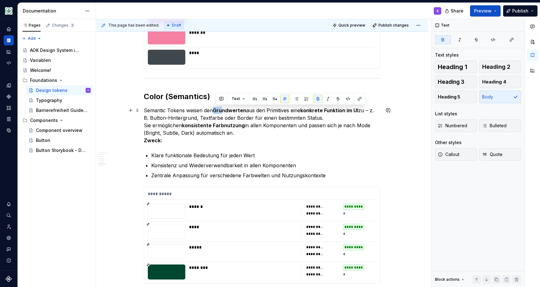
drag, startPoint x: 216, startPoint y: 110, endPoint x: 223, endPoint y: 110, distance: 7.5
click at [223, 110] on strong "Grundwerten" at bounding box center [229, 110] width 33 height 6
click at [157, 125] on p "Semantic Tokens weisen den Grundwerten aus den Primitives eine konkrete Funktio…" at bounding box center [262, 126] width 236 height 38
click at [147, 125] on p "Semantic Tokens weisen den Grundwerten aus den Primitives eine konkrete Funktio…" at bounding box center [262, 126] width 236 height 38
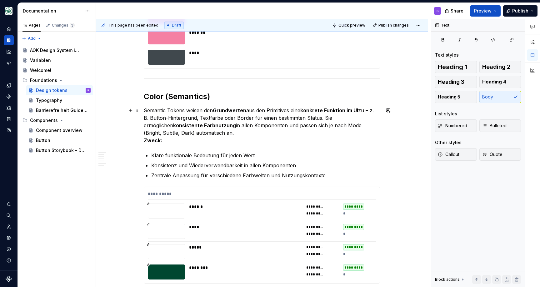
click at [206, 134] on p "Semantic Tokens weisen den Grundwerten aus den Primitives eine konkrete Funktio…" at bounding box center [262, 126] width 236 height 38
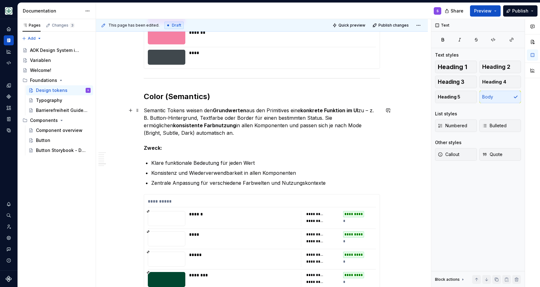
click at [169, 151] on p "Semantic Tokens weisen den Grundwerten aus den Primitives eine konkrete Funktio…" at bounding box center [262, 129] width 236 height 45
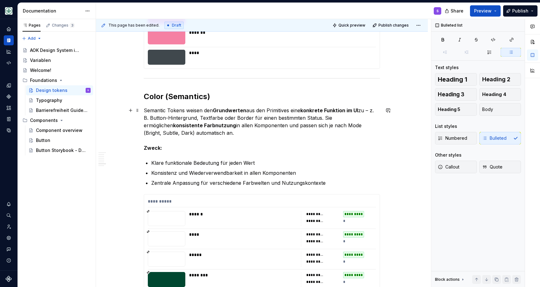
click at [171, 149] on p "Semantic Tokens weisen den Grundwerten aus den Primitives eine konkrete Funktio…" at bounding box center [262, 129] width 236 height 45
click at [332, 180] on p "Zentrale Anpassung für verschiedene Farbwelten und Nutzungskontexte" at bounding box center [265, 183] width 229 height 8
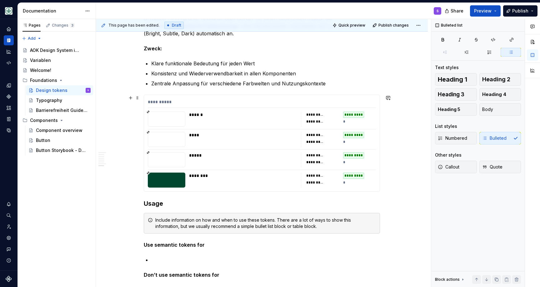
scroll to position [1544, 0]
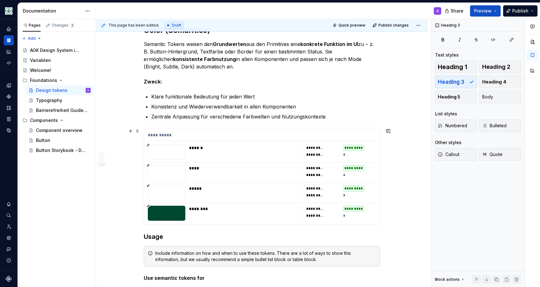
scroll to position [1422, 0]
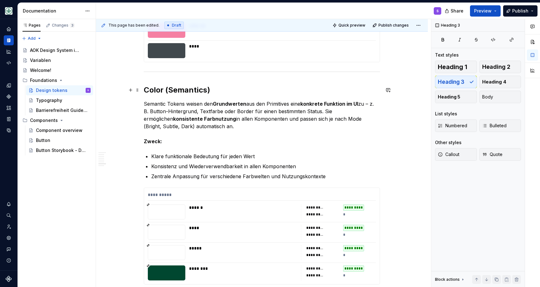
click at [153, 94] on h2 "Color (Semantics)" at bounding box center [262, 90] width 236 height 10
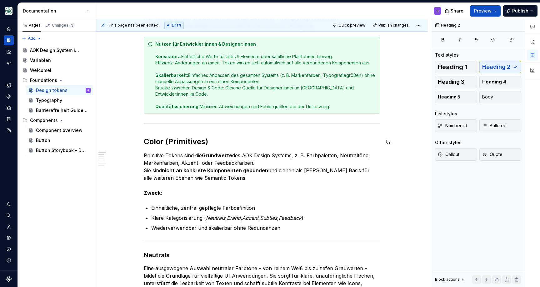
scroll to position [139, 0]
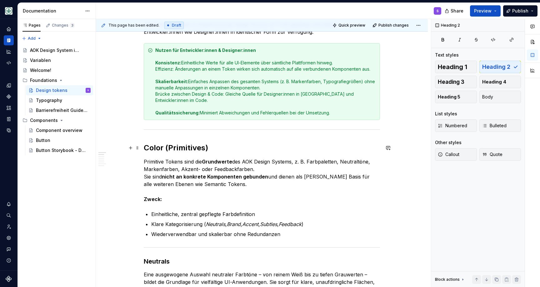
click at [173, 144] on h2 "Color (Primitives)" at bounding box center [262, 148] width 236 height 10
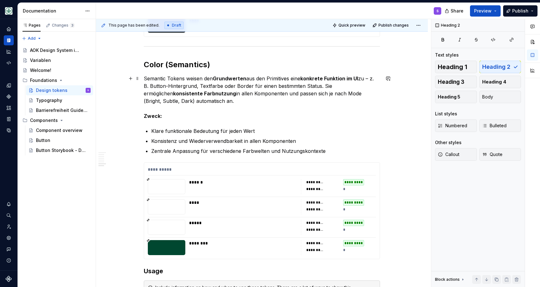
scroll to position [1444, 0]
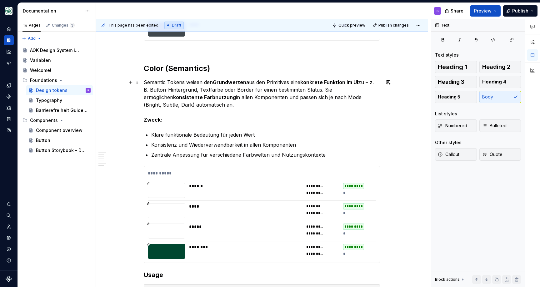
click at [173, 107] on p "Semantic Tokens weisen den Grundwerten aus den Primitives eine konkrete Funktio…" at bounding box center [262, 100] width 236 height 45
click at [177, 111] on p "Semantic Tokens weisen den Grundwerten aus den Primitives eine konkrete Funktio…" at bounding box center [262, 100] width 236 height 45
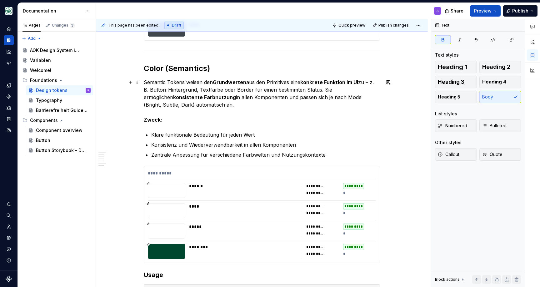
click at [158, 121] on strong "Zweck:" at bounding box center [153, 120] width 18 height 6
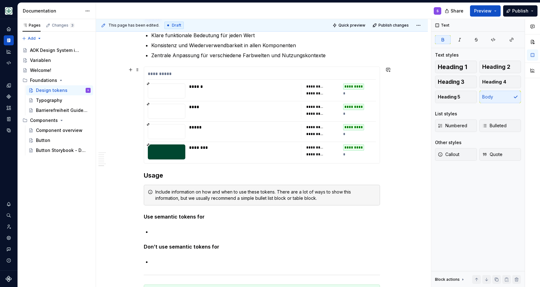
scroll to position [1546, 0]
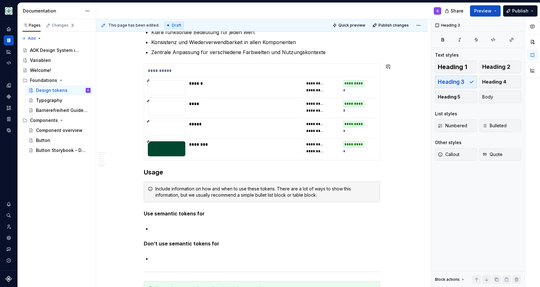
click at [149, 168] on h3 "Usage" at bounding box center [262, 172] width 236 height 9
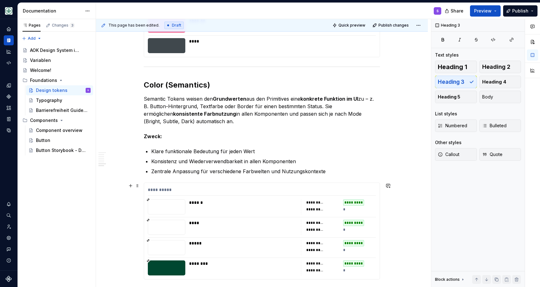
scroll to position [1404, 0]
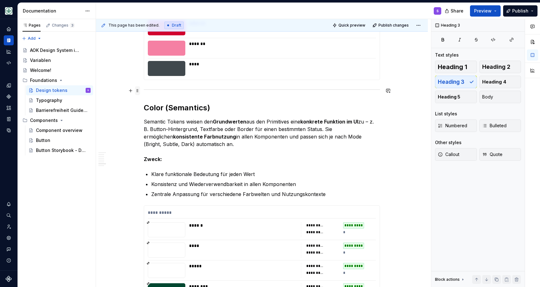
click at [139, 90] on span at bounding box center [137, 90] width 5 height 9
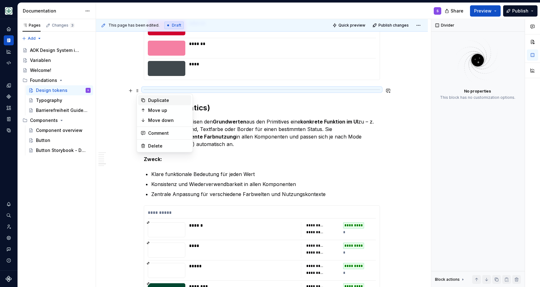
click at [150, 100] on div "Duplicate" at bounding box center [168, 100] width 41 height 6
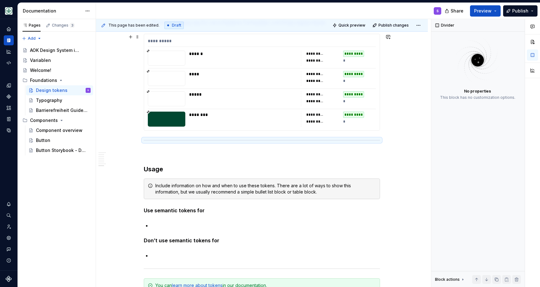
scroll to position [1569, 0]
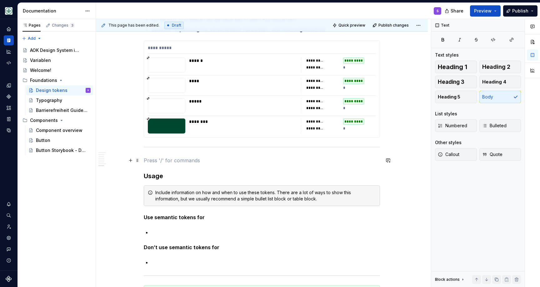
click at [160, 161] on p at bounding box center [262, 161] width 236 height 8
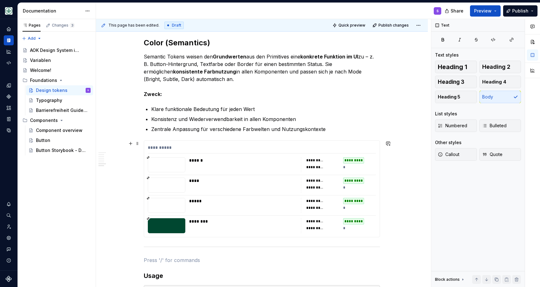
scroll to position [1466, 0]
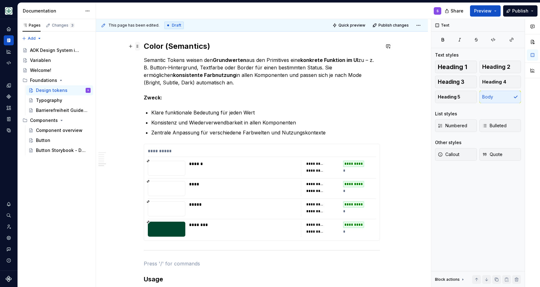
click at [140, 49] on span at bounding box center [137, 46] width 5 height 9
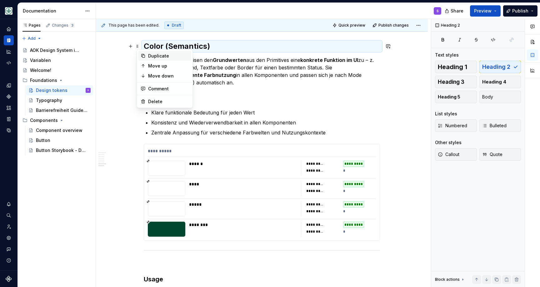
click at [152, 58] on div "Duplicate" at bounding box center [168, 56] width 41 height 6
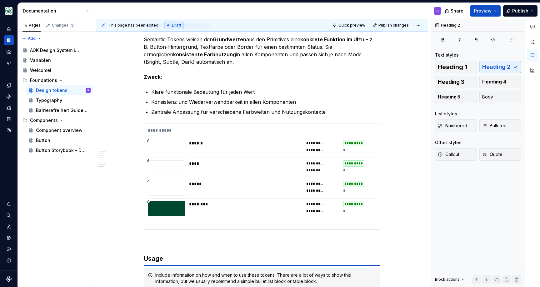
scroll to position [1509, 0]
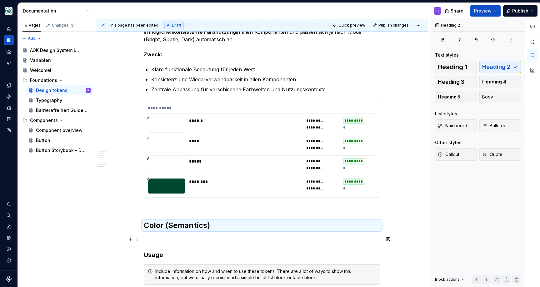
click at [157, 238] on p at bounding box center [262, 239] width 236 height 8
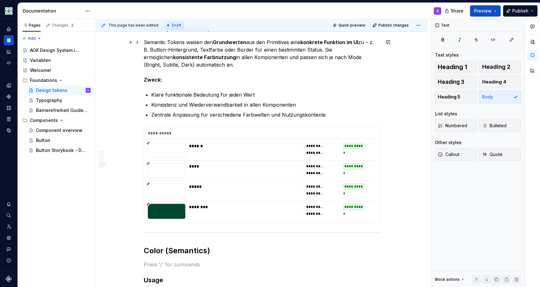
scroll to position [1490, 0]
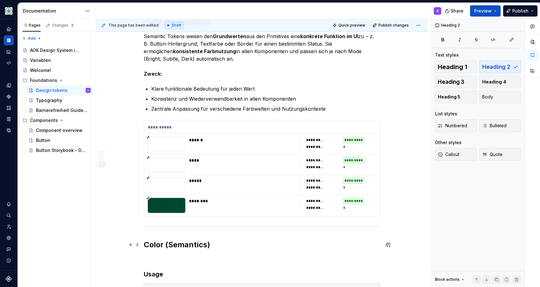
click at [176, 245] on h2 "Color (Semantics)" at bounding box center [262, 245] width 236 height 10
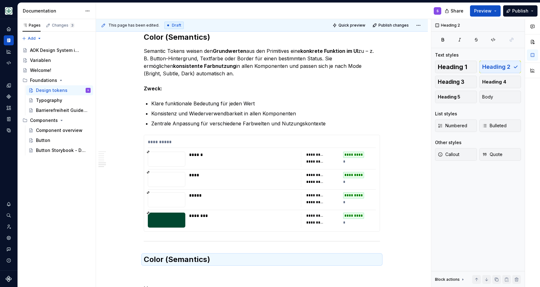
scroll to position [1475, 0]
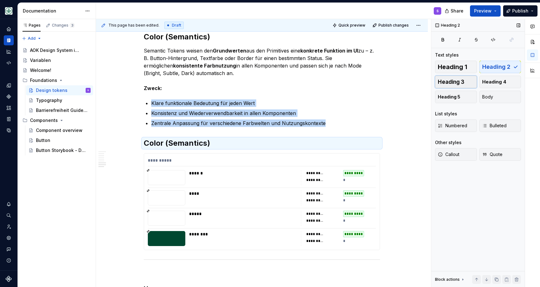
click at [462, 83] on span "Heading 3" at bounding box center [451, 82] width 27 height 6
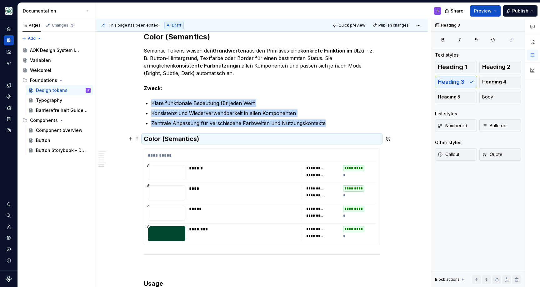
click at [188, 141] on h3 "Color (Semantics)" at bounding box center [262, 138] width 236 height 9
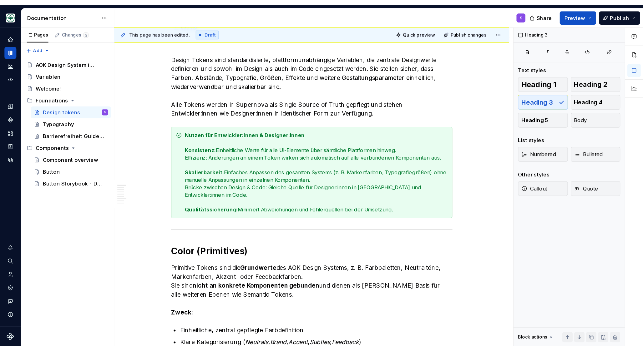
scroll to position [0, 0]
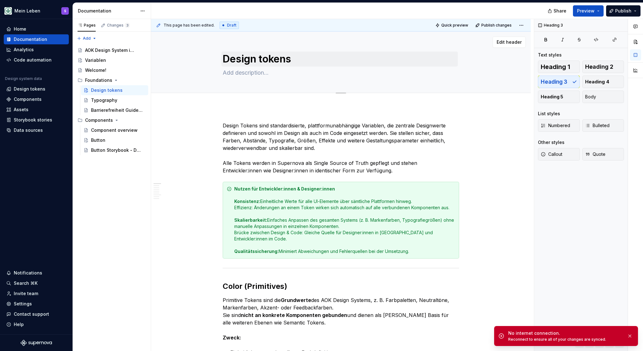
type textarea "*"
